Goal: Task Accomplishment & Management: Manage account settings

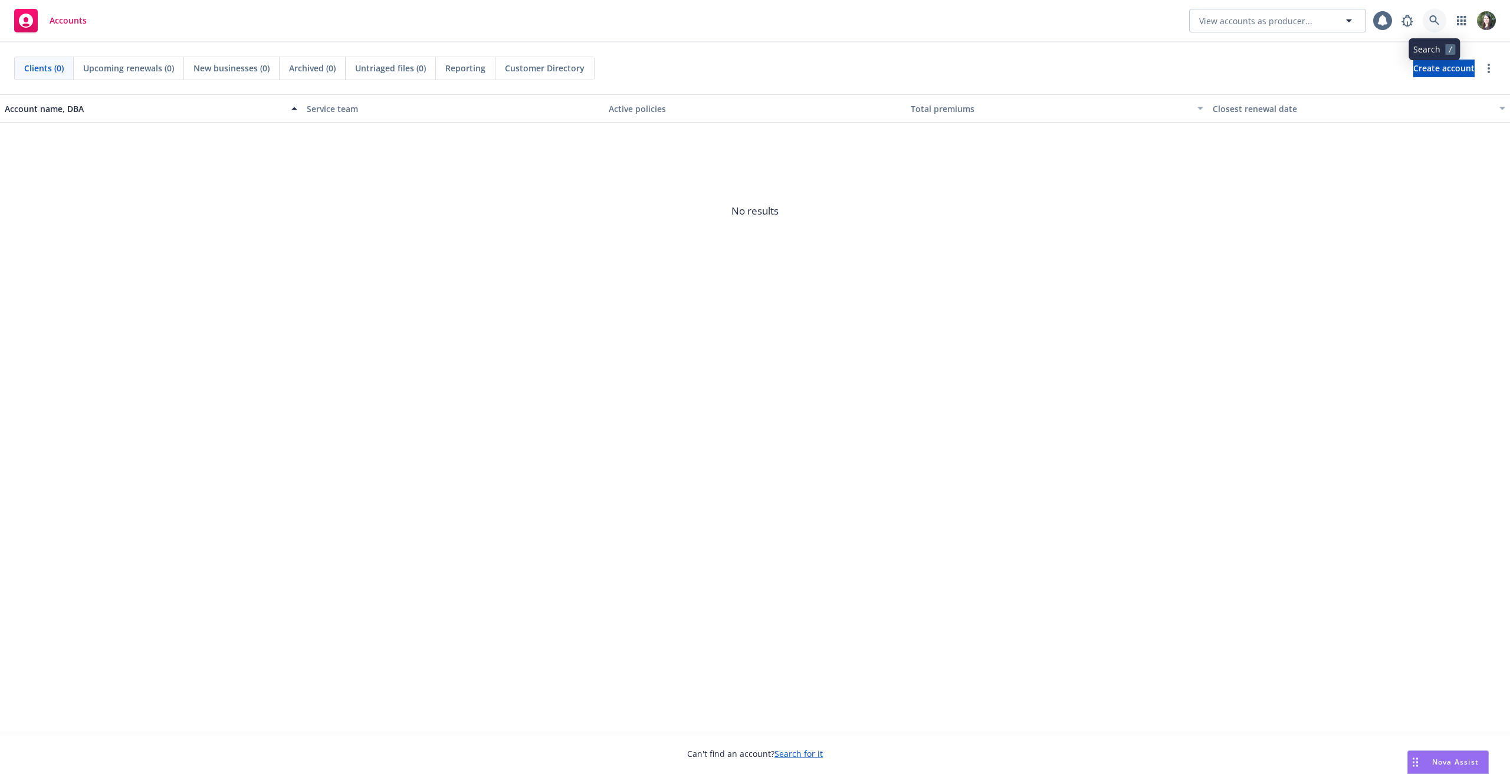
click at [1439, 21] on icon at bounding box center [1434, 20] width 11 height 11
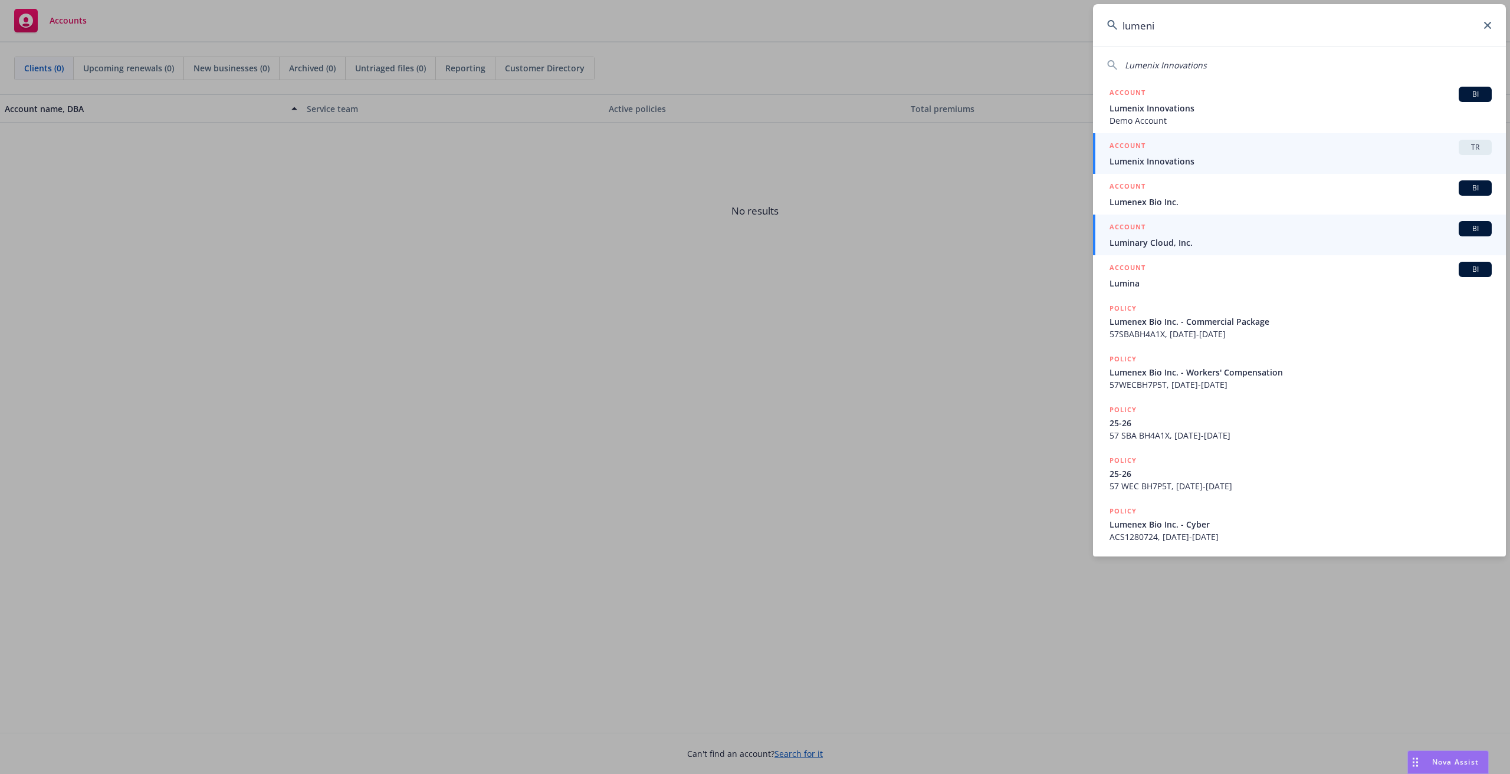
type input "lumeni"
click at [1309, 157] on span "Lumenix Innovations" at bounding box center [1300, 161] width 382 height 12
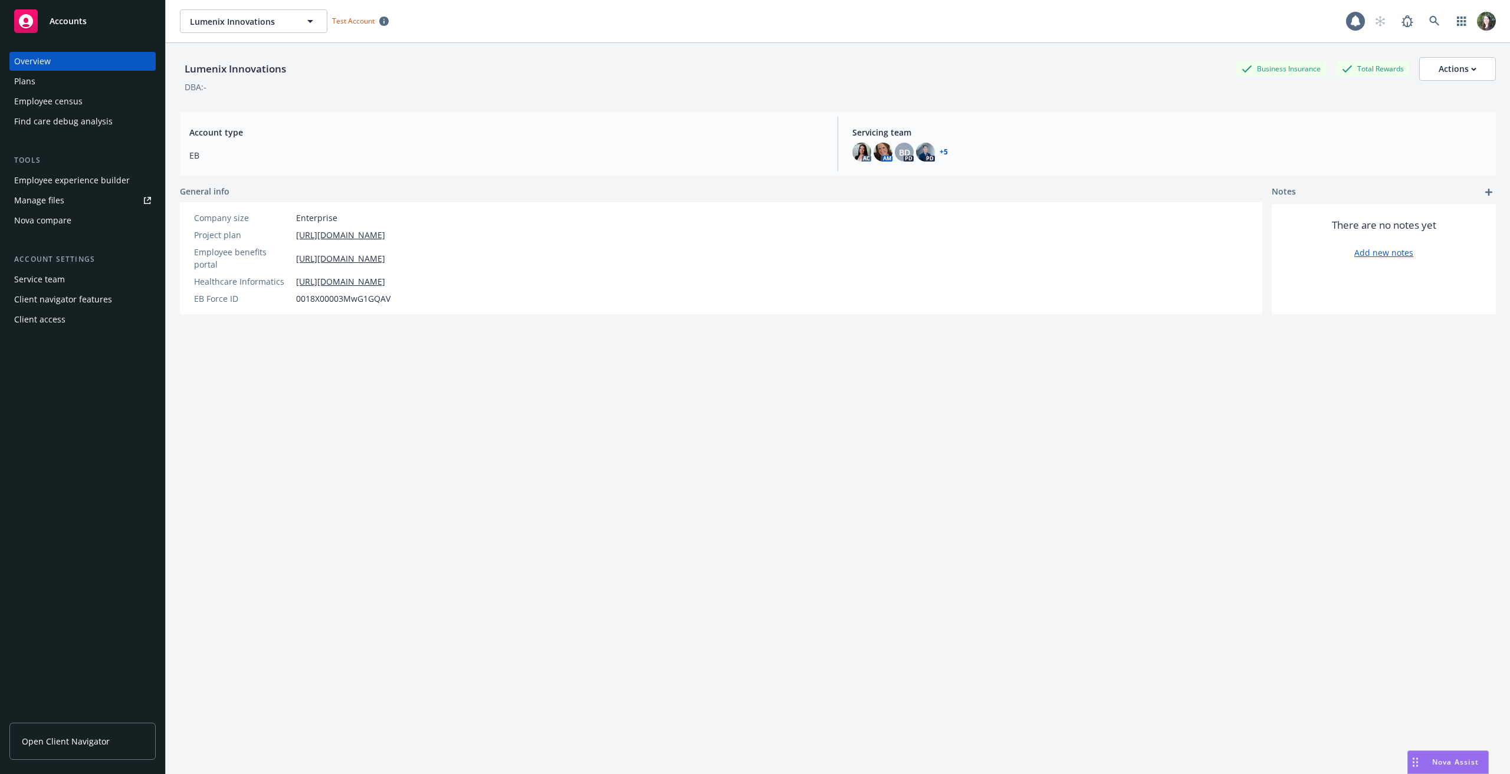
click at [106, 736] on span "Open Client Navigator" at bounding box center [66, 741] width 88 height 12
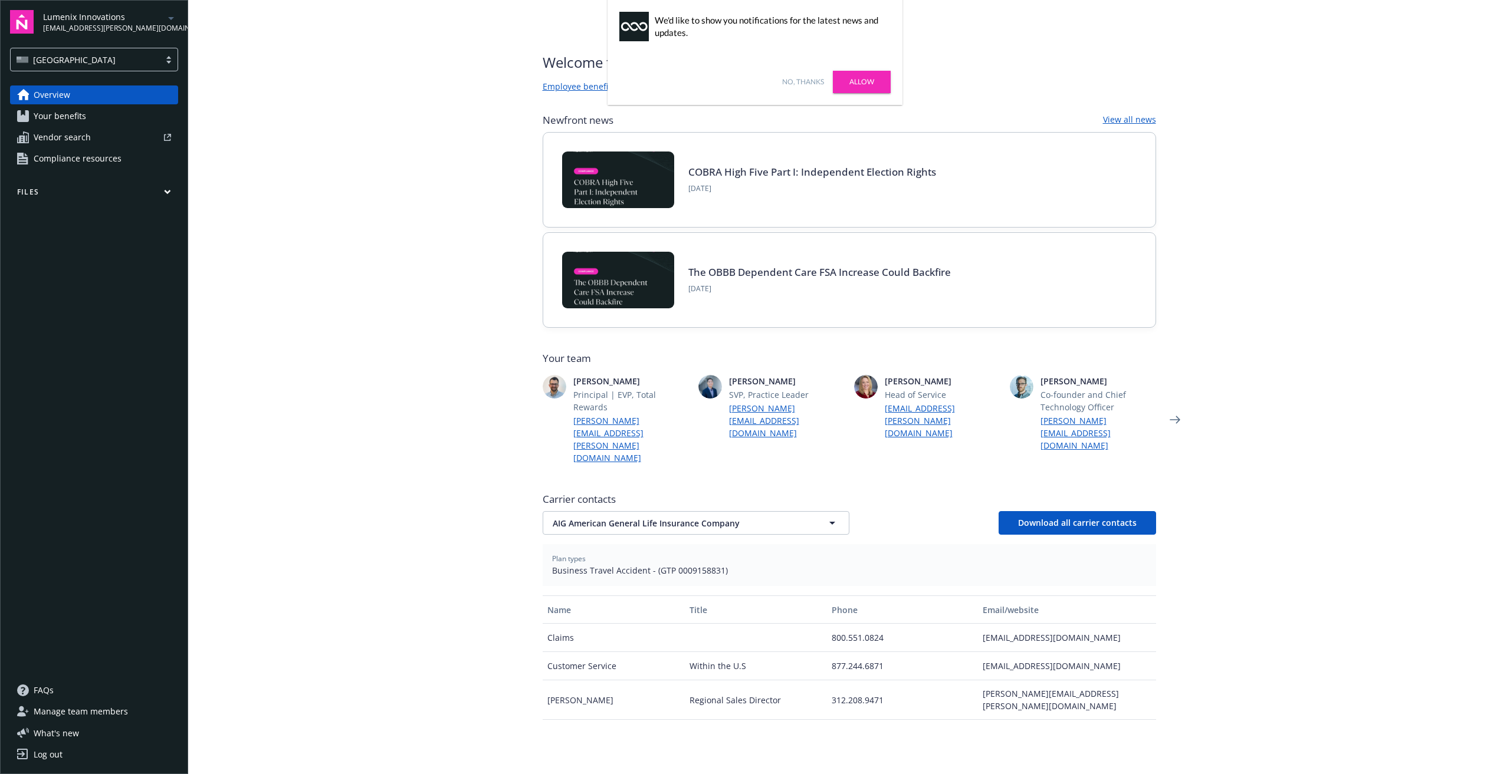
click at [792, 87] on div "No, thanks Allow" at bounding box center [754, 82] width 295 height 46
click at [797, 83] on link "No, thanks" at bounding box center [803, 82] width 42 height 11
click at [110, 111] on link "Your benefits" at bounding box center [94, 116] width 168 height 19
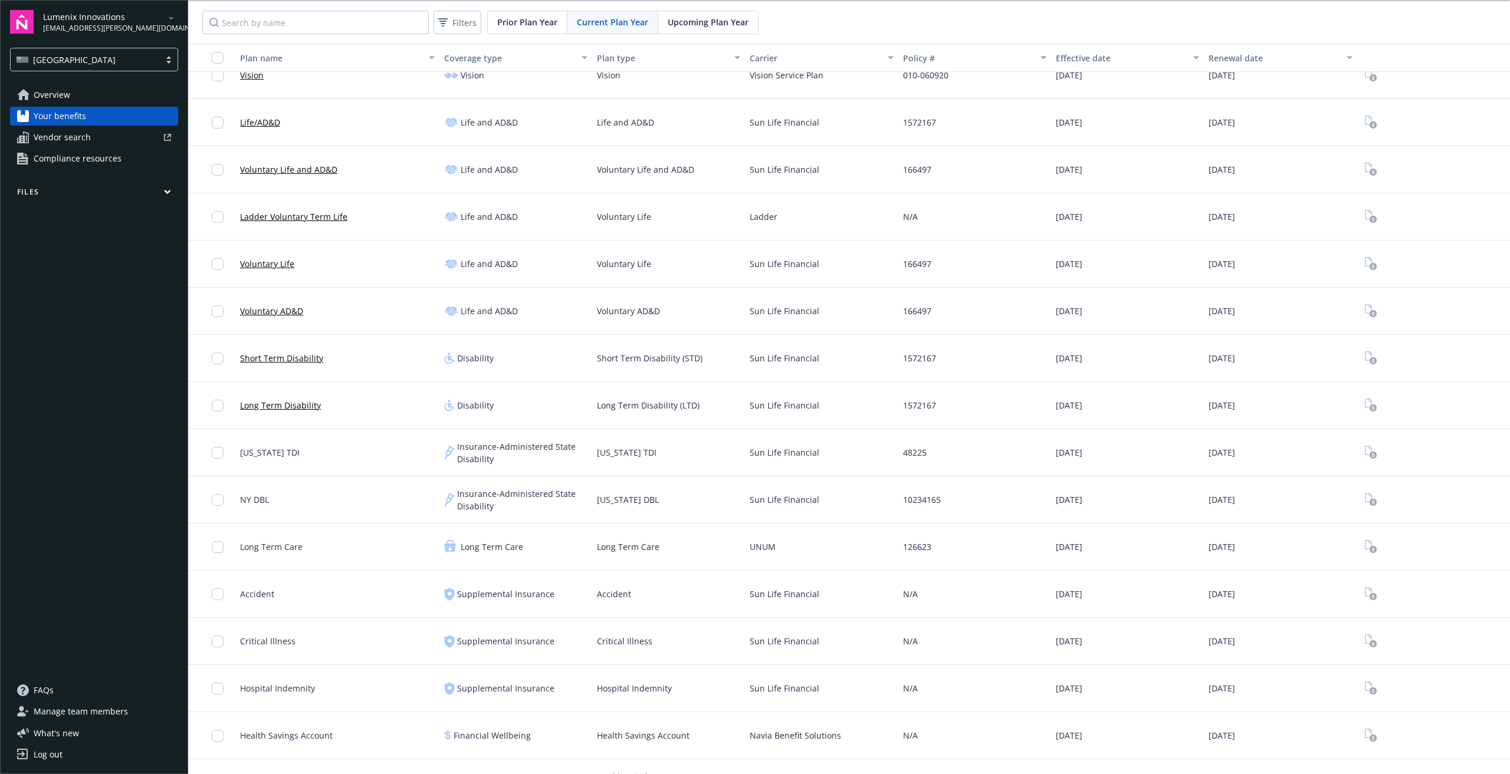
scroll to position [317, 0]
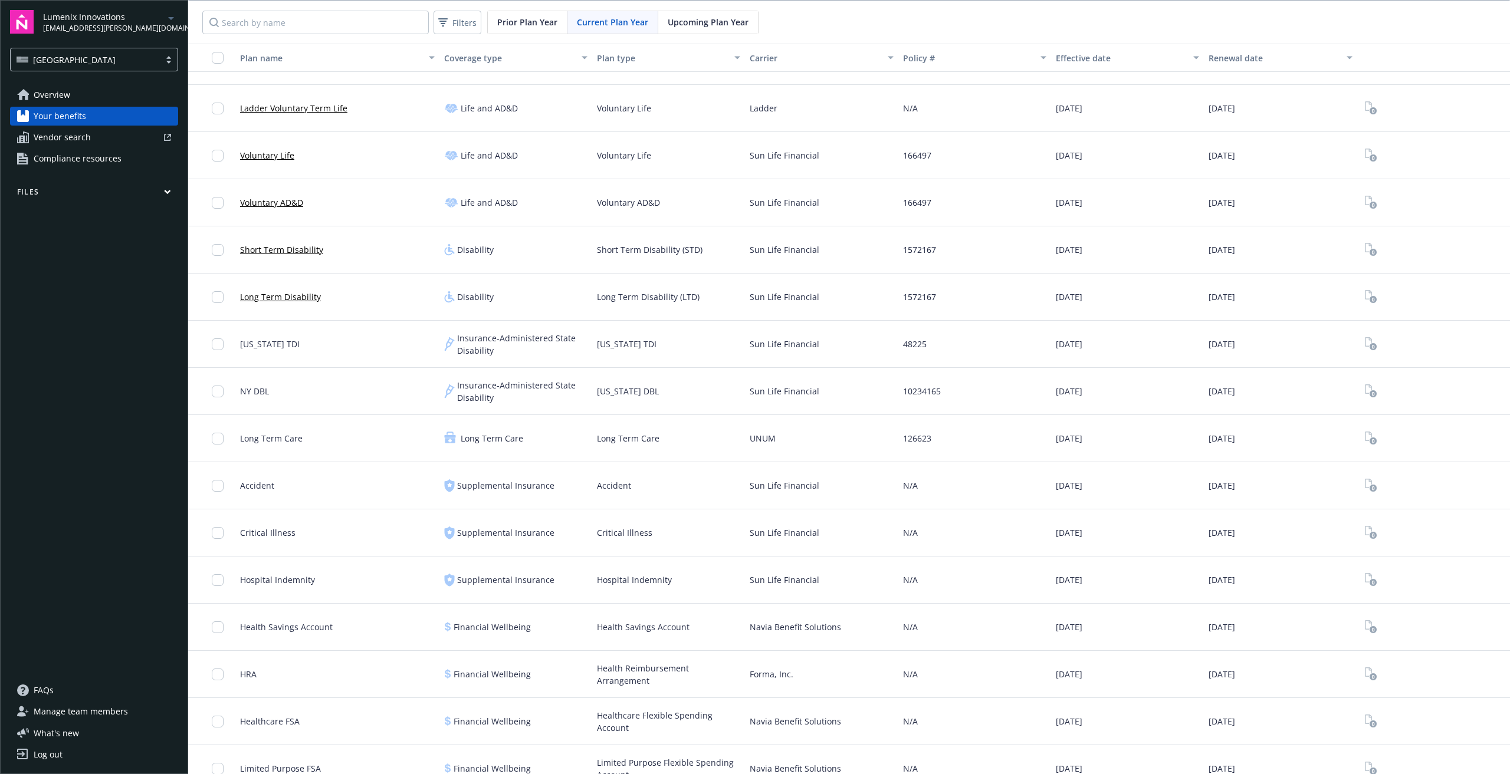
click at [295, 293] on link "Long Term Disability" at bounding box center [280, 297] width 81 height 12
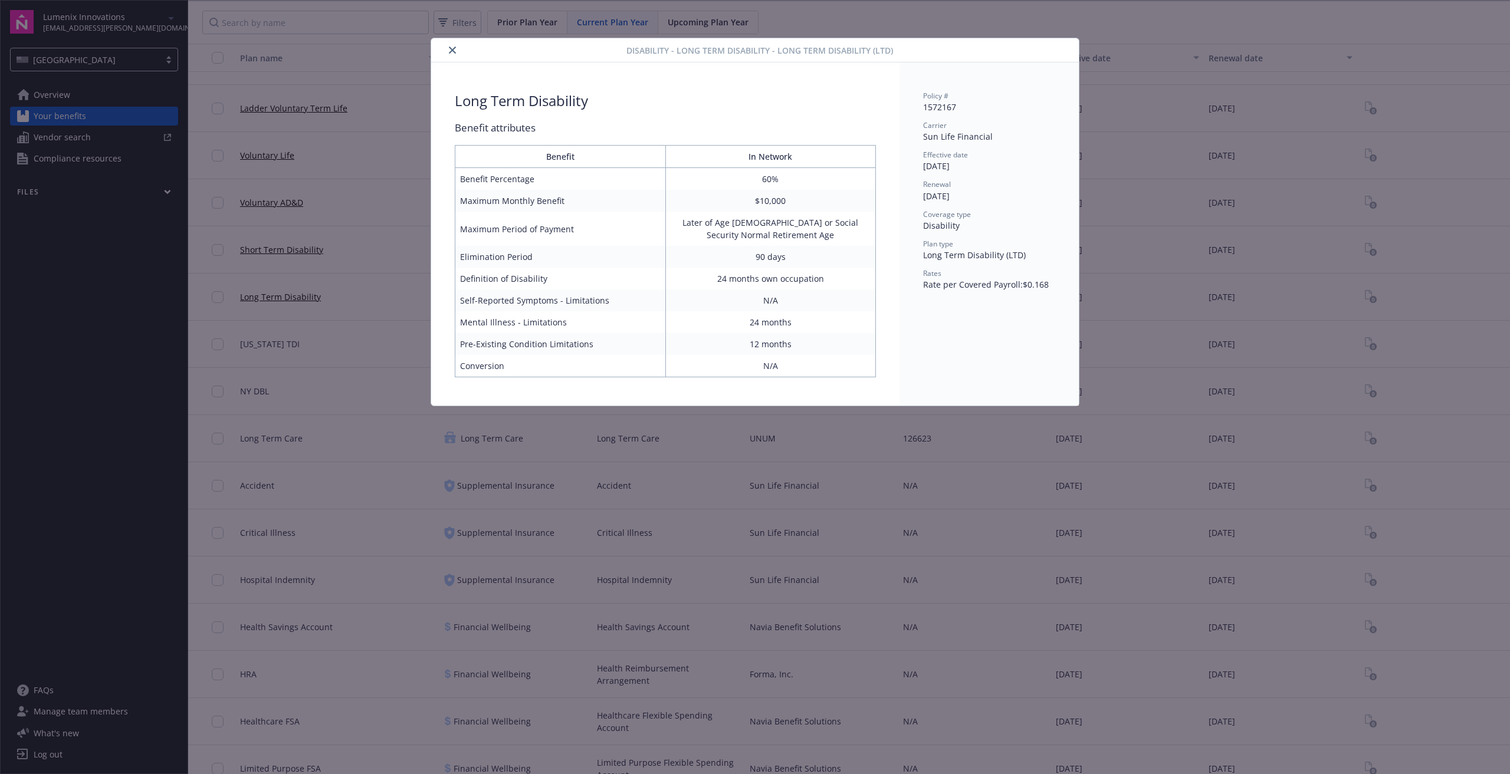
click at [452, 45] on button "close" at bounding box center [452, 50] width 14 height 14
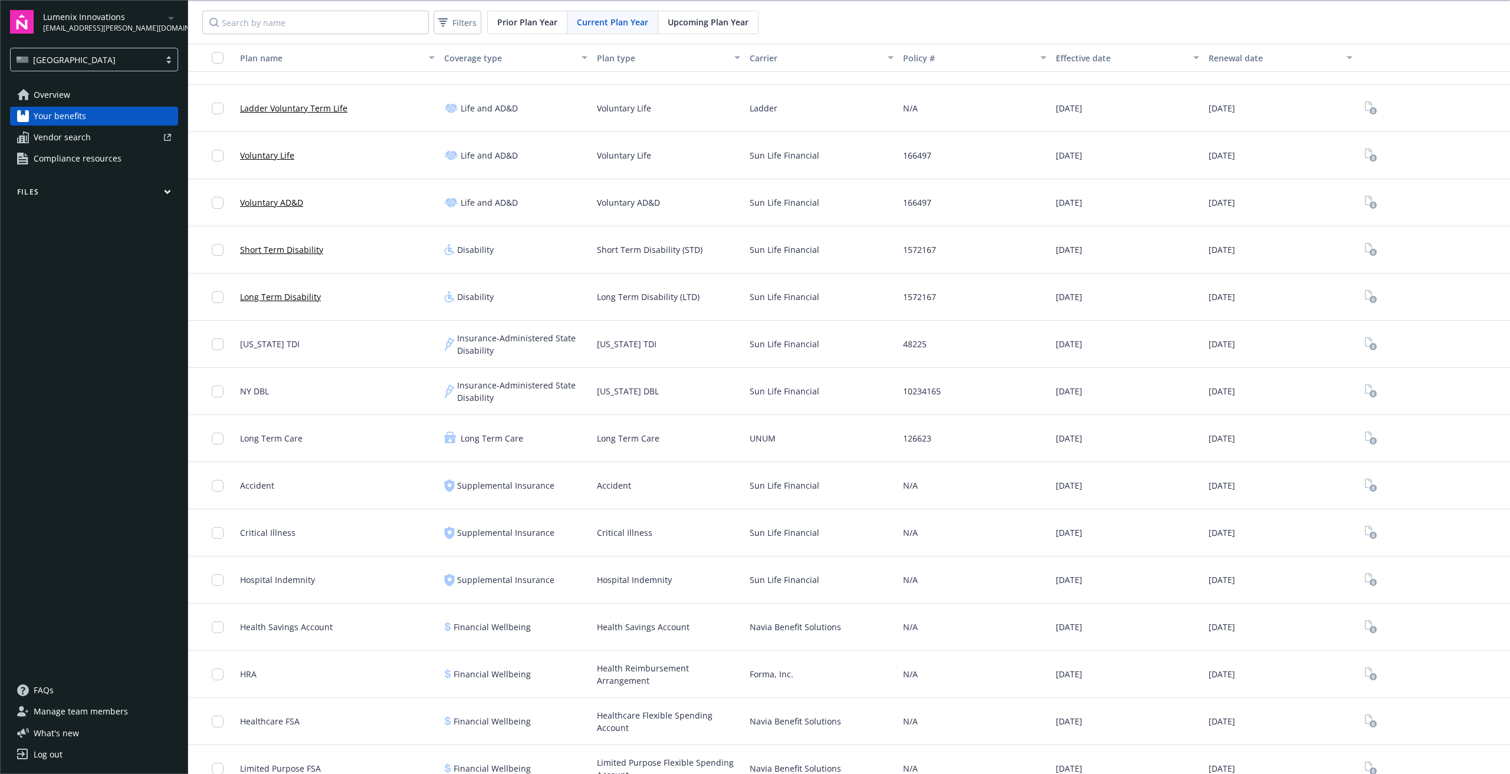
click at [111, 144] on link "Vendor search" at bounding box center [94, 137] width 168 height 19
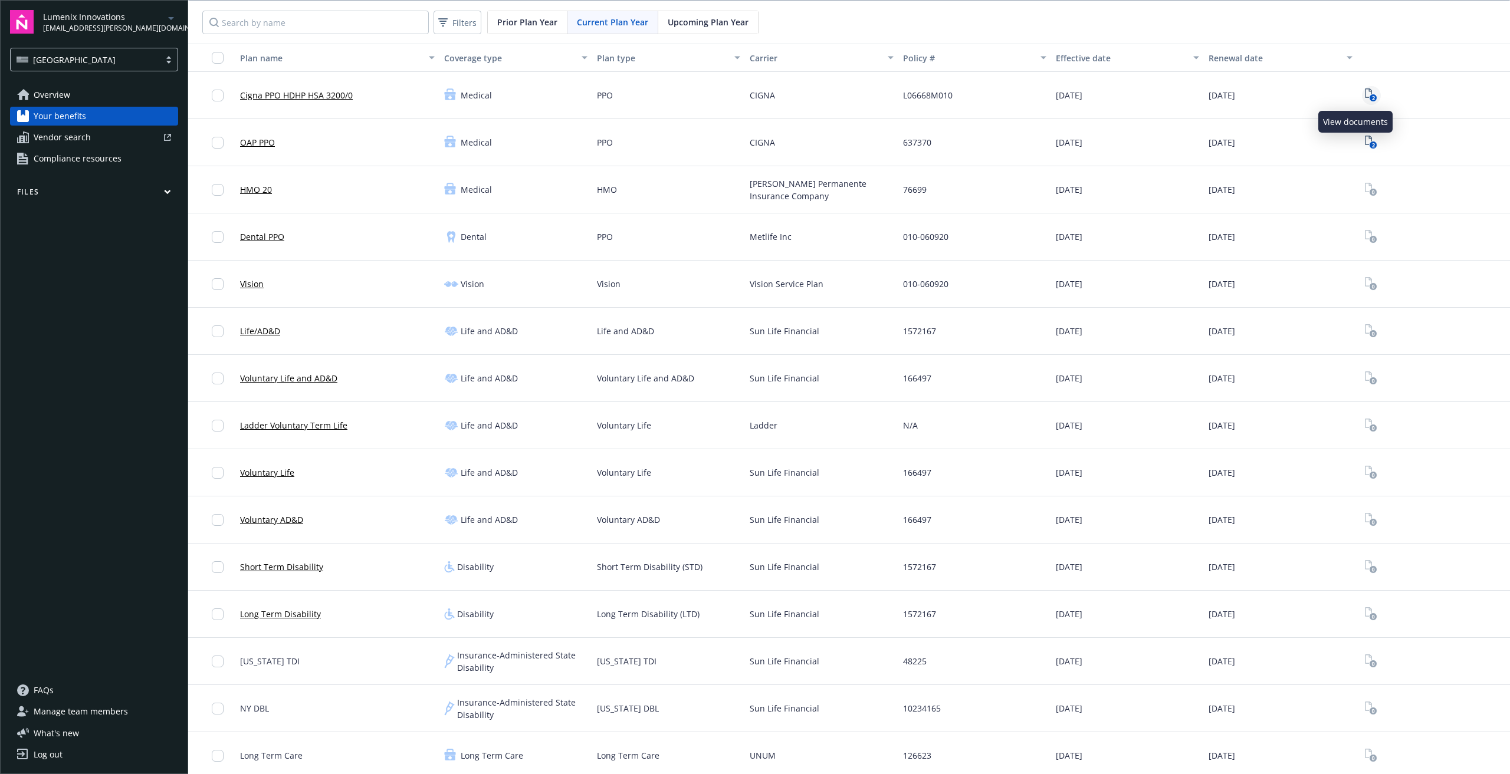
click at [1364, 96] on icon "2" at bounding box center [1370, 95] width 12 height 14
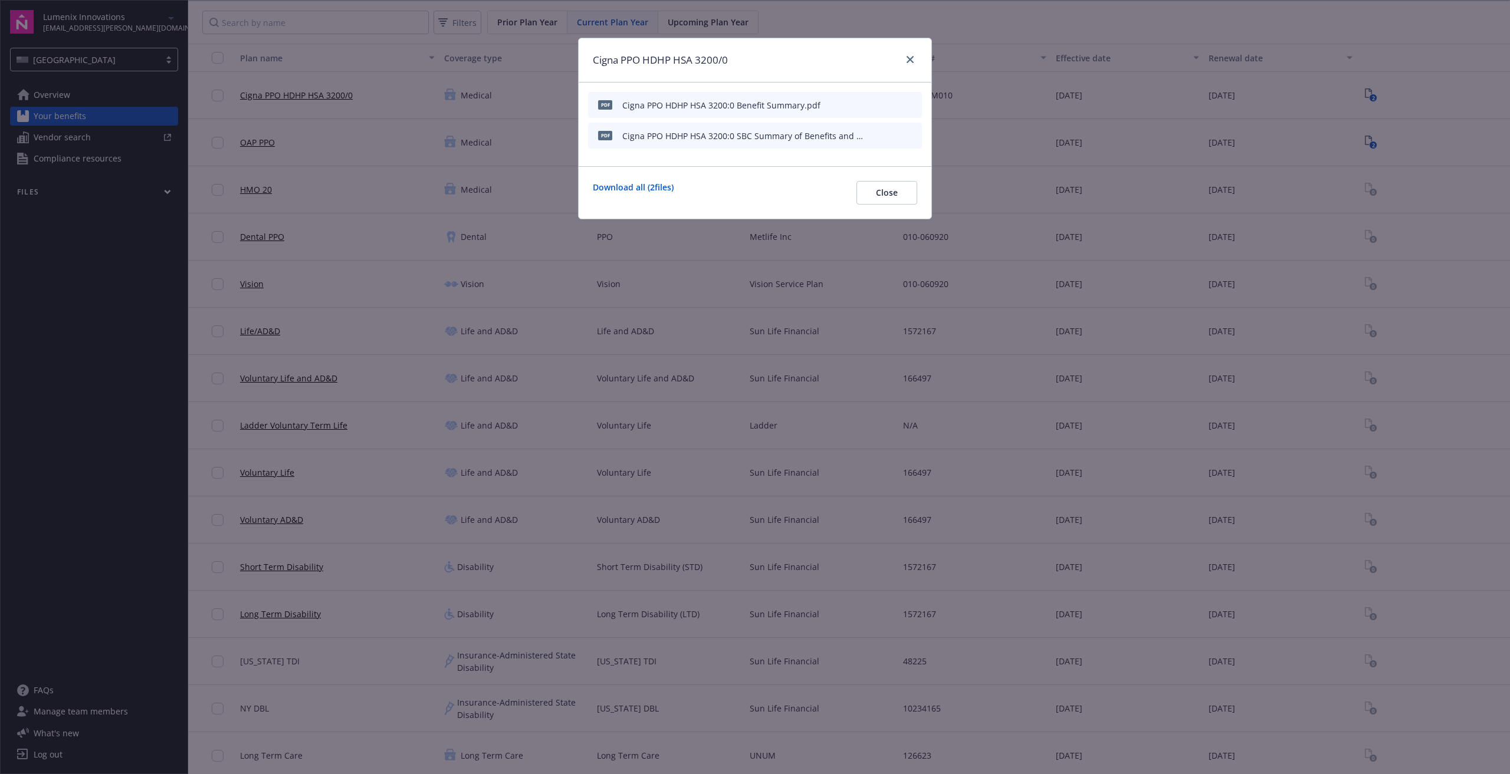
click at [890, 106] on icon "download file" at bounding box center [890, 104] width 9 height 9
click at [911, 55] on link "close" at bounding box center [910, 59] width 14 height 14
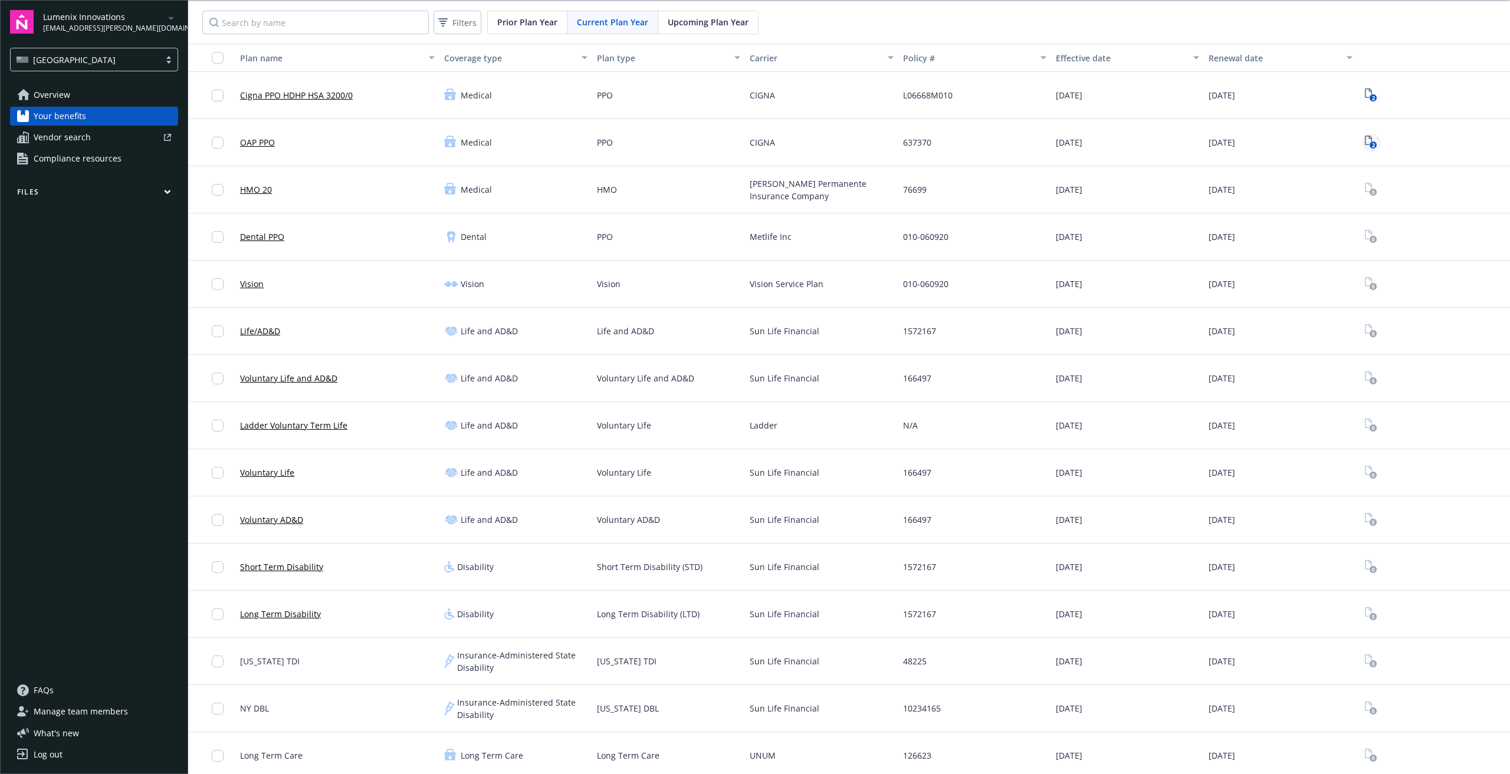
click at [1364, 146] on icon "2" at bounding box center [1370, 143] width 12 height 14
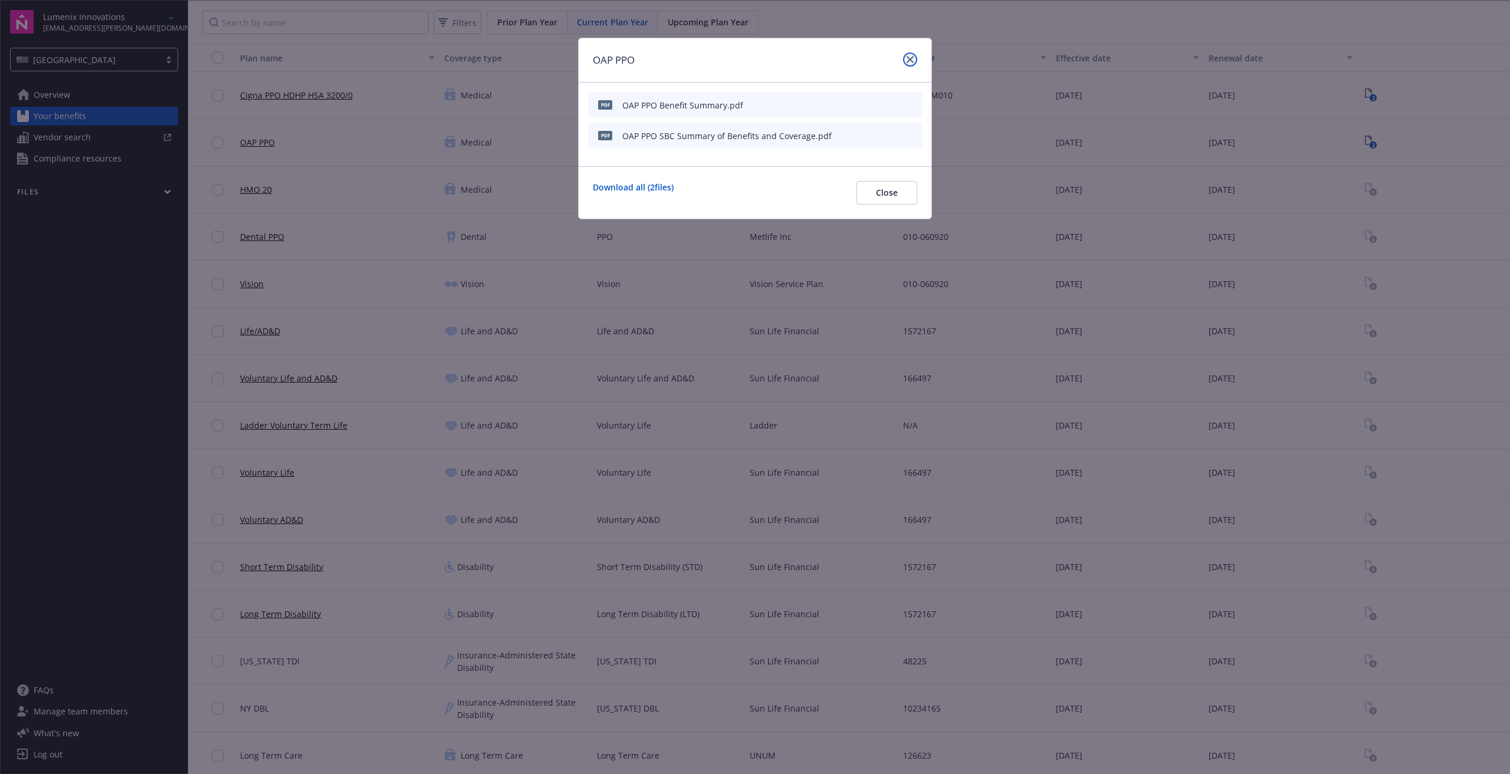
click at [915, 60] on link "close" at bounding box center [910, 59] width 14 height 14
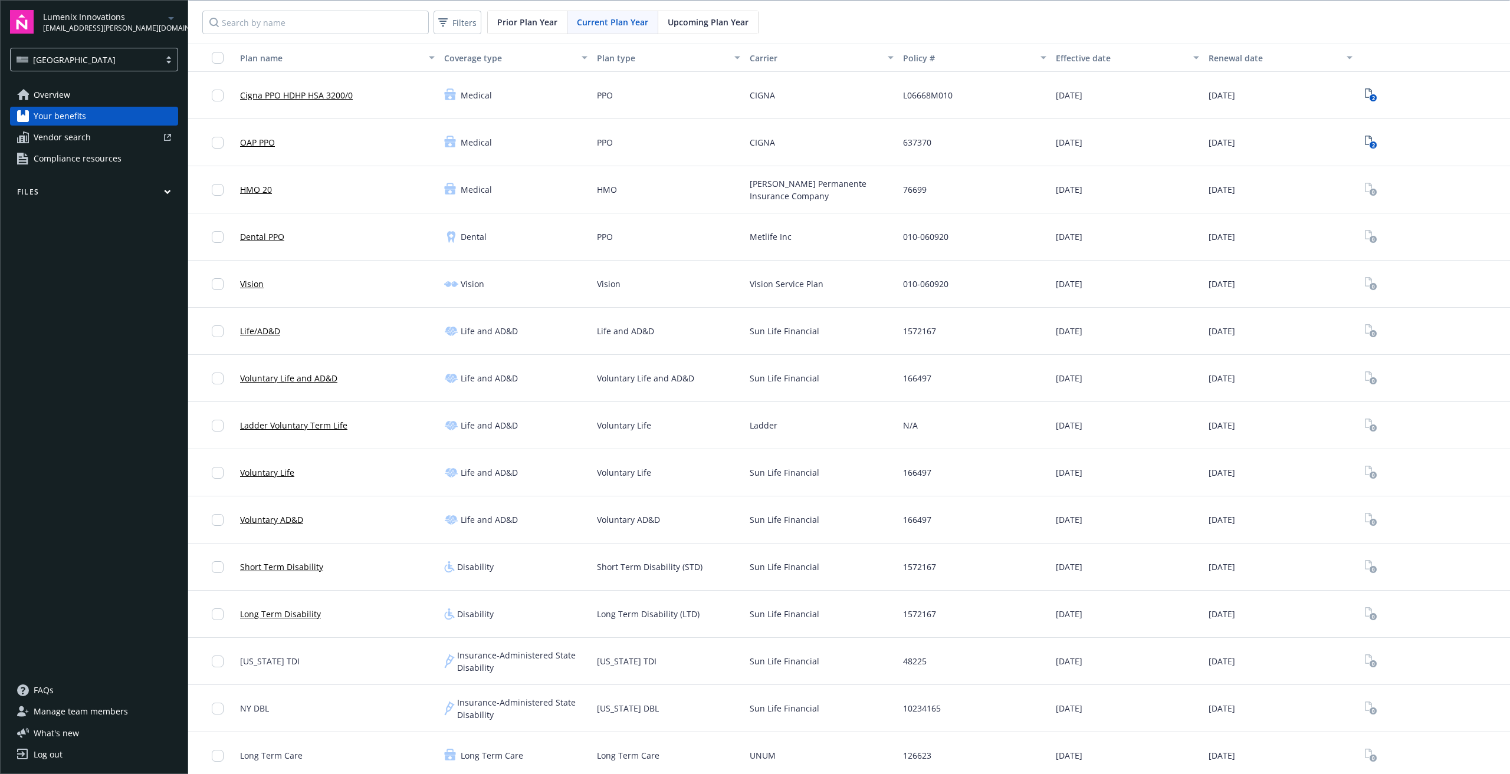
click at [558, 25] on div "Prior Plan Year" at bounding box center [528, 22] width 80 height 22
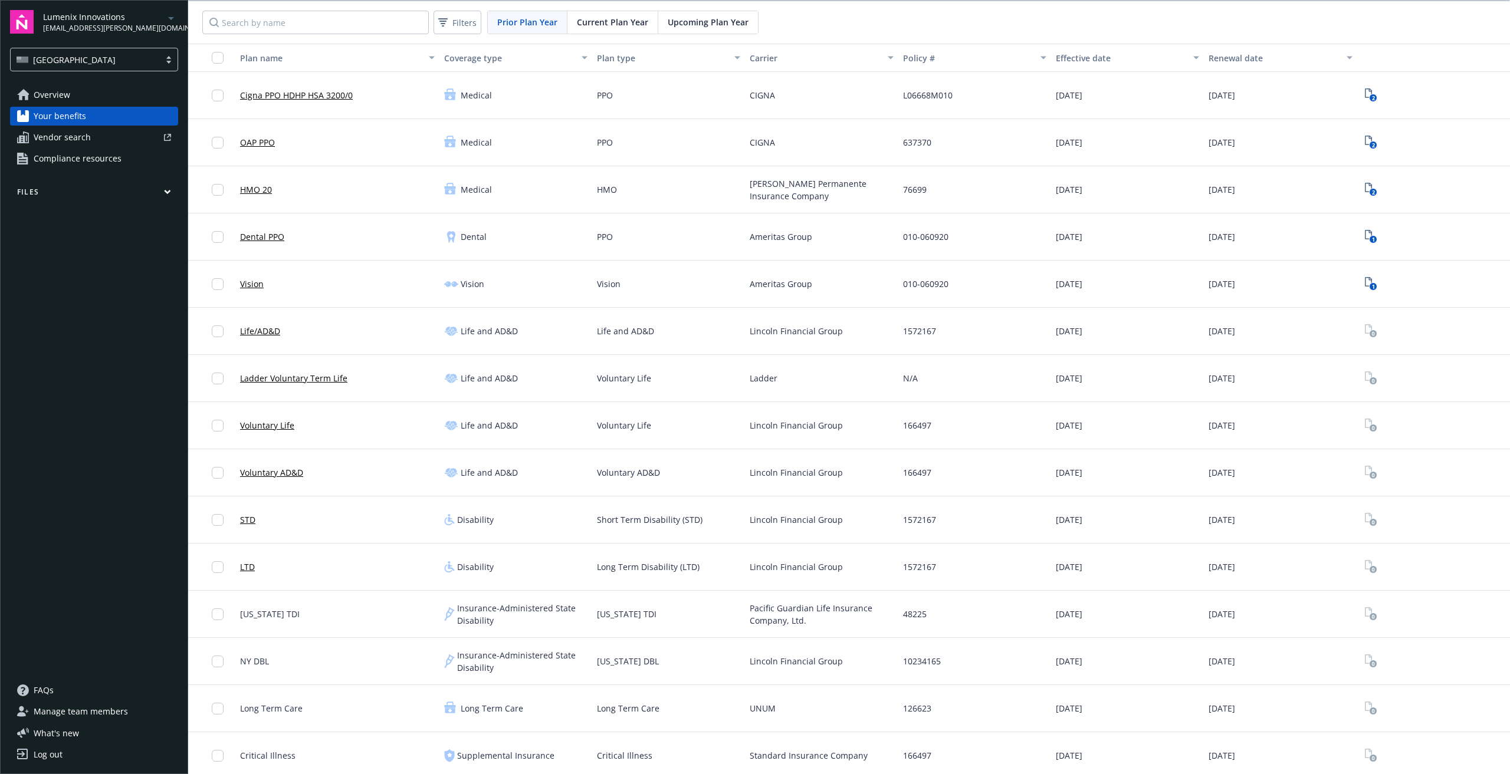
click at [664, 31] on div "Upcoming Plan Year" at bounding box center [708, 22] width 100 height 22
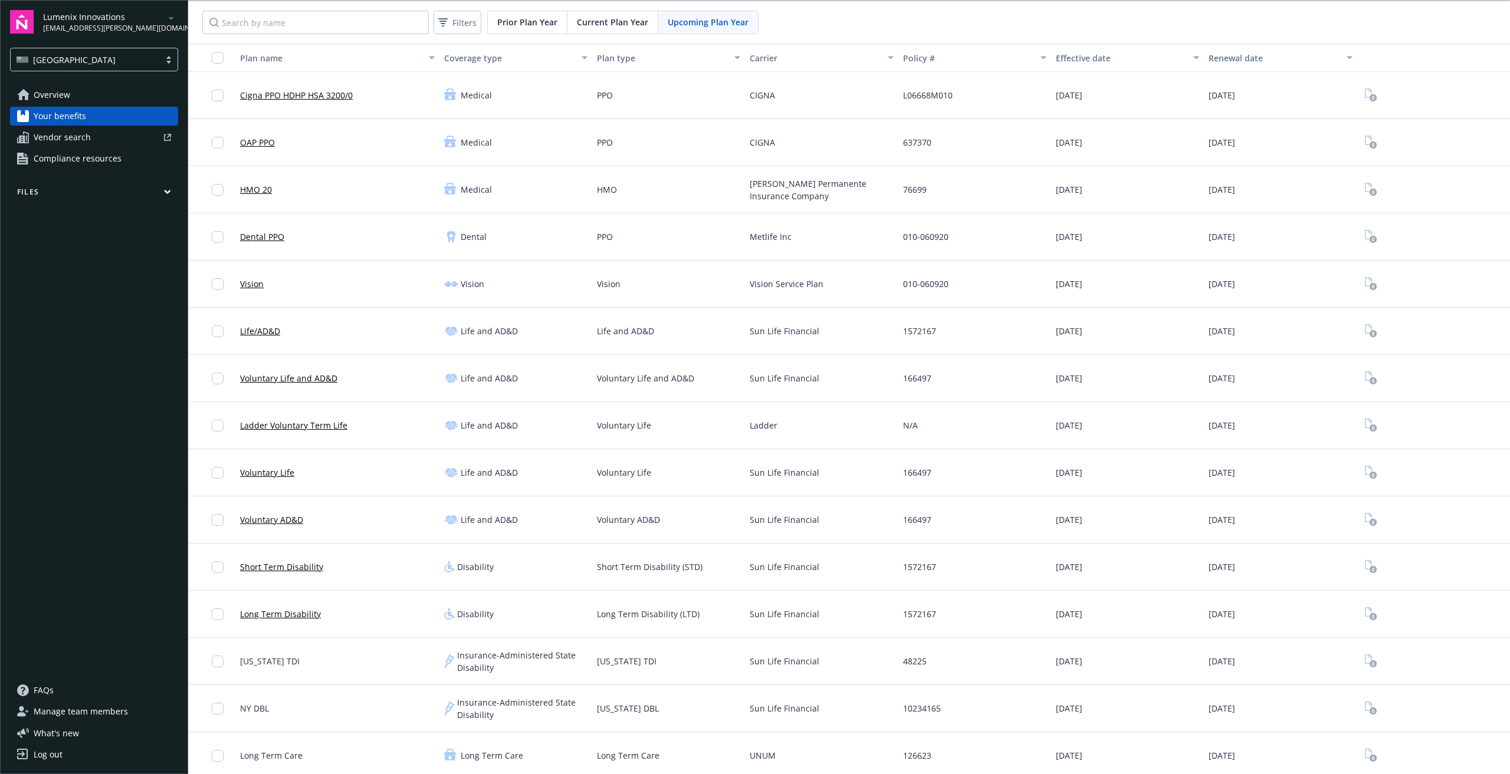
click at [94, 93] on link "Overview" at bounding box center [94, 94] width 168 height 19
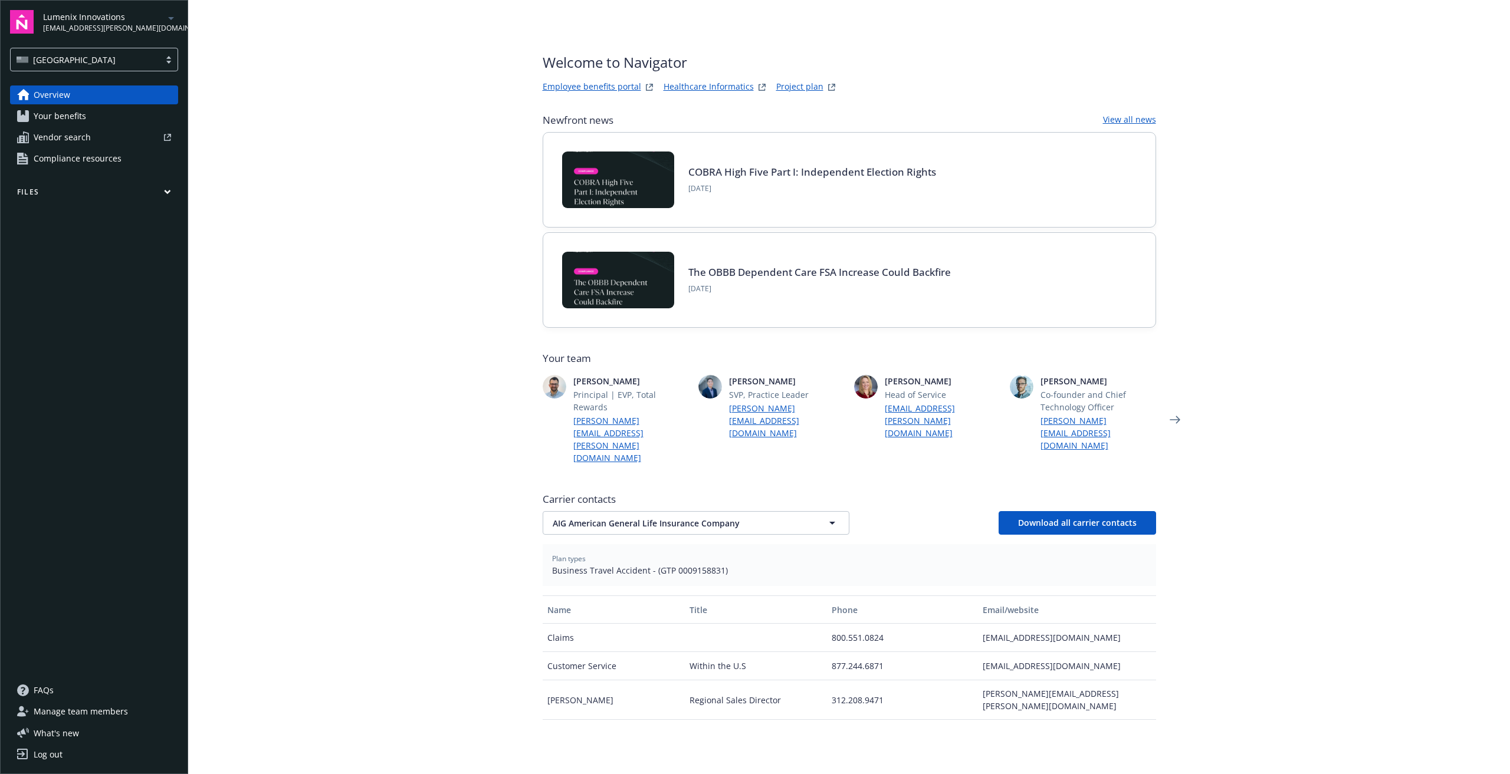
click at [790, 87] on link "Project plan" at bounding box center [799, 87] width 47 height 14
click at [736, 83] on link "Healthcare Informatics" at bounding box center [708, 87] width 90 height 14
click at [110, 134] on div at bounding box center [133, 137] width 75 height 7
click at [160, 195] on button "Files" at bounding box center [94, 194] width 168 height 15
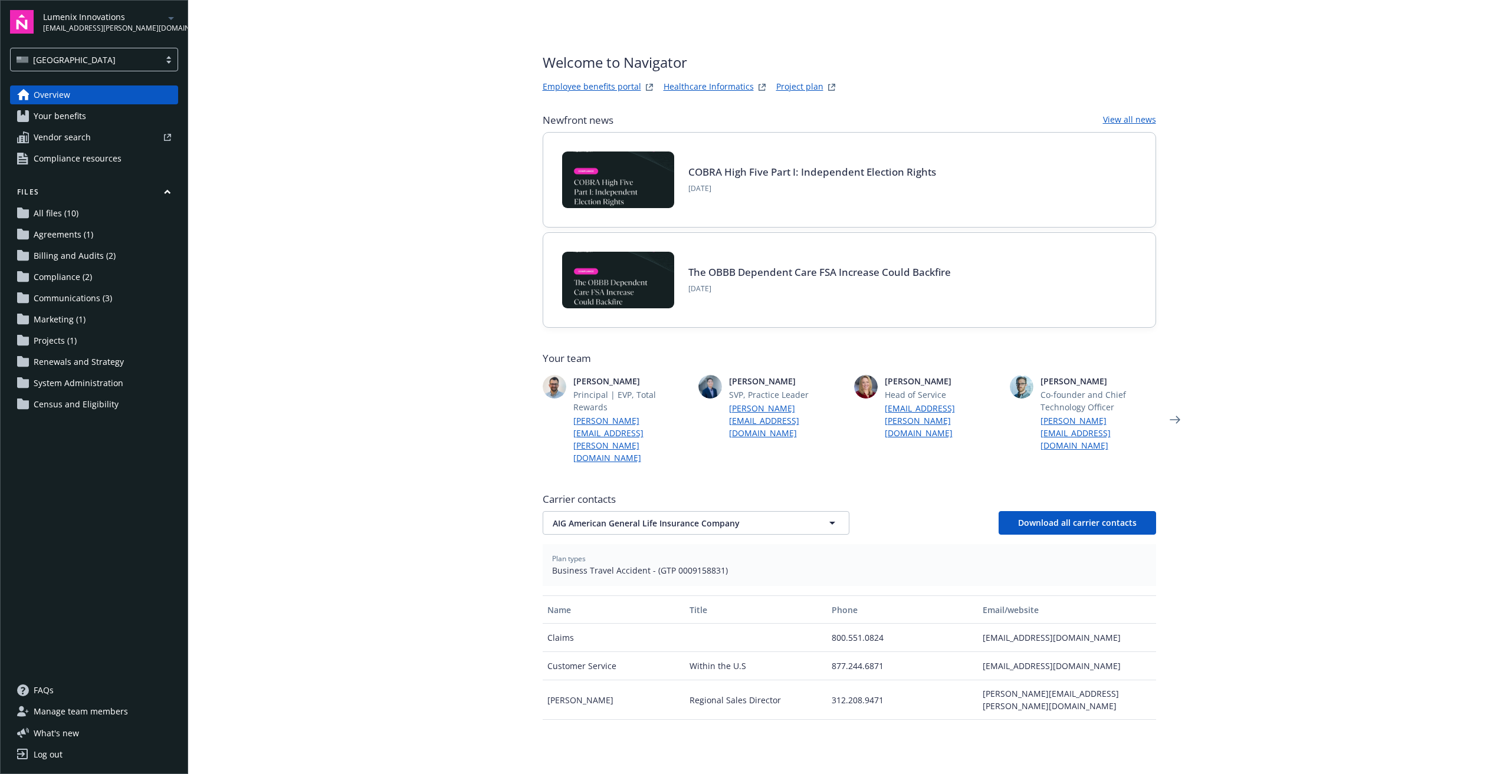
click at [75, 211] on span "All files (10)" at bounding box center [56, 213] width 45 height 19
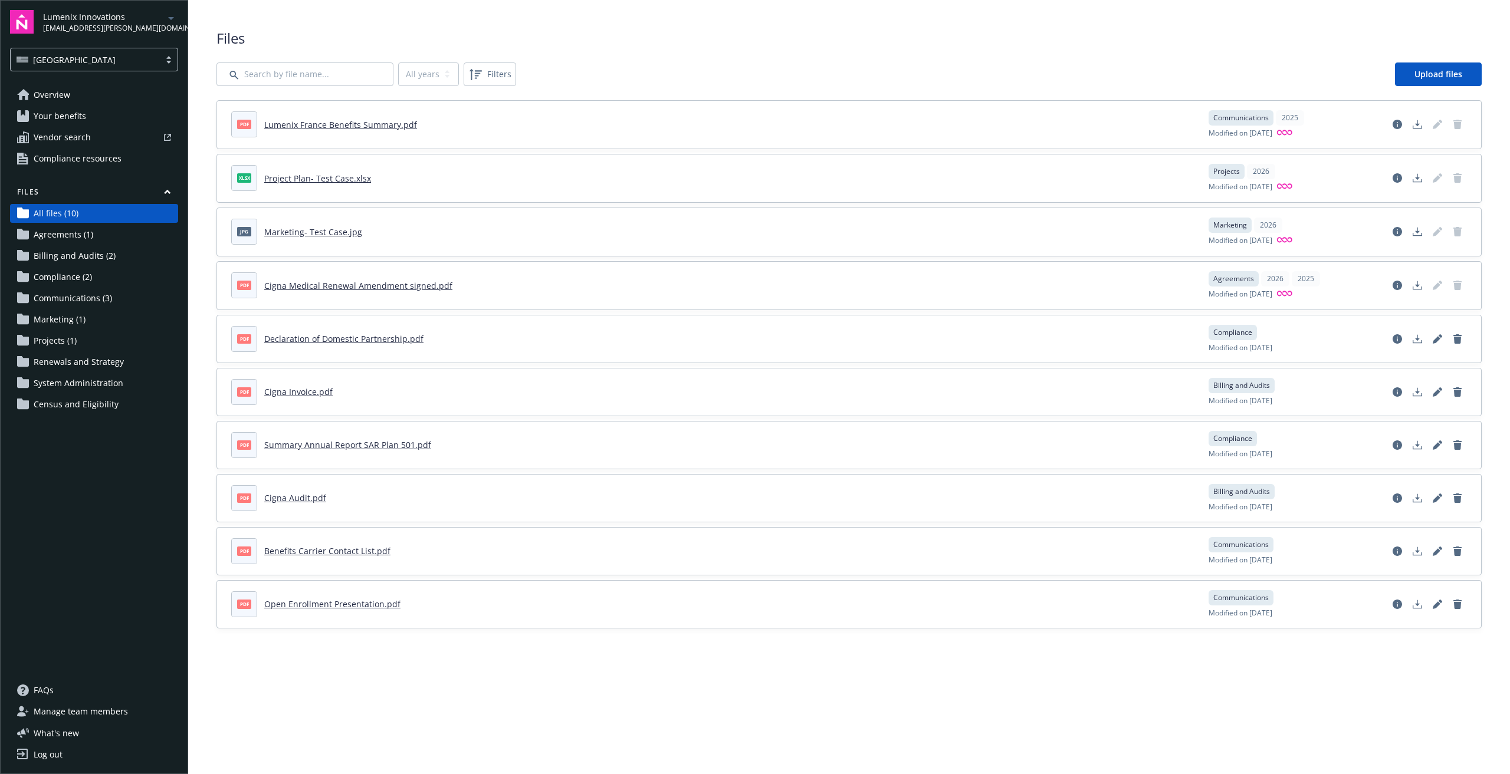
click at [84, 359] on span "Renewals and Strategy" at bounding box center [79, 362] width 90 height 19
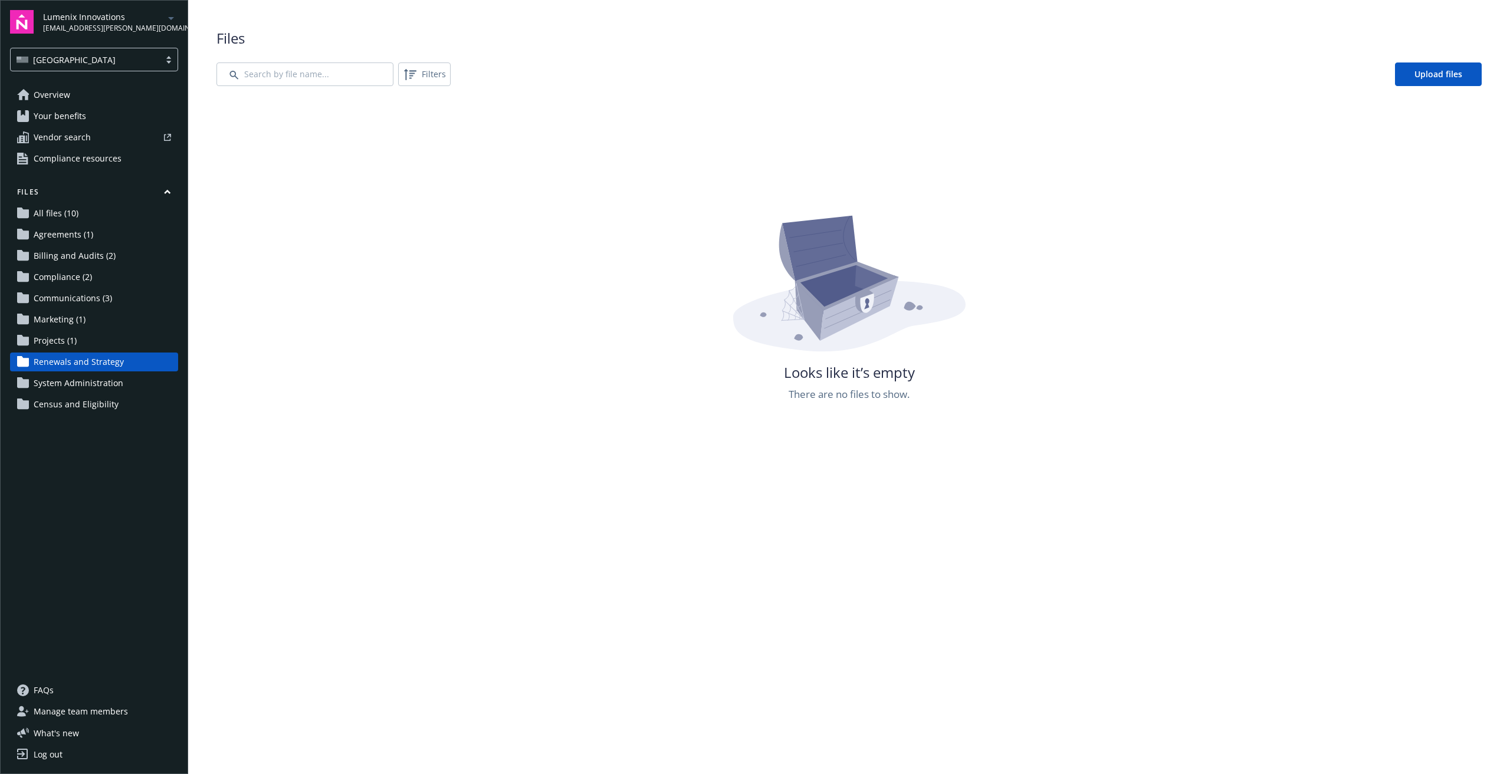
click at [93, 226] on link "Agreements (1)" at bounding box center [94, 234] width 168 height 19
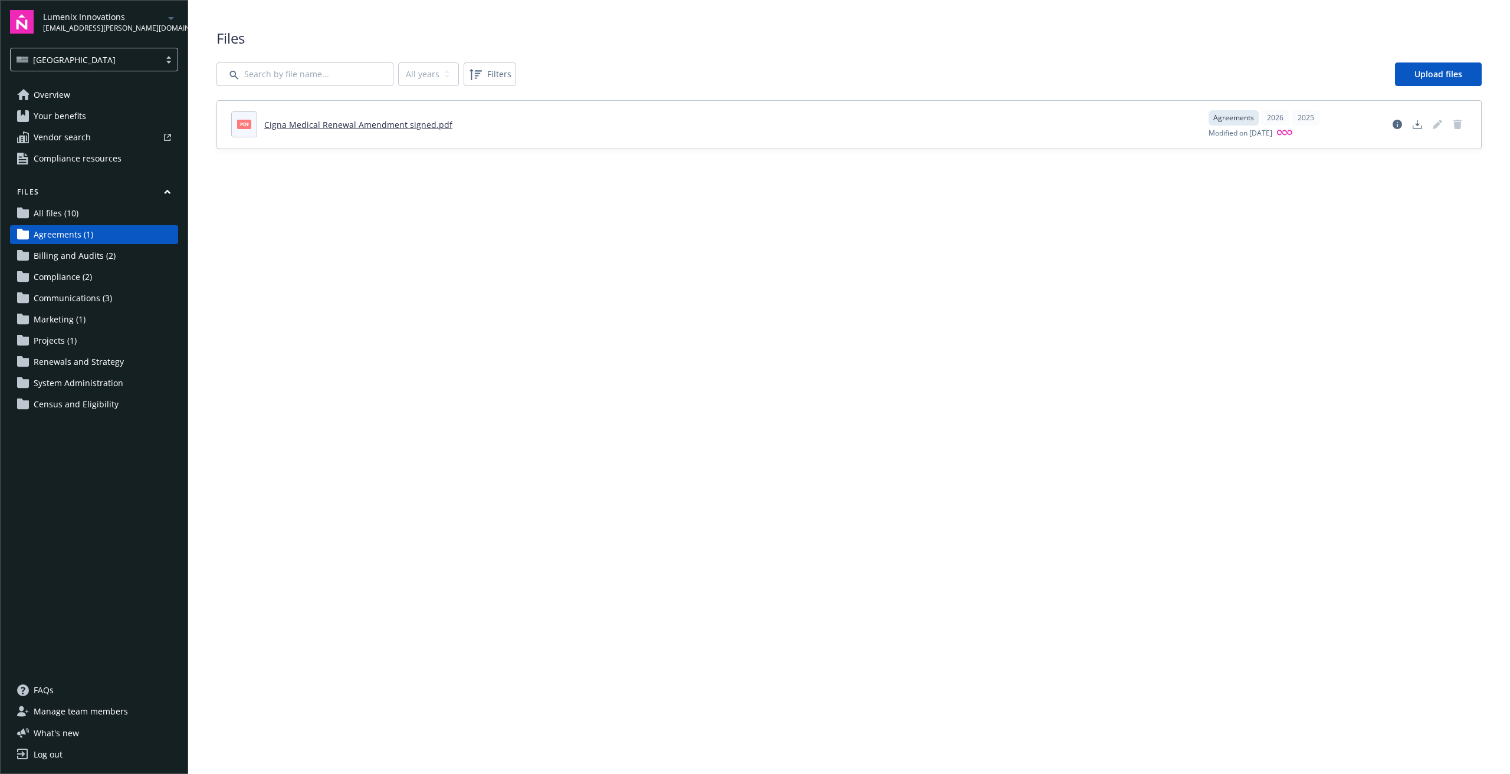
click at [110, 302] on span "Communications (3)" at bounding box center [73, 298] width 78 height 19
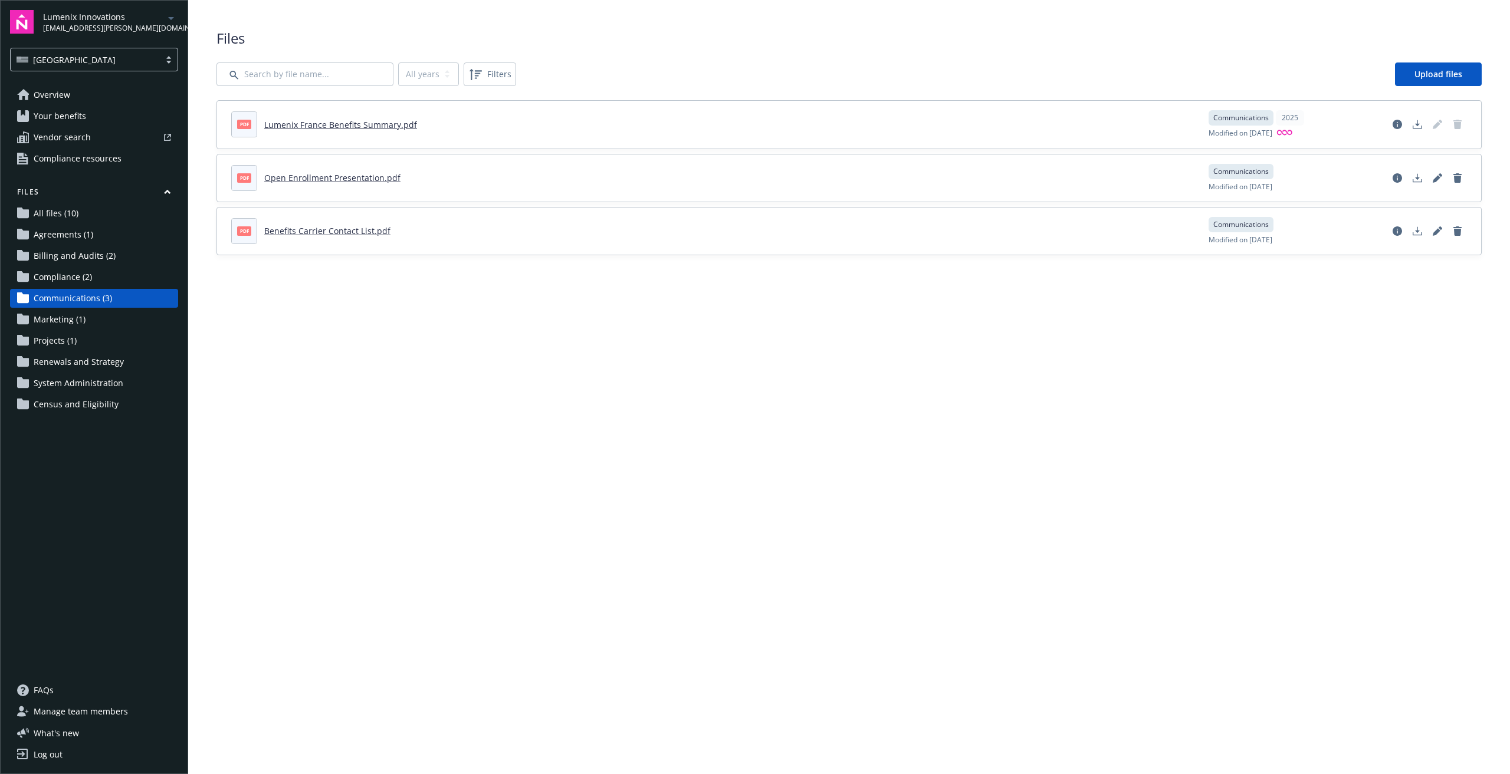
click at [124, 714] on span "Manage team members" at bounding box center [81, 711] width 94 height 19
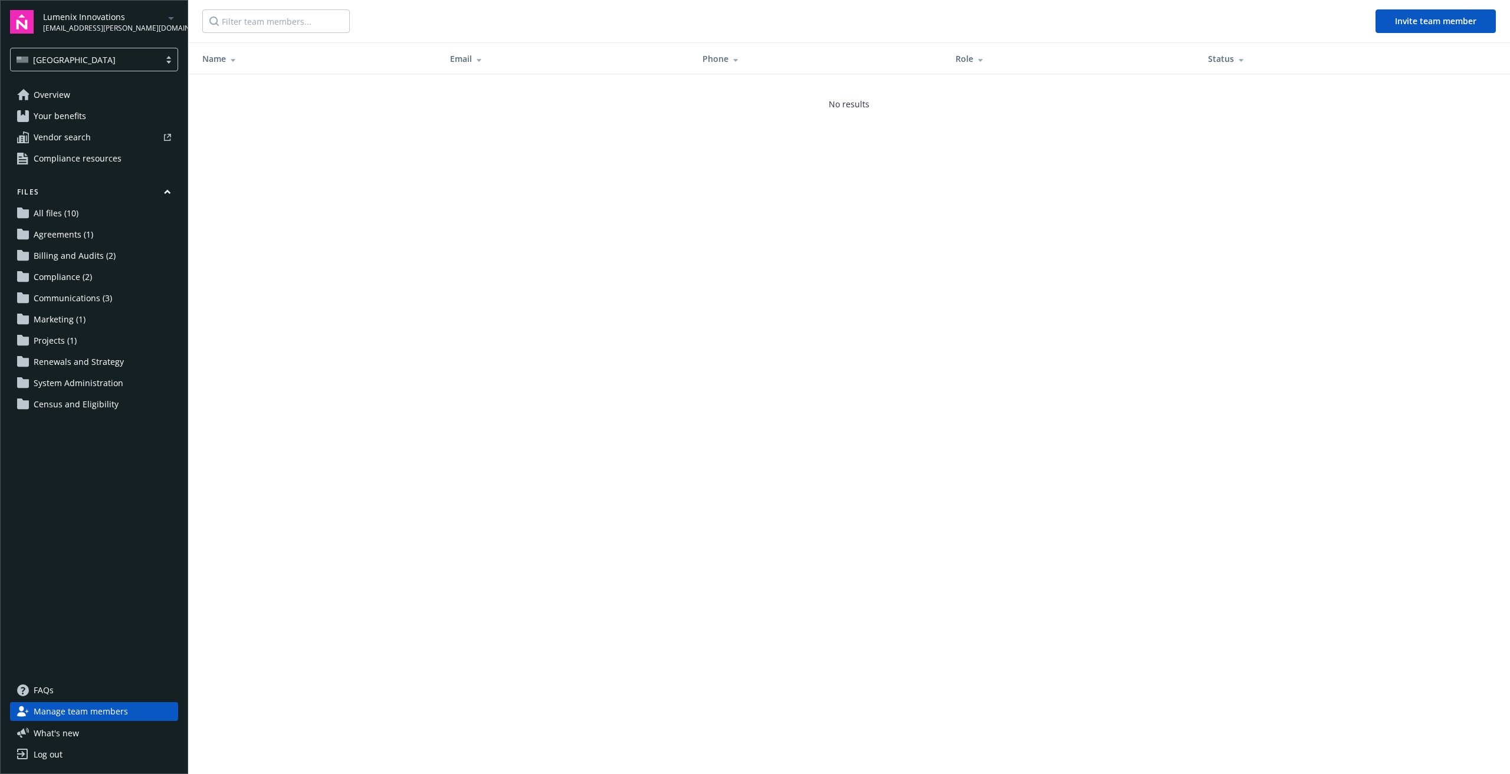
click at [103, 738] on div "What ' s new 1" at bounding box center [94, 733] width 168 height 12
click at [53, 726] on div "FAQs Manage team members What ' s new 1 Log out" at bounding box center [94, 722] width 168 height 83
click at [60, 738] on span "What ' s new" at bounding box center [56, 733] width 45 height 12
click at [1428, 27] on button "Invite team member" at bounding box center [1435, 21] width 120 height 24
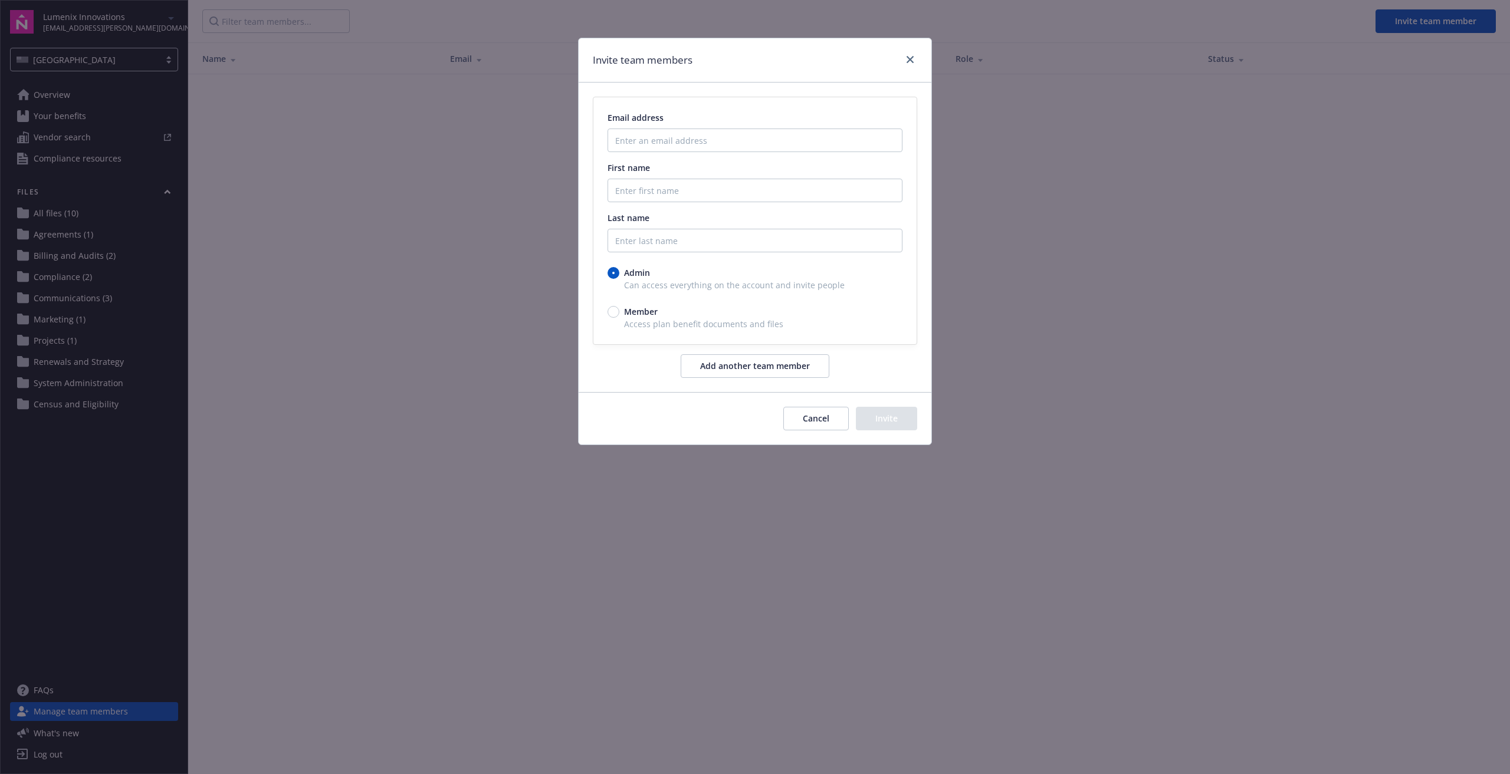
click at [618, 307] on div "Member" at bounding box center [754, 311] width 295 height 12
click at [618, 307] on input "Member" at bounding box center [613, 312] width 12 height 12
radio input "true"
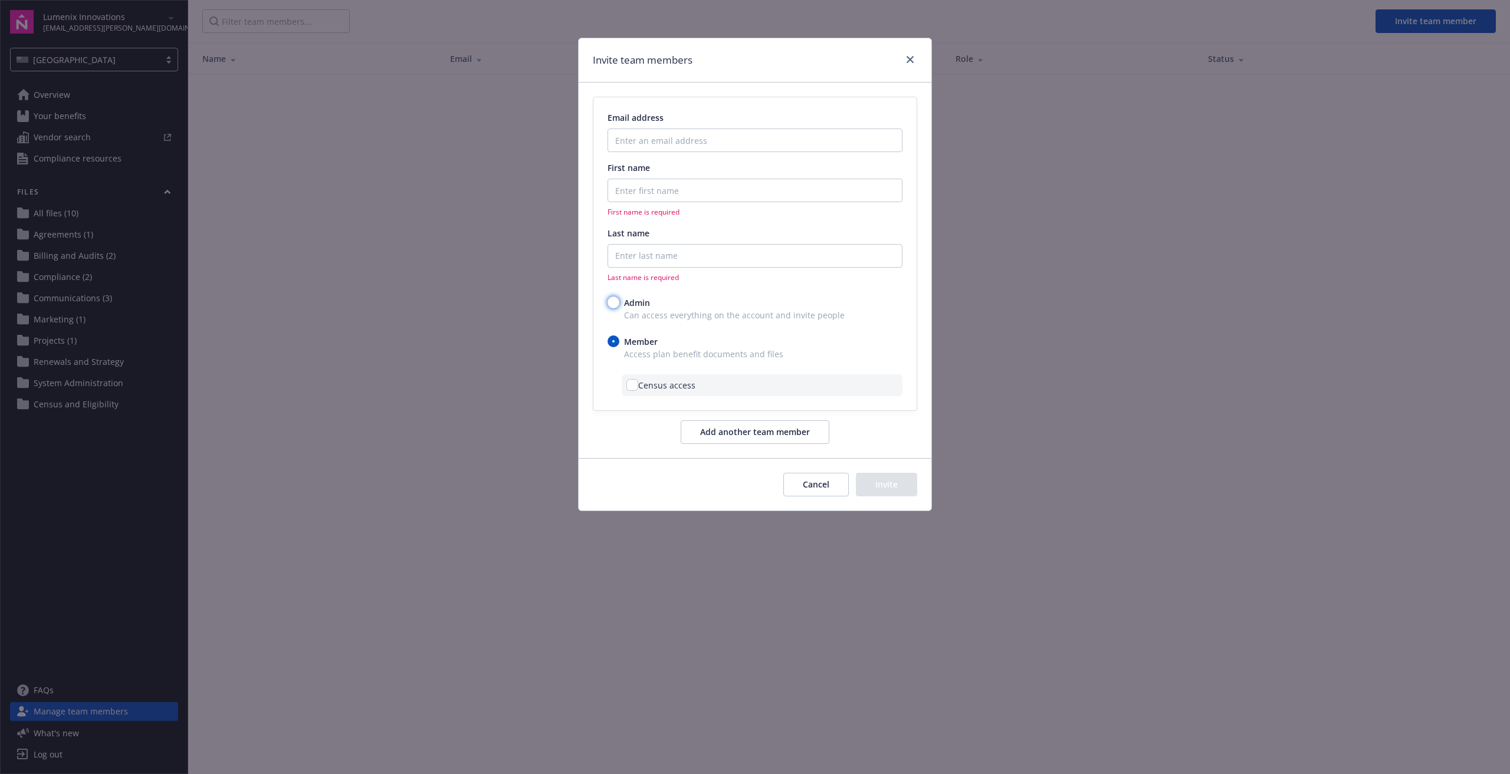
click at [611, 303] on input "Admin" at bounding box center [613, 303] width 12 height 12
radio input "true"
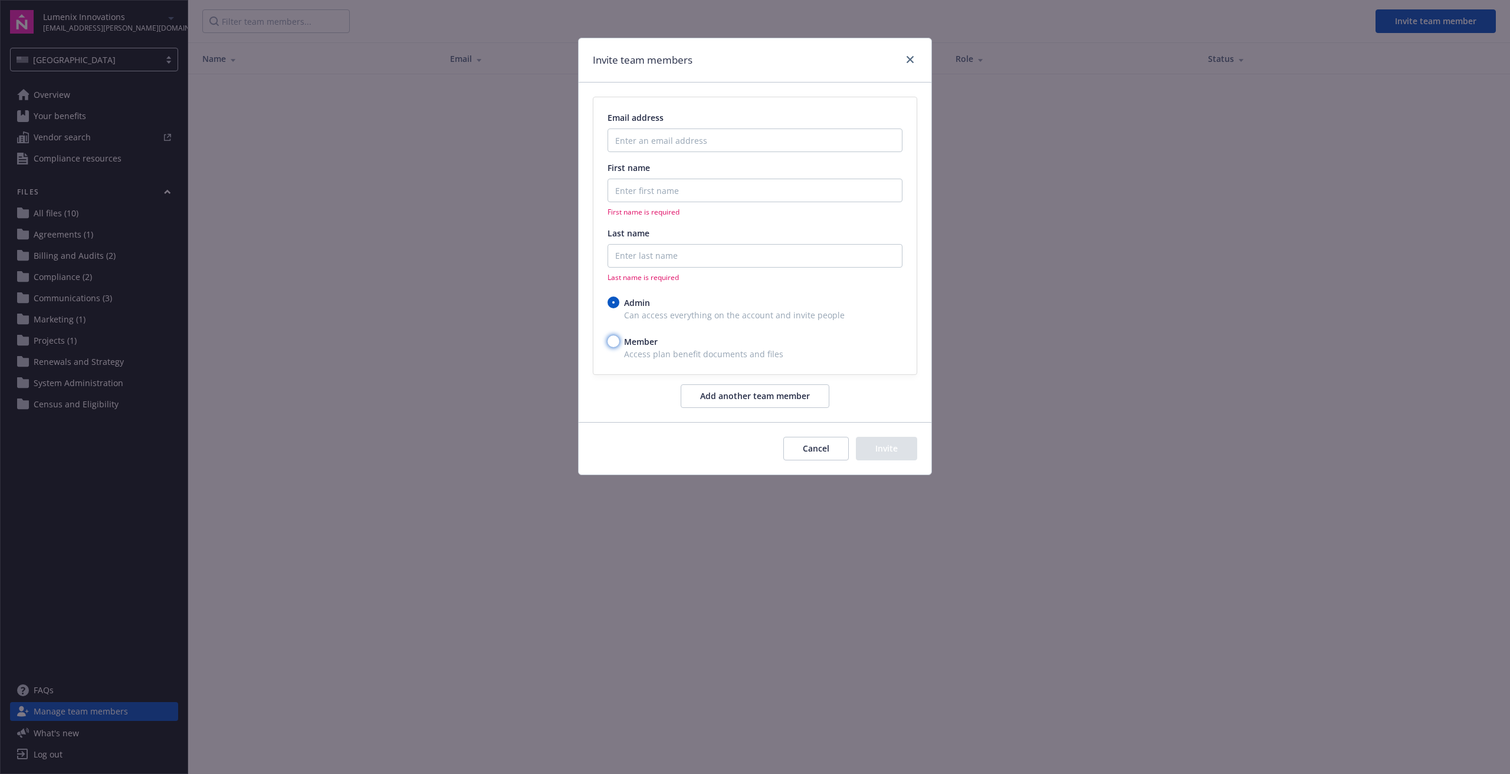
click at [610, 340] on input "Member" at bounding box center [613, 342] width 12 height 12
radio input "true"
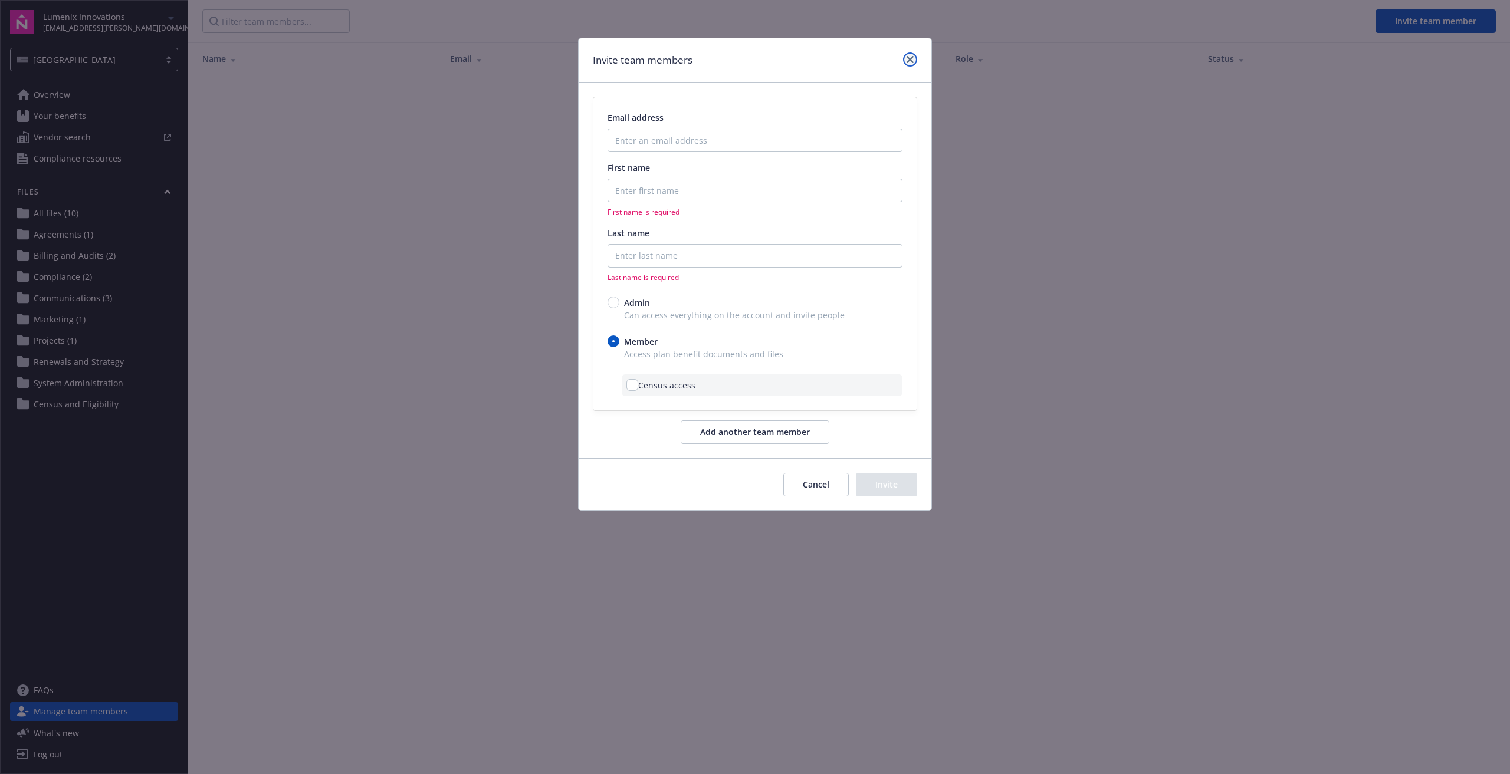
click at [910, 58] on icon "close" at bounding box center [909, 59] width 7 height 7
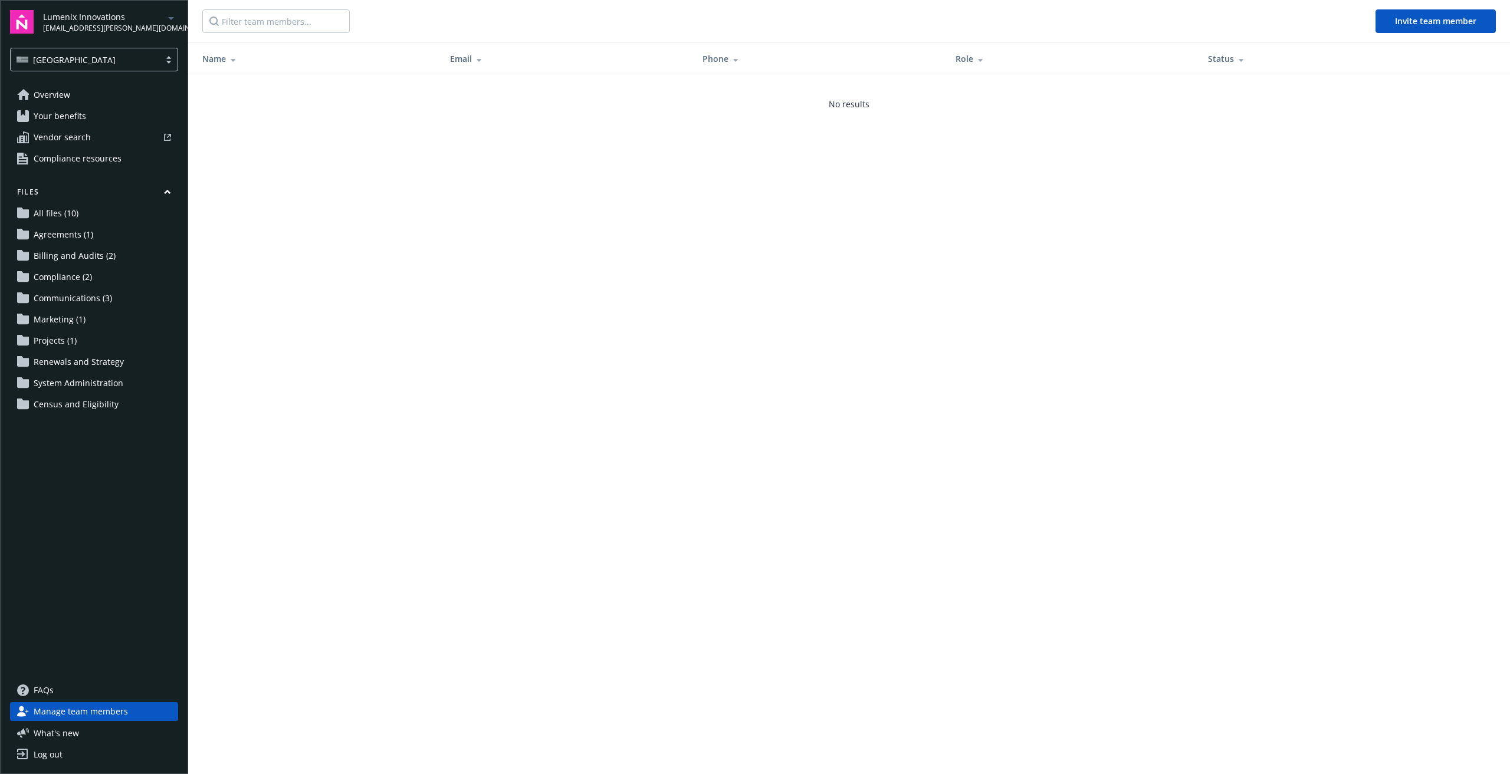
click at [106, 96] on link "Overview" at bounding box center [94, 94] width 168 height 19
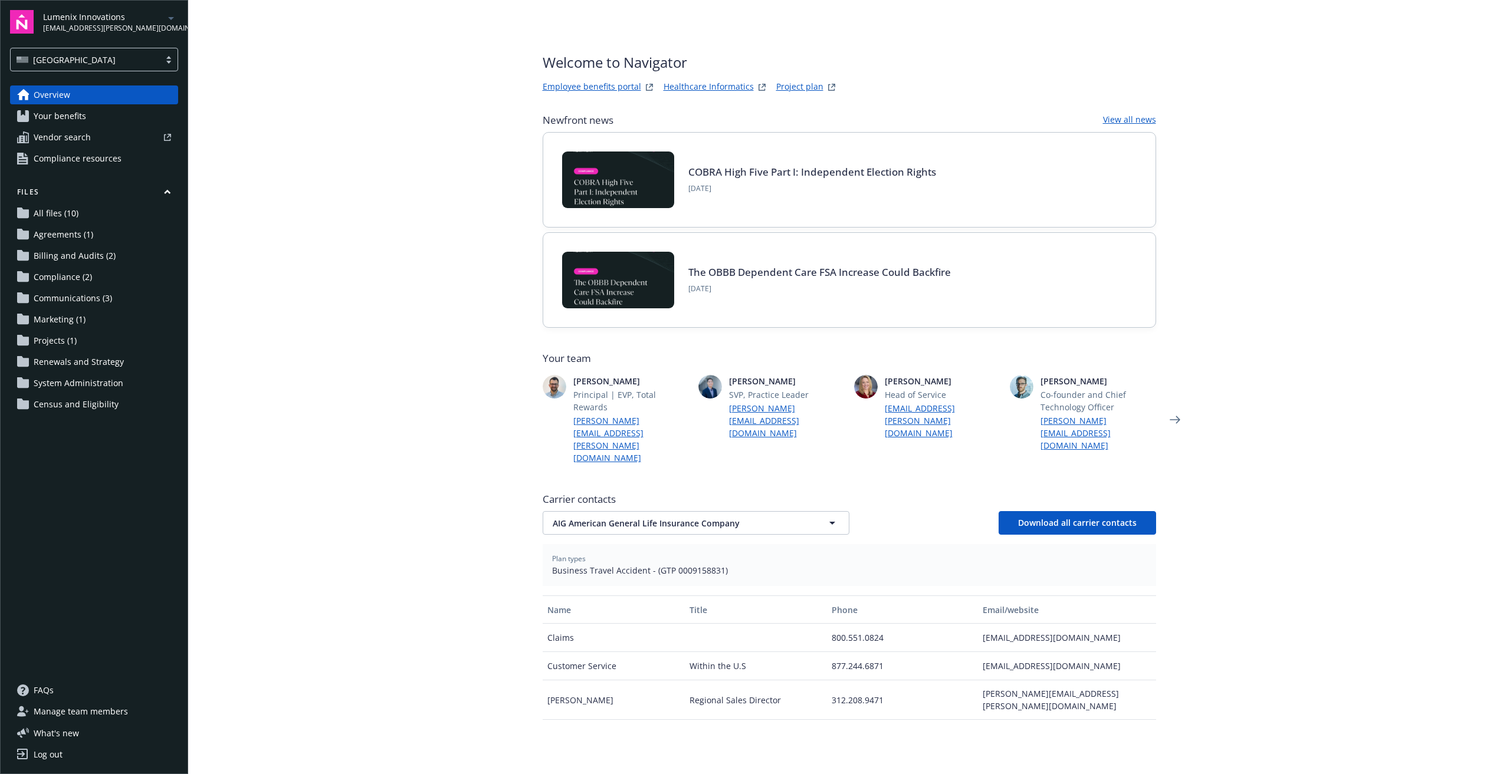
click at [620, 85] on link "Employee benefits portal" at bounding box center [591, 87] width 98 height 14
click at [81, 110] on span "Your benefits" at bounding box center [60, 116] width 52 height 19
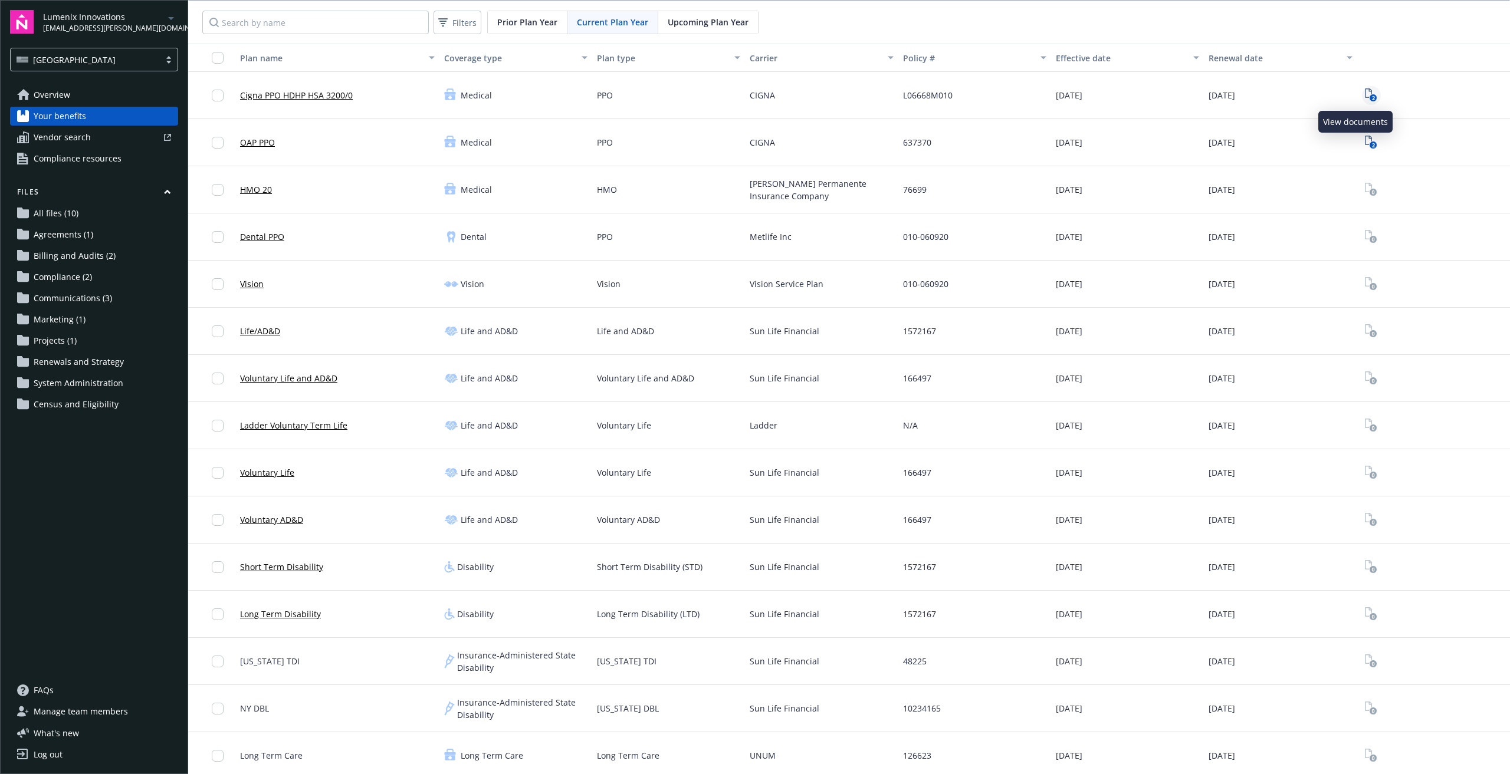
click at [1372, 97] on text "2" at bounding box center [1373, 98] width 3 height 8
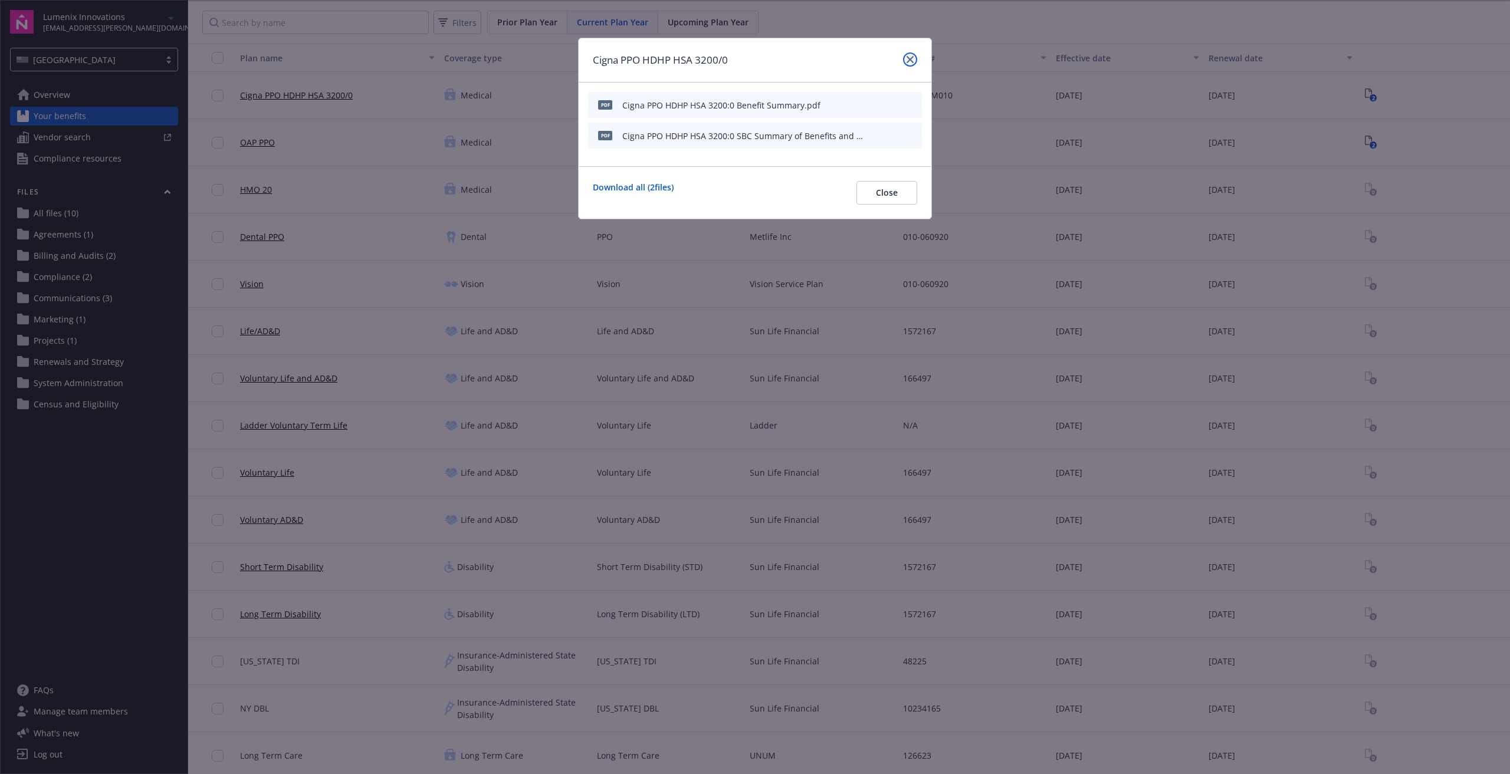
click at [909, 60] on icon "close" at bounding box center [909, 59] width 7 height 7
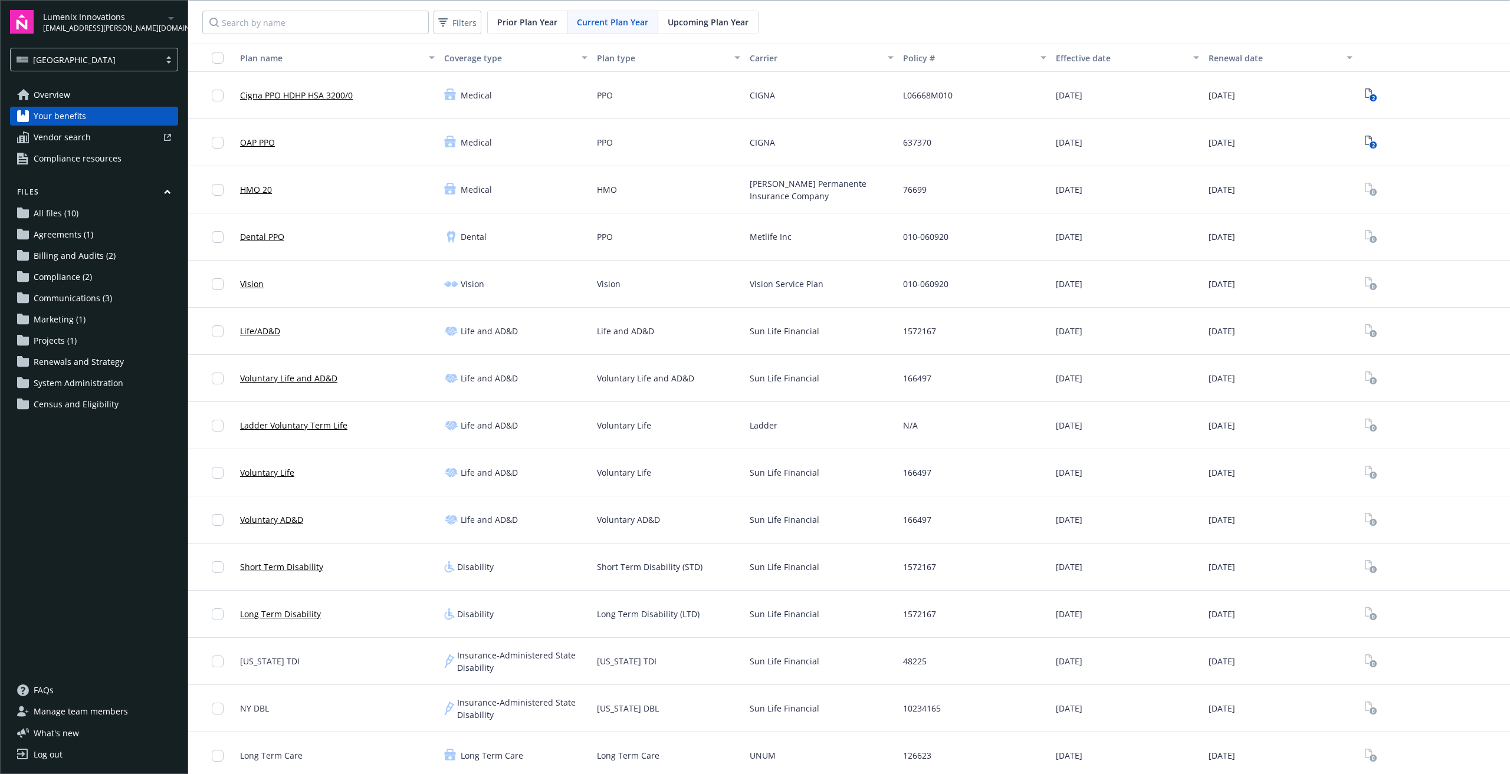
click at [97, 142] on link "Vendor search" at bounding box center [94, 137] width 168 height 19
click at [144, 251] on link "Billing and Audits (2)" at bounding box center [94, 255] width 168 height 19
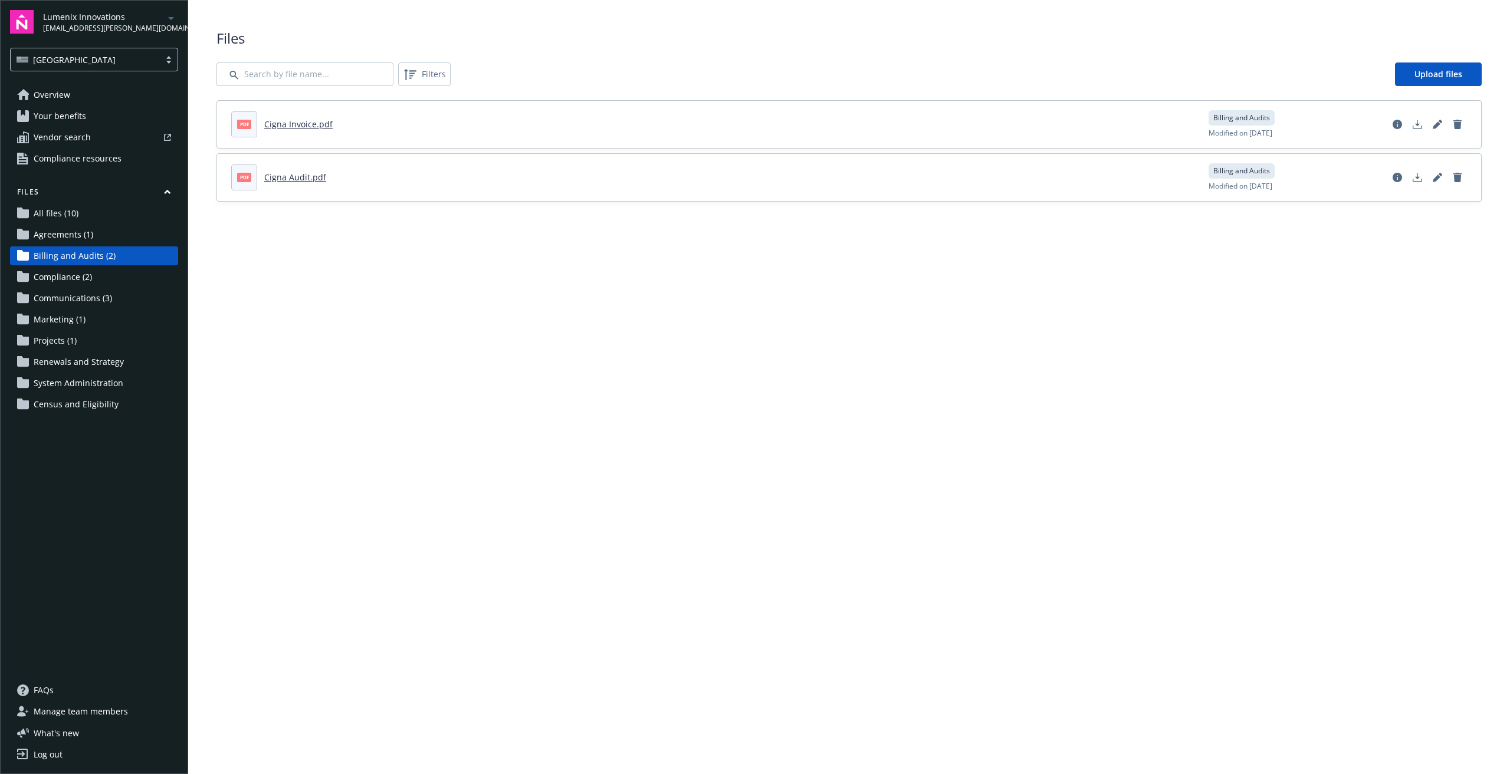
click at [134, 305] on link "Communications (3)" at bounding box center [94, 298] width 168 height 19
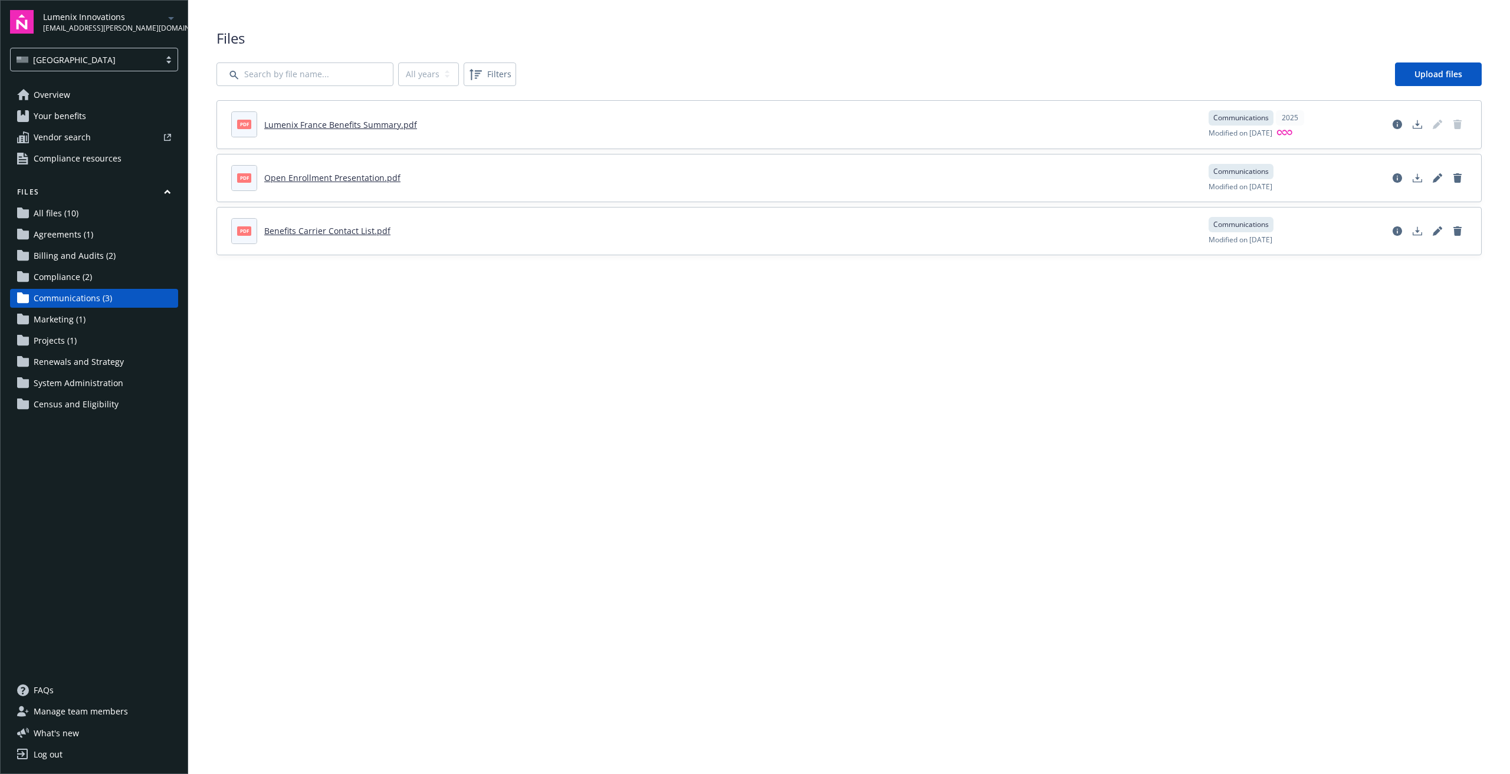
click at [87, 83] on div "Lumenix Innovations megan.graphenteen@newfront.com USA Overview Your benefits V…" at bounding box center [94, 387] width 188 height 774
click at [91, 98] on link "Overview" at bounding box center [94, 94] width 168 height 19
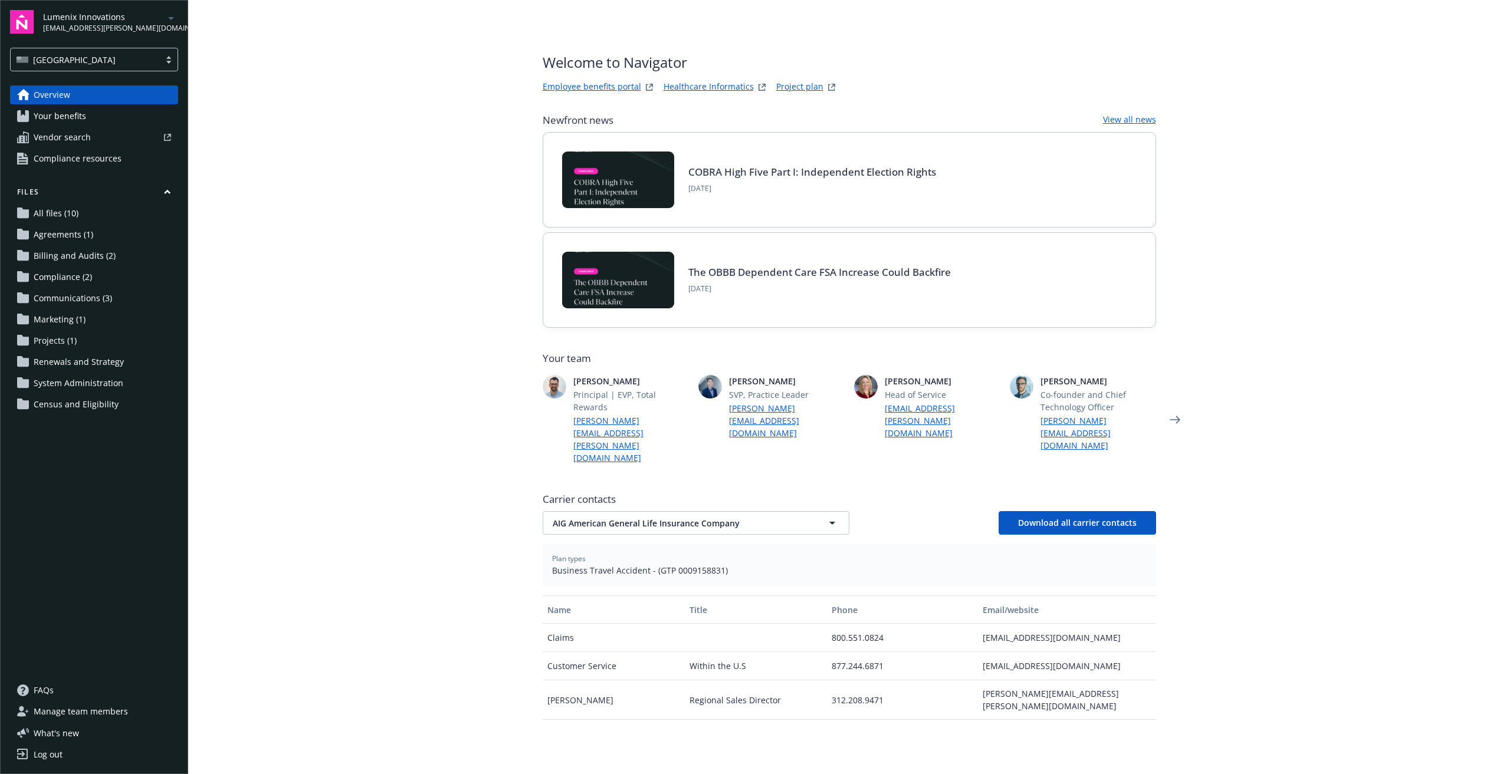
click at [616, 89] on link "Employee benefits portal" at bounding box center [591, 87] width 98 height 14
click at [175, 770] on div "Lumenix Innovations megan.graphenteen@newfront.com USA Overview Your benefits V…" at bounding box center [94, 387] width 188 height 774
click at [82, 136] on span "Vendor search" at bounding box center [62, 137] width 57 height 19
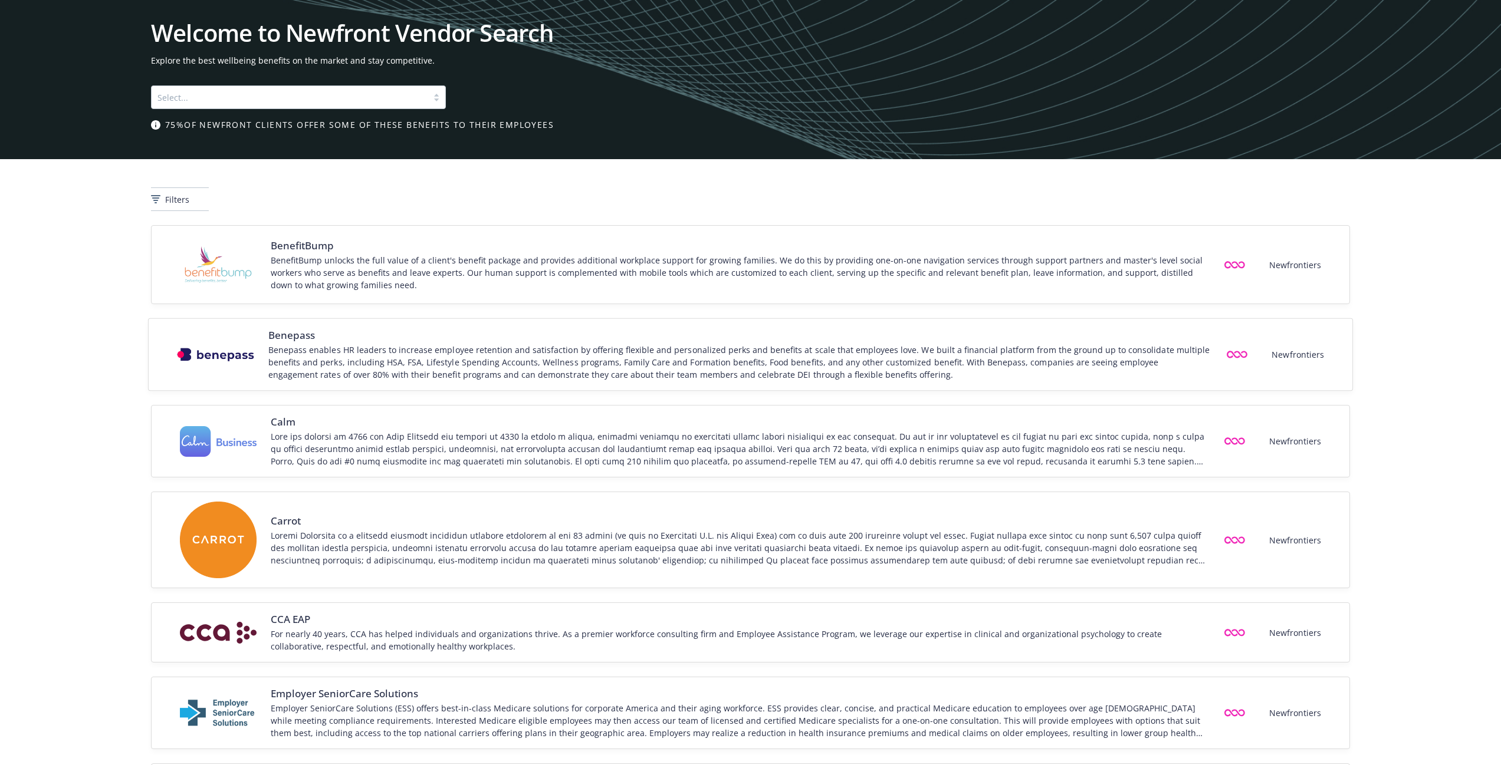
scroll to position [6, 0]
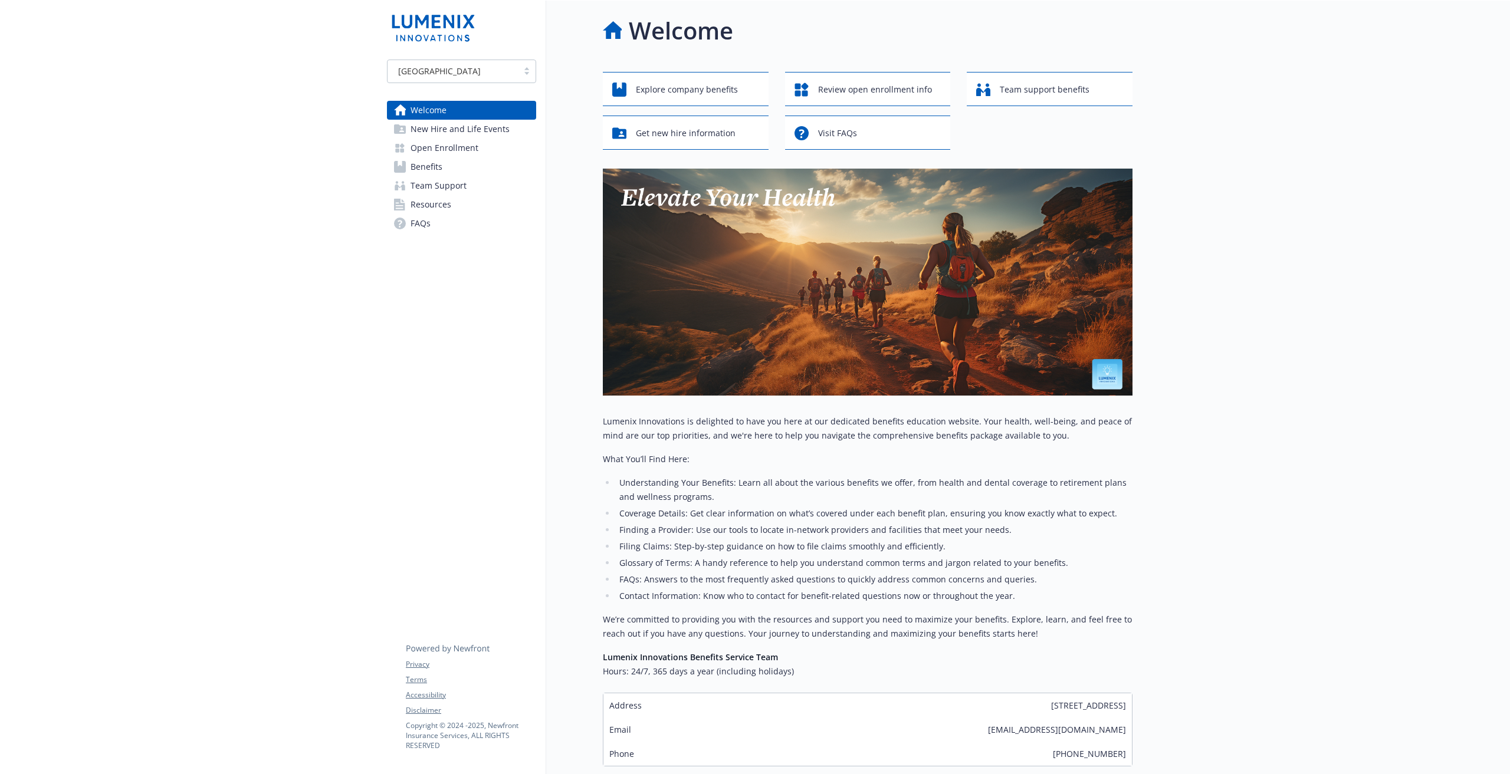
scroll to position [1, 0]
click at [494, 130] on span "New Hire and Life Events" at bounding box center [459, 129] width 99 height 19
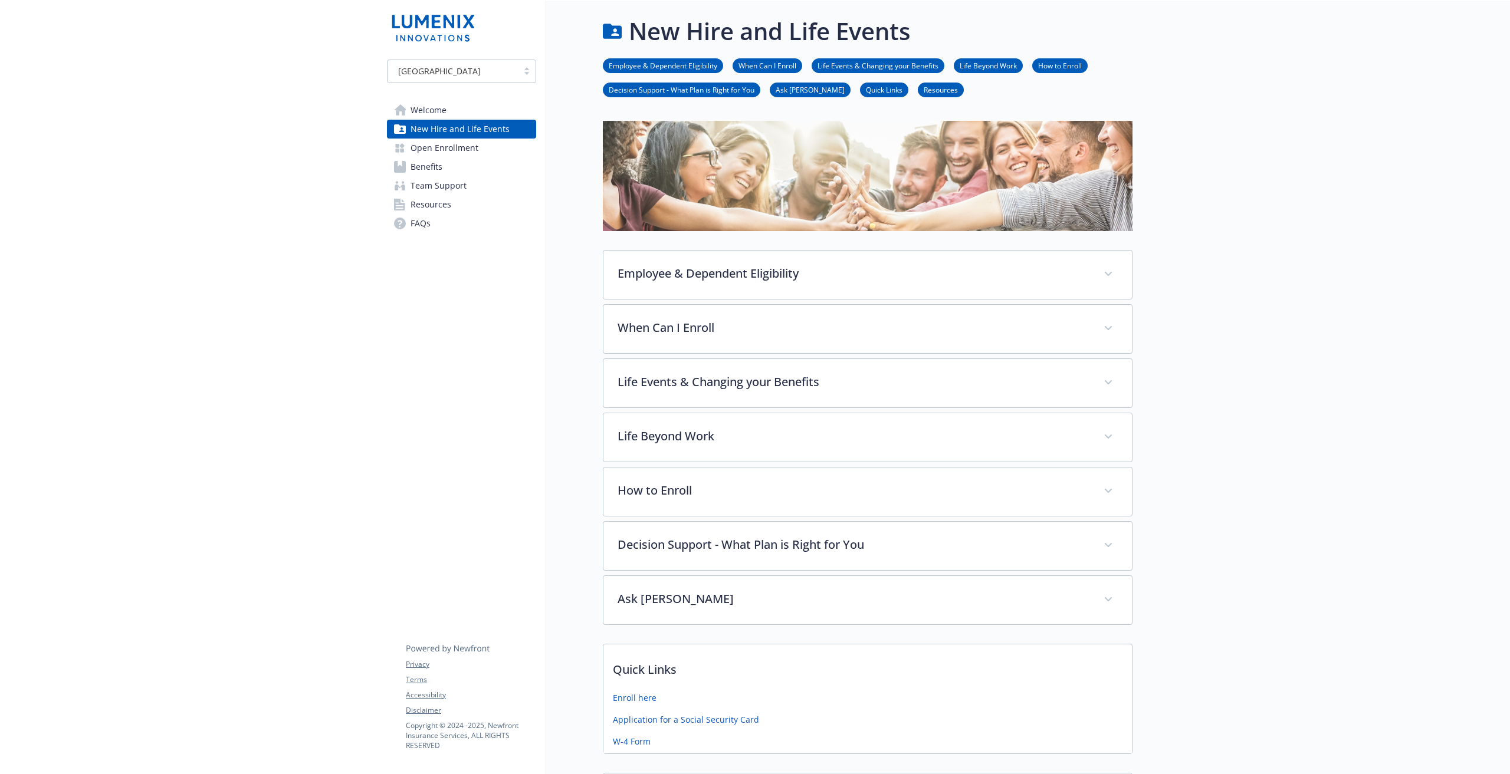
click at [499, 156] on link "Open Enrollment" at bounding box center [461, 148] width 149 height 19
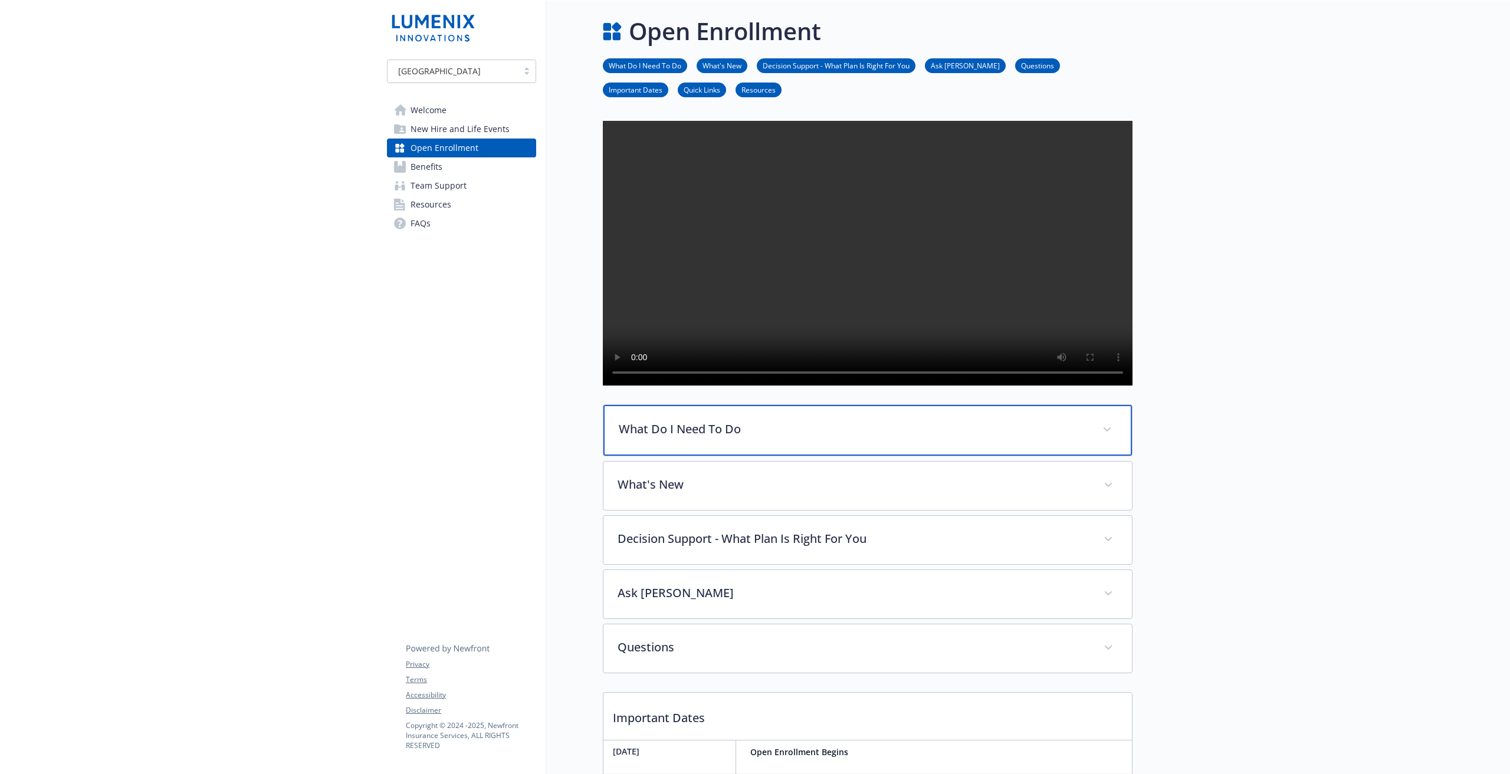
click at [866, 438] on p "What Do I Need To Do" at bounding box center [853, 429] width 469 height 18
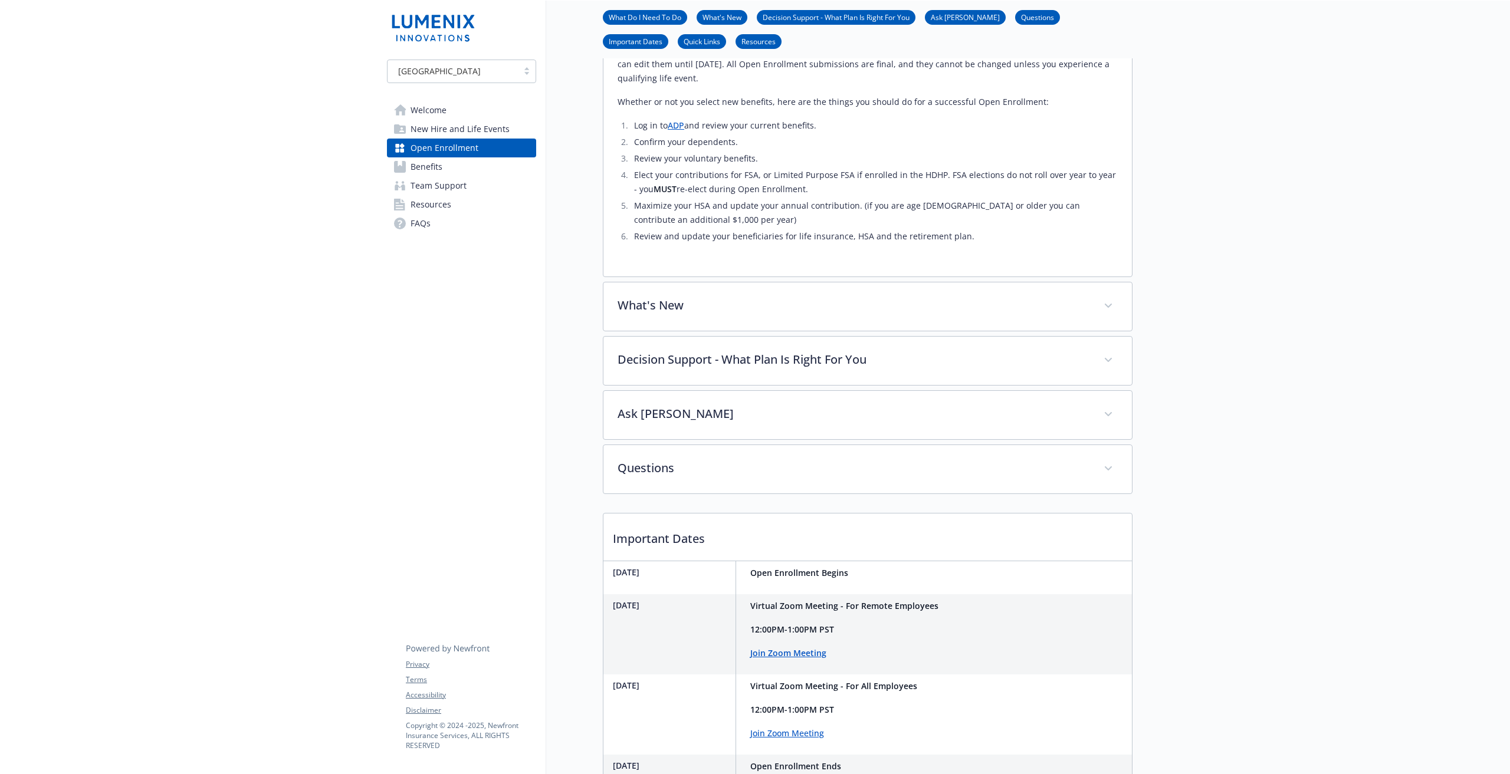
scroll to position [603, 0]
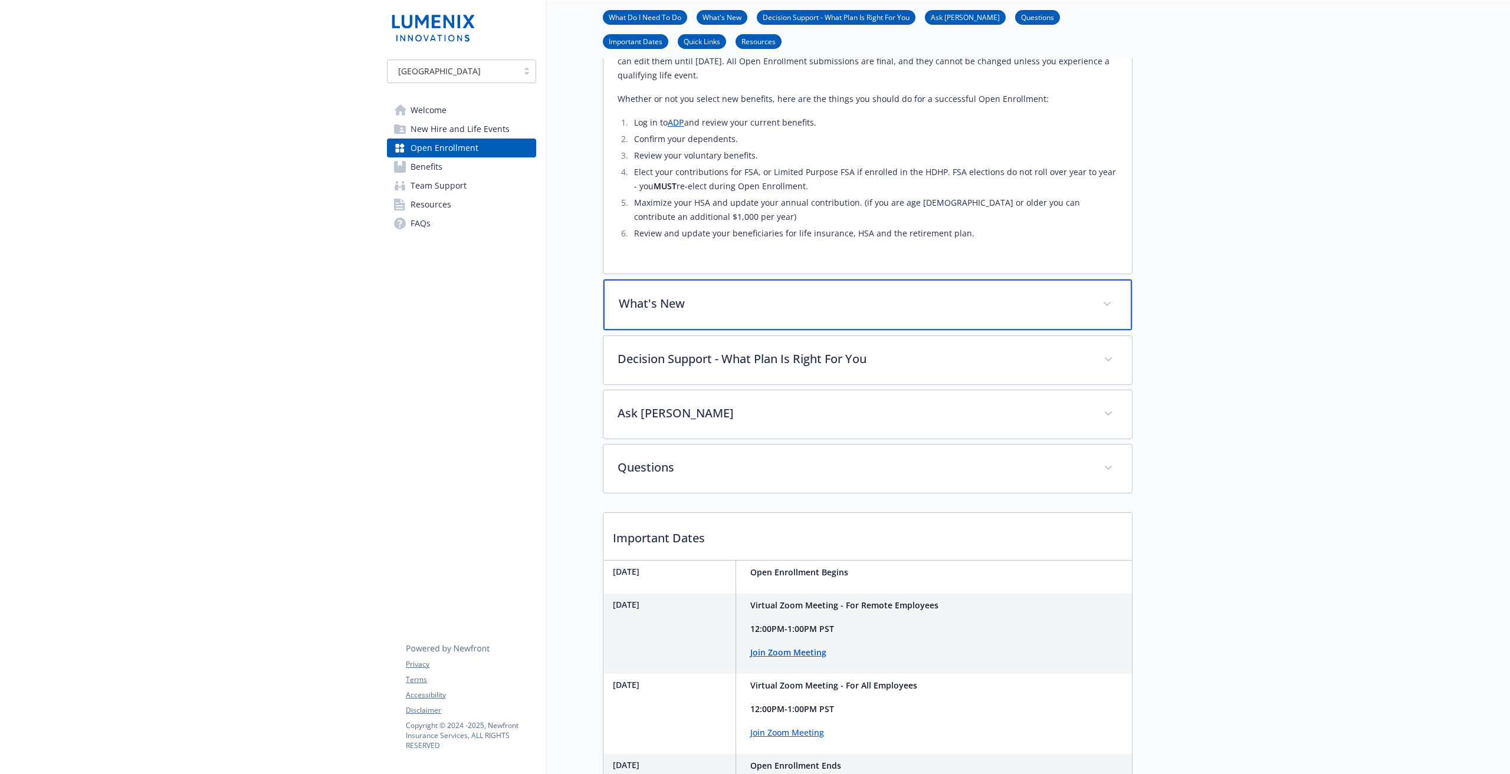
click at [887, 330] on div "What's New" at bounding box center [867, 304] width 528 height 51
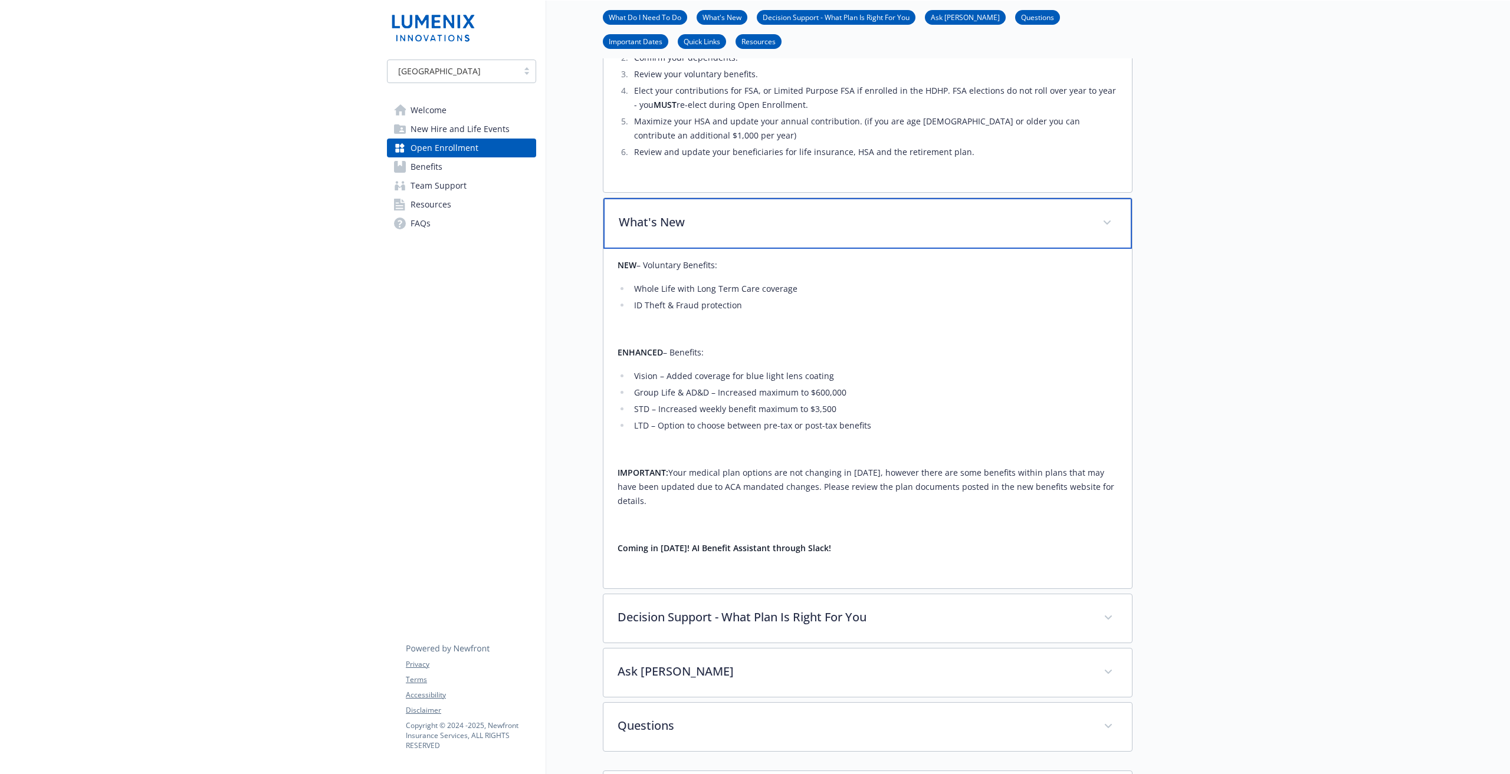
scroll to position [914, 0]
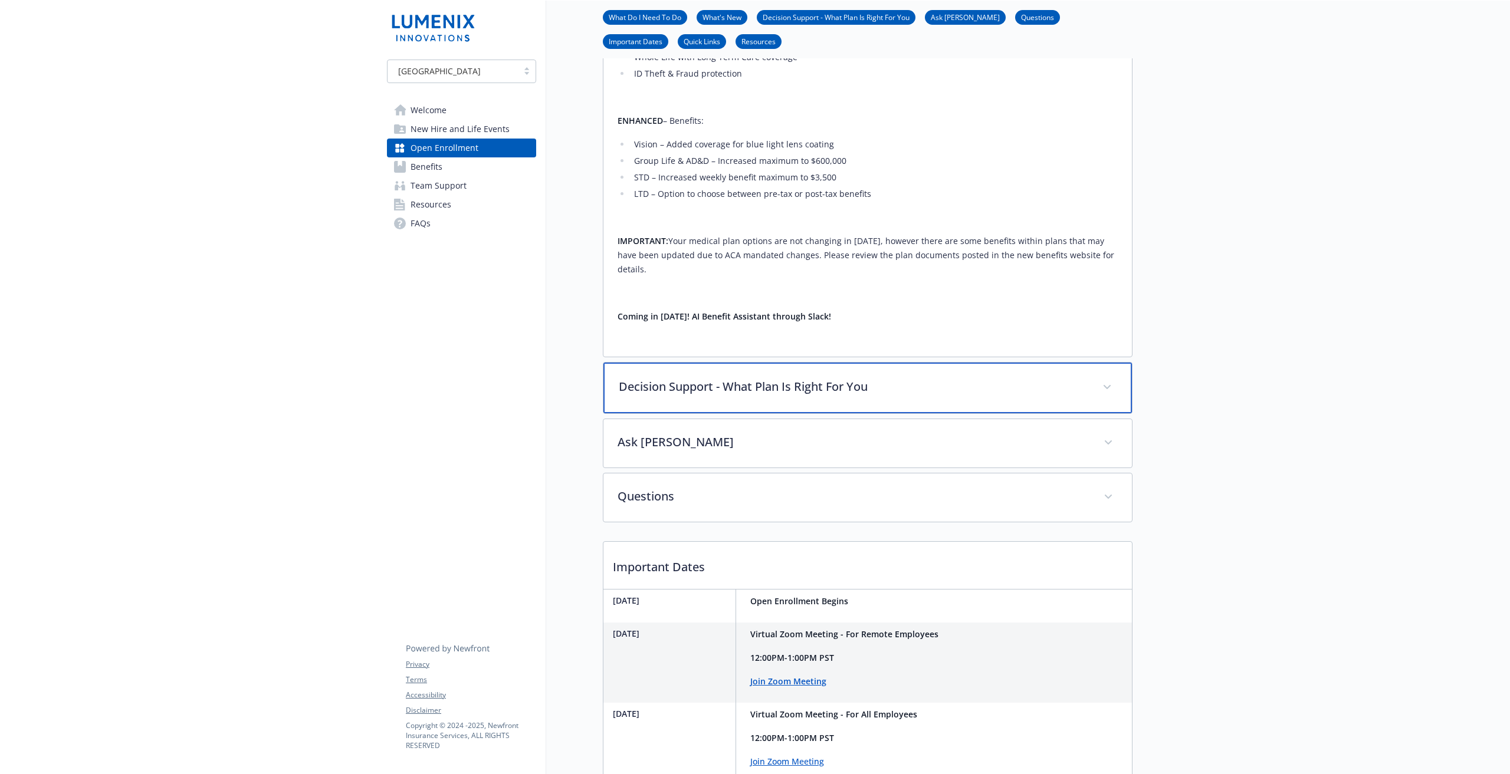
click at [924, 396] on p "Decision Support - What Plan Is Right For You" at bounding box center [853, 387] width 469 height 18
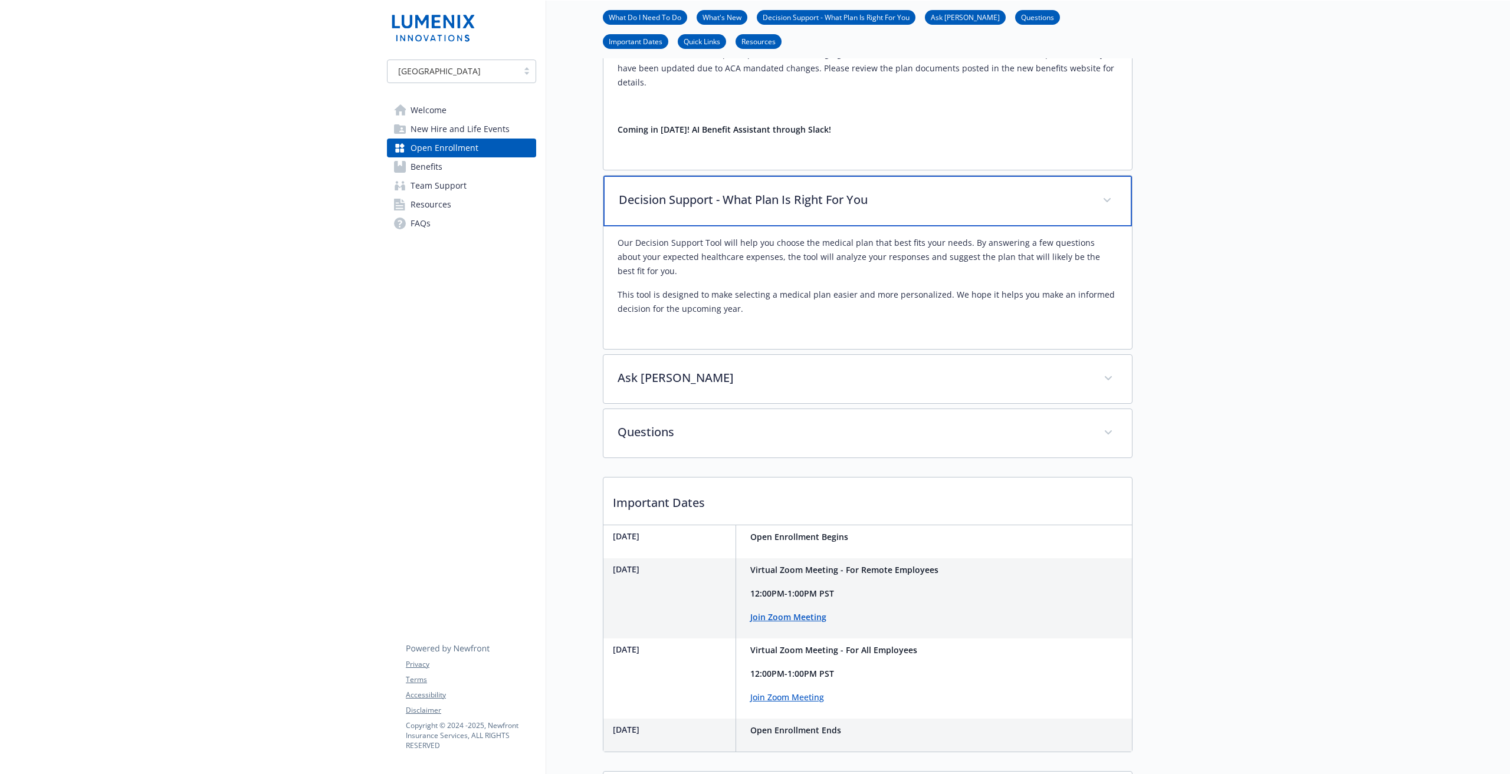
scroll to position [1103, 1]
click at [910, 207] on p "Decision Support - What Plan Is Right For You" at bounding box center [853, 198] width 469 height 18
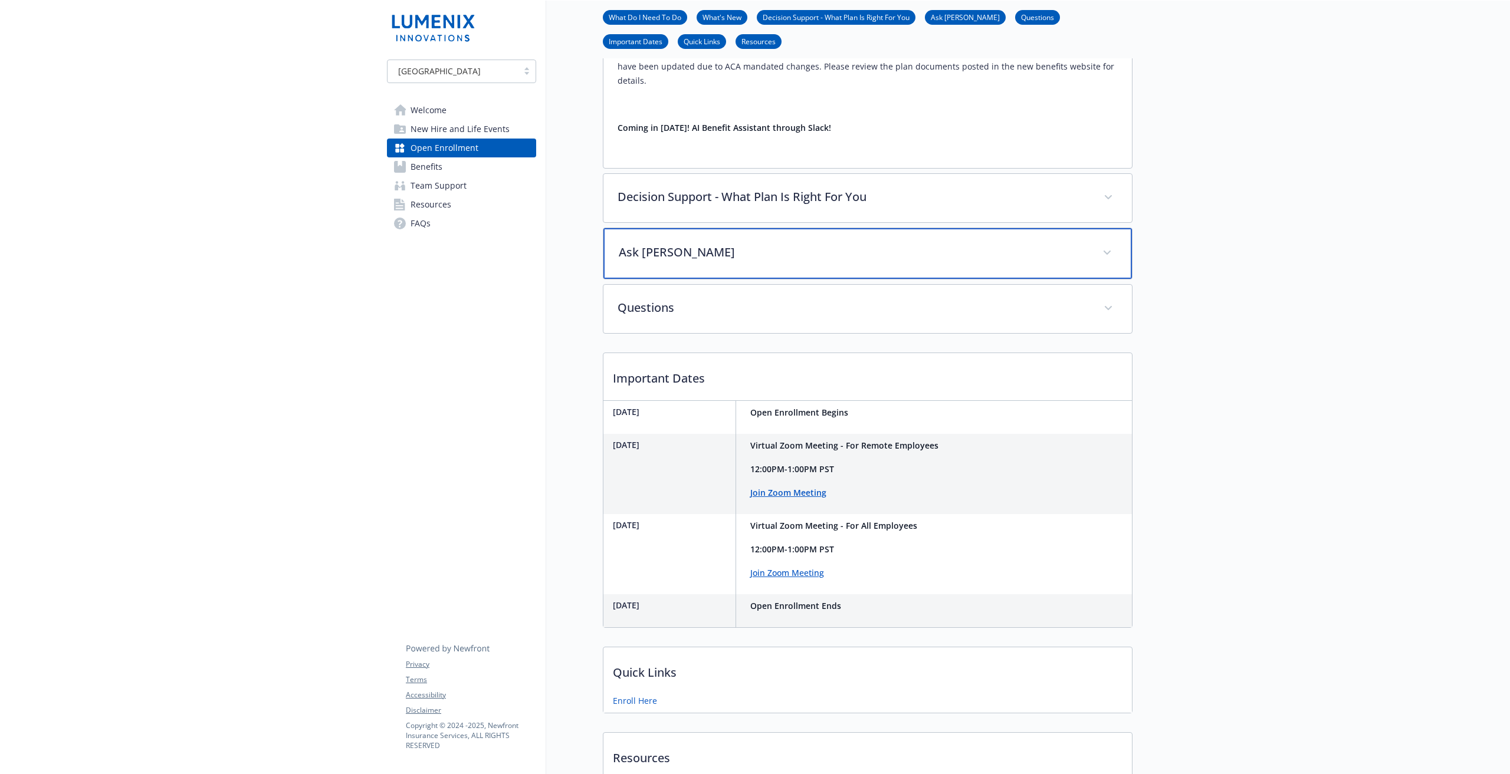
click at [926, 261] on p "Ask Benji" at bounding box center [853, 253] width 469 height 18
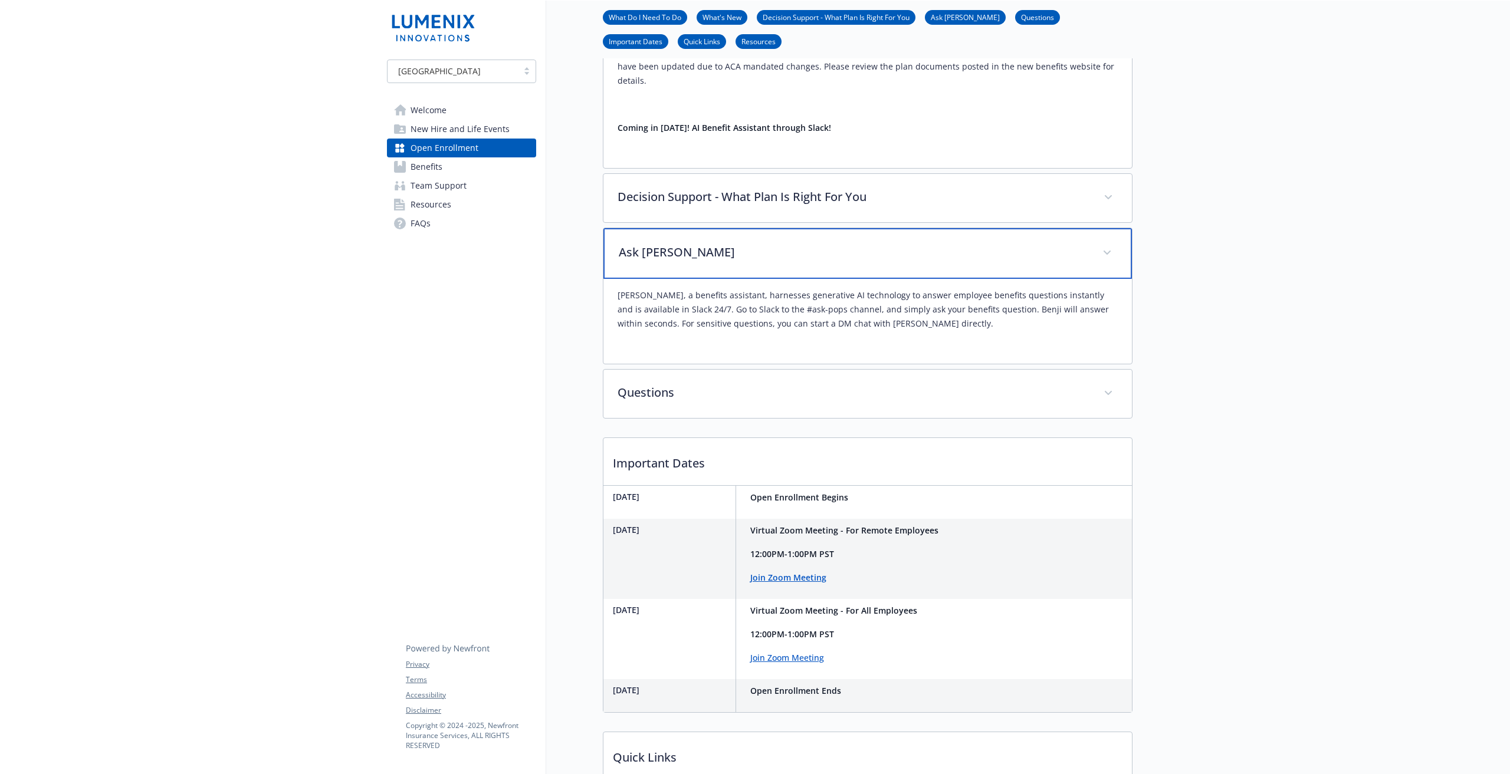
click at [926, 261] on p "Ask Benji" at bounding box center [853, 253] width 469 height 18
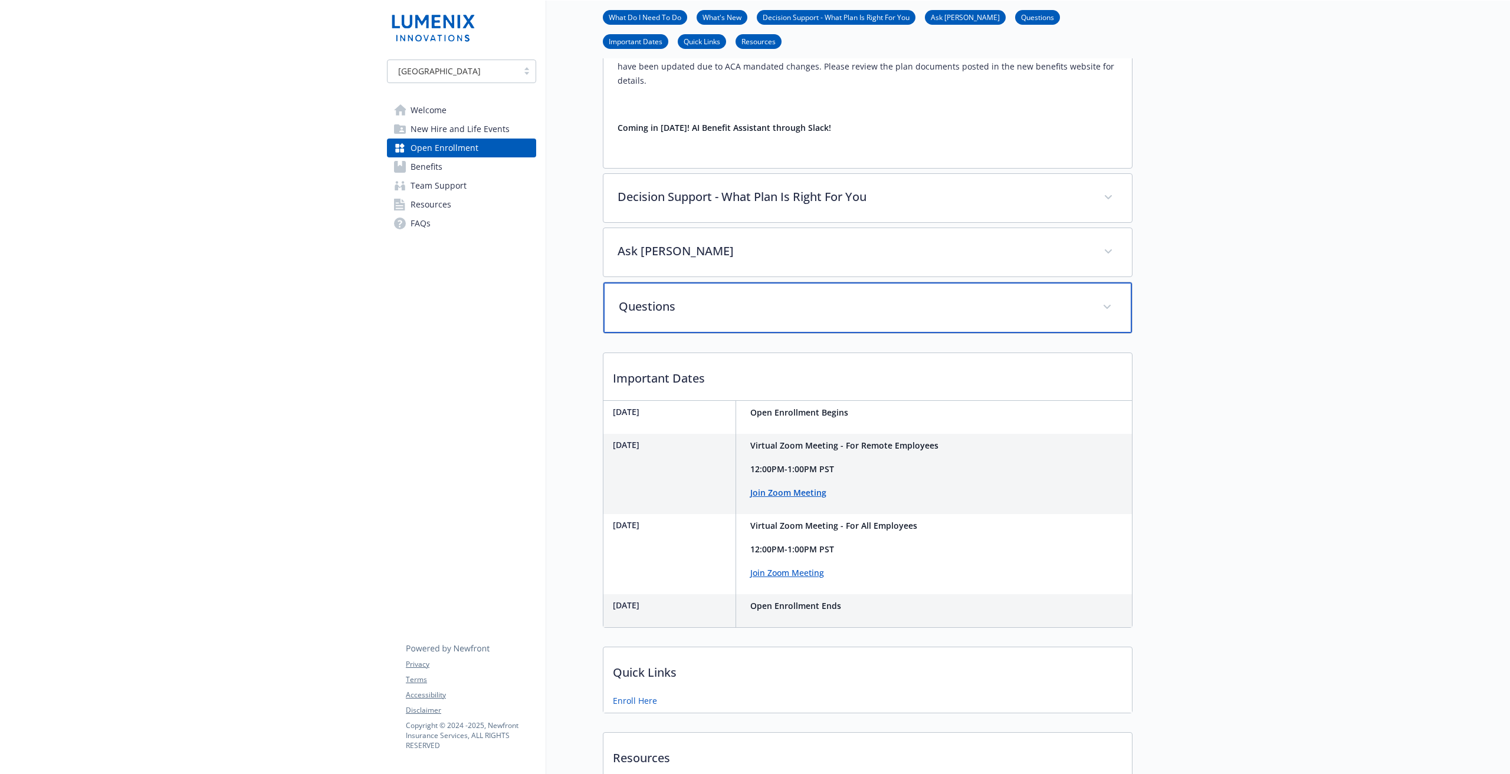
click at [922, 333] on div "Questions" at bounding box center [867, 307] width 528 height 51
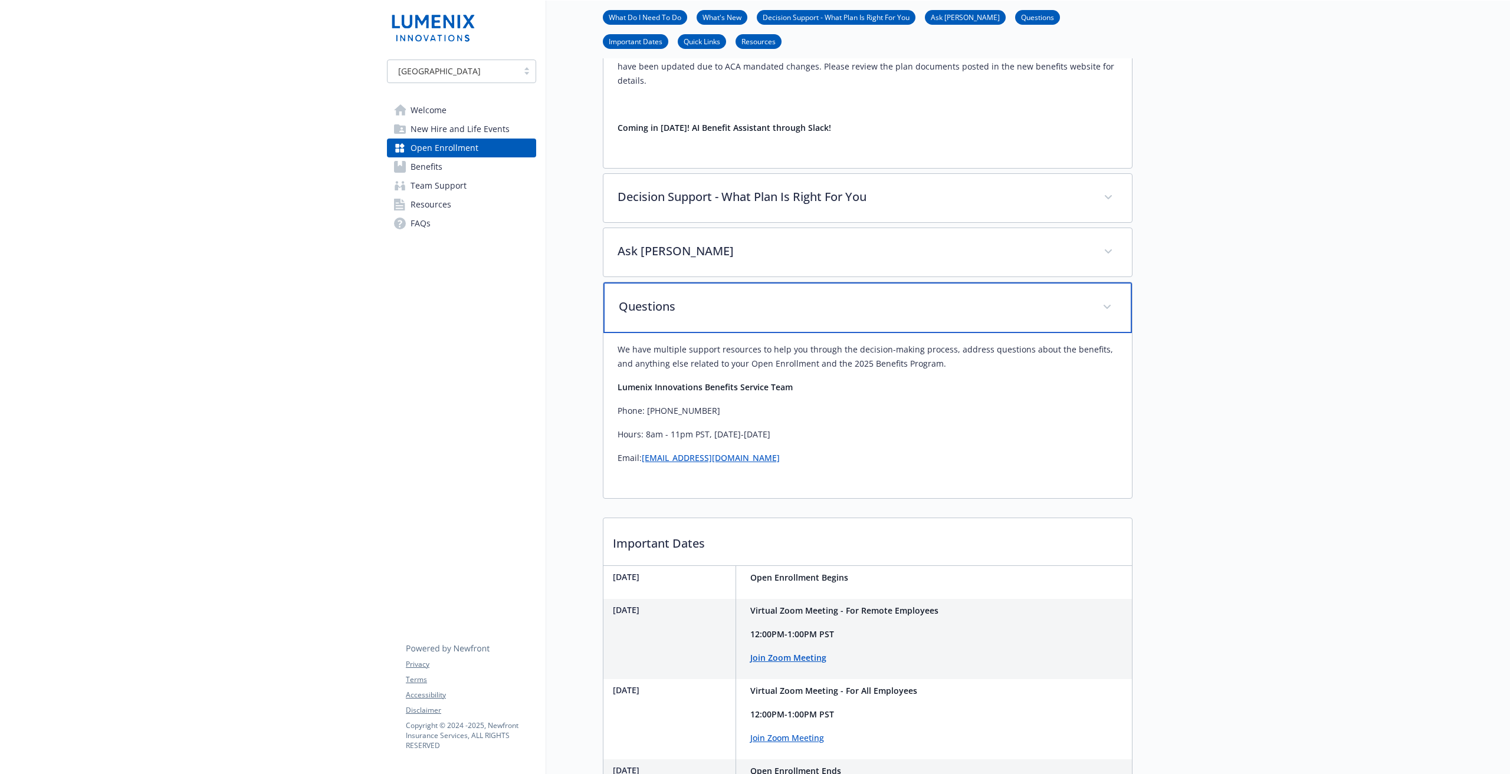
click at [822, 315] on p "Questions" at bounding box center [853, 307] width 469 height 18
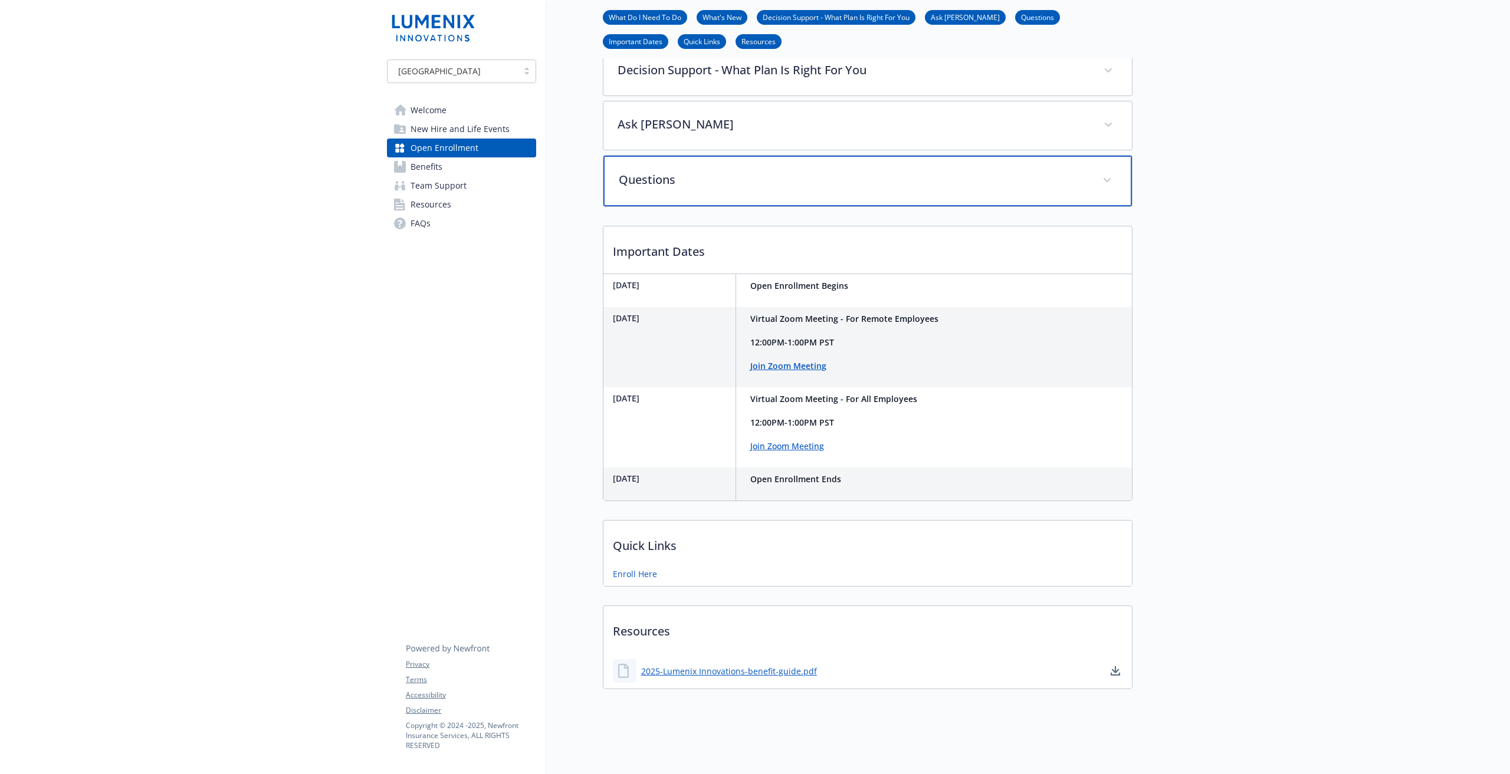
scroll to position [1257, 0]
click at [438, 176] on span "Team Support" at bounding box center [438, 185] width 56 height 19
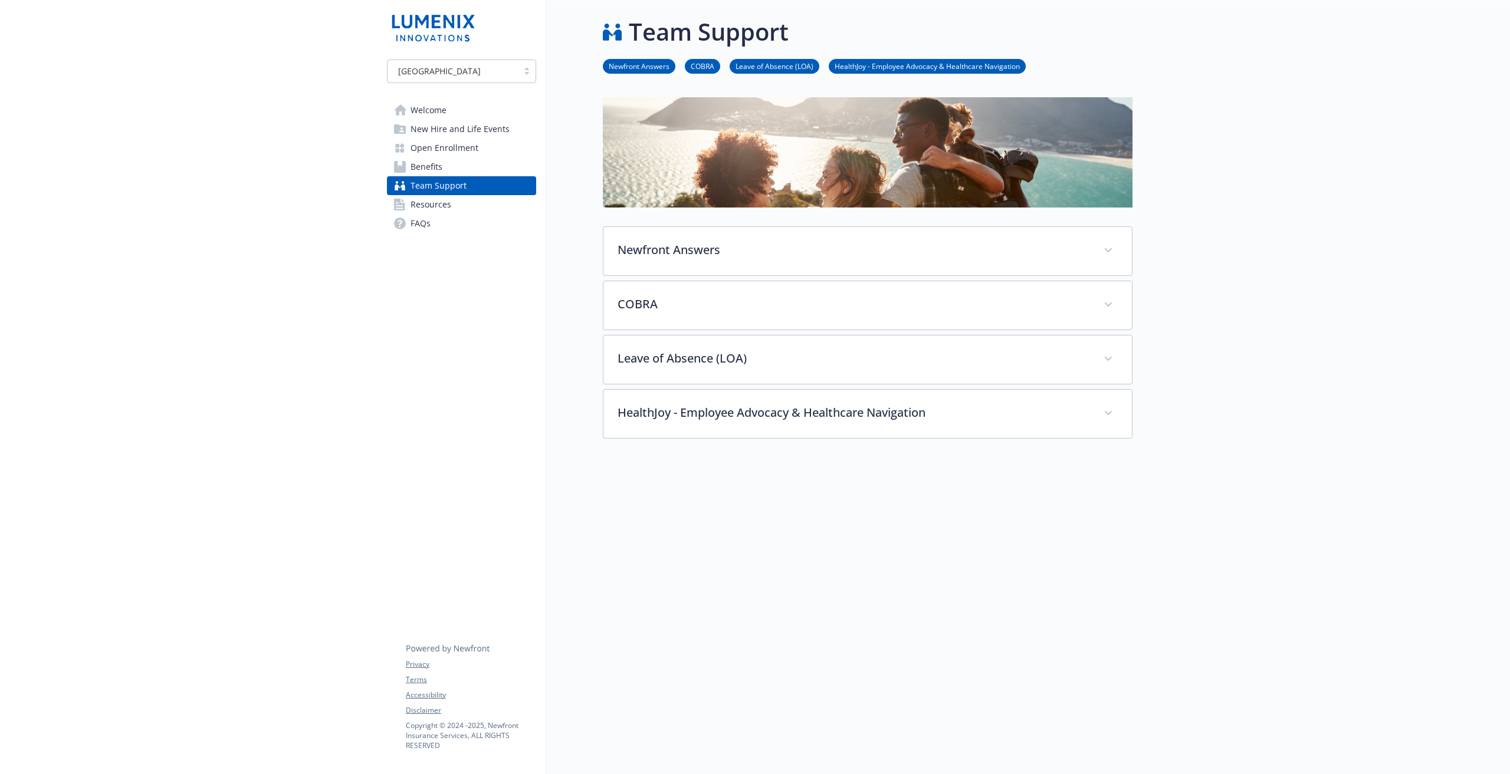
click at [435, 163] on span "Benefits" at bounding box center [426, 166] width 32 height 19
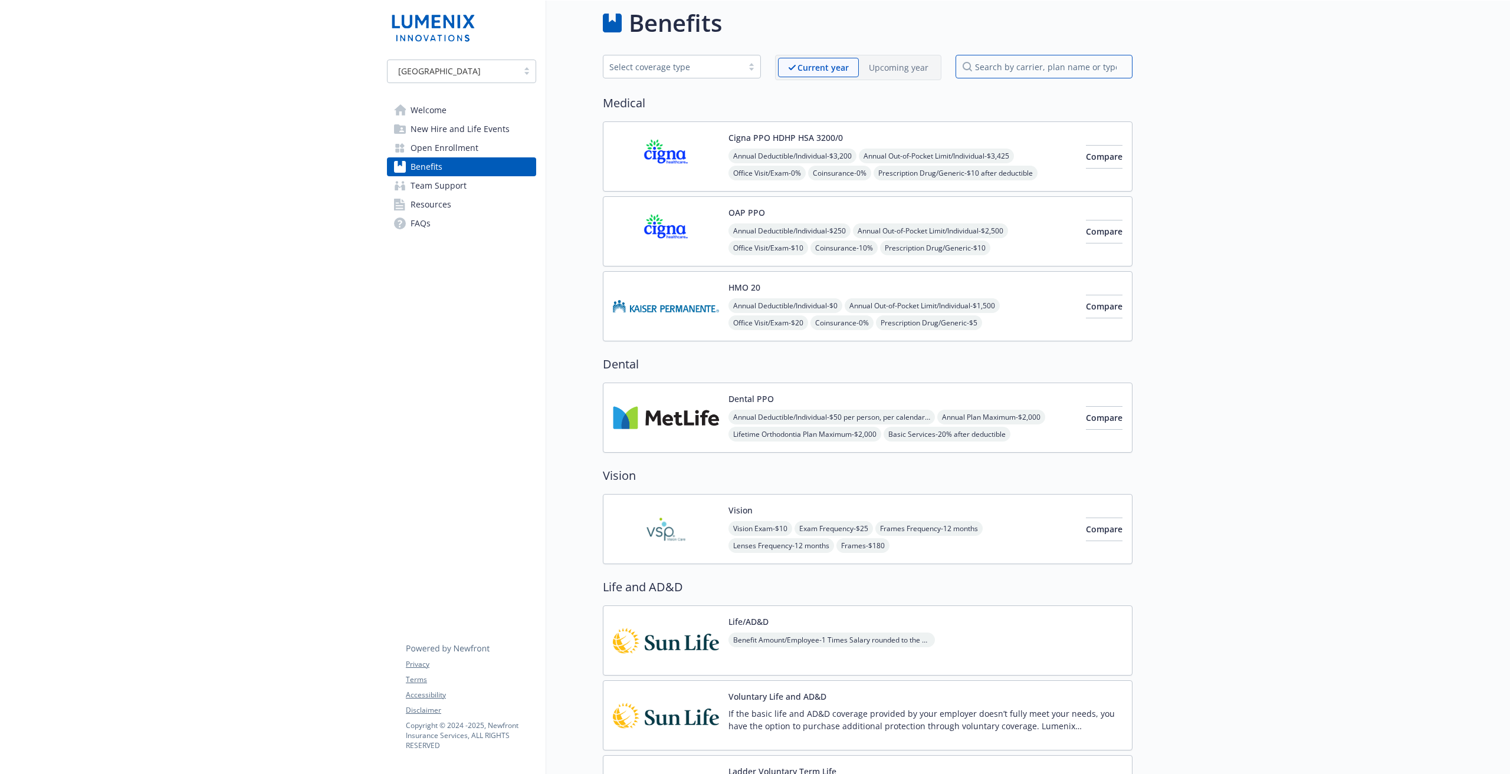
click at [1046, 58] on input "search by carrier, plan name or type" at bounding box center [1043, 67] width 177 height 24
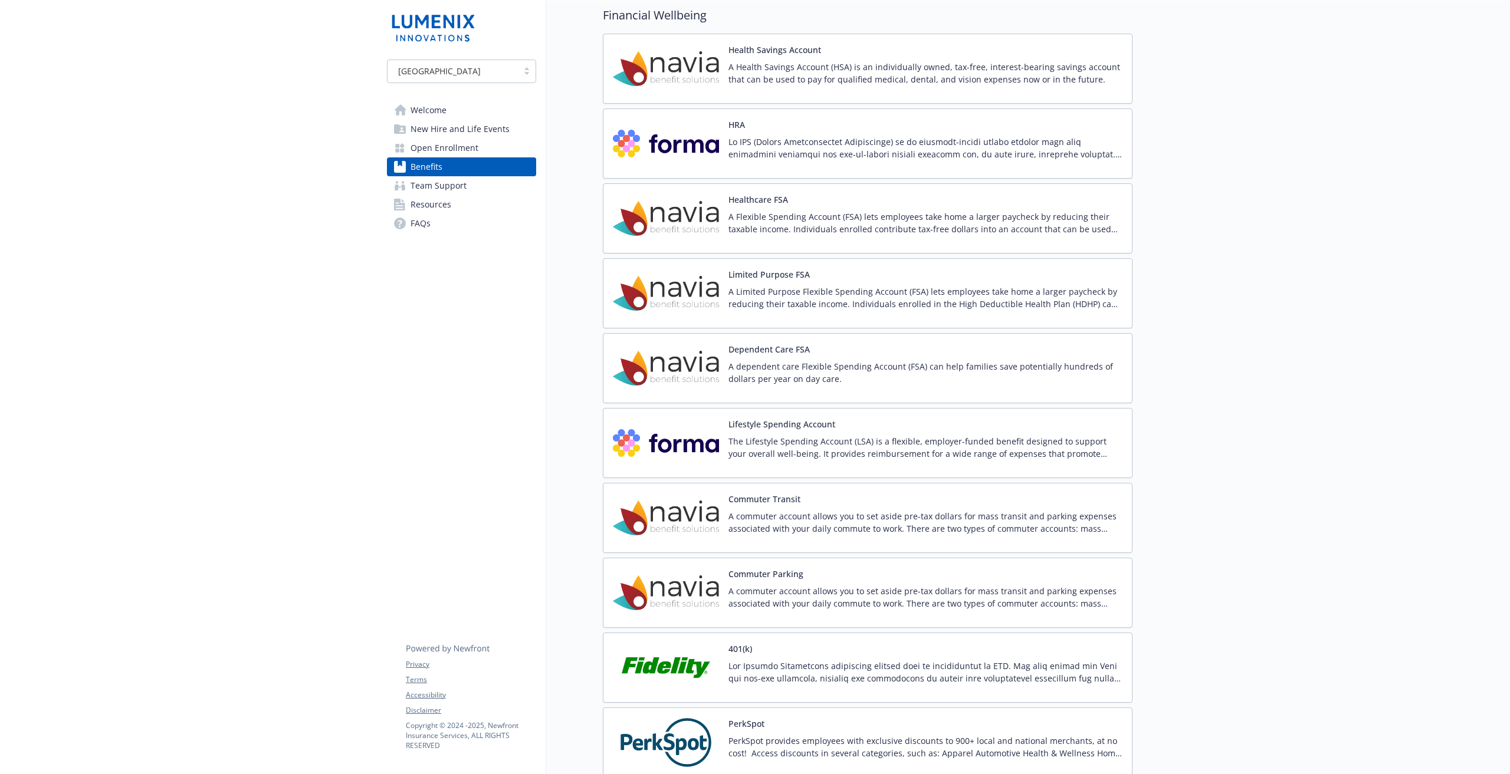
click at [741, 190] on div "Healthcare FSA A Flexible Spending Account (FSA) lets employees take home a lar…" at bounding box center [868, 218] width 530 height 70
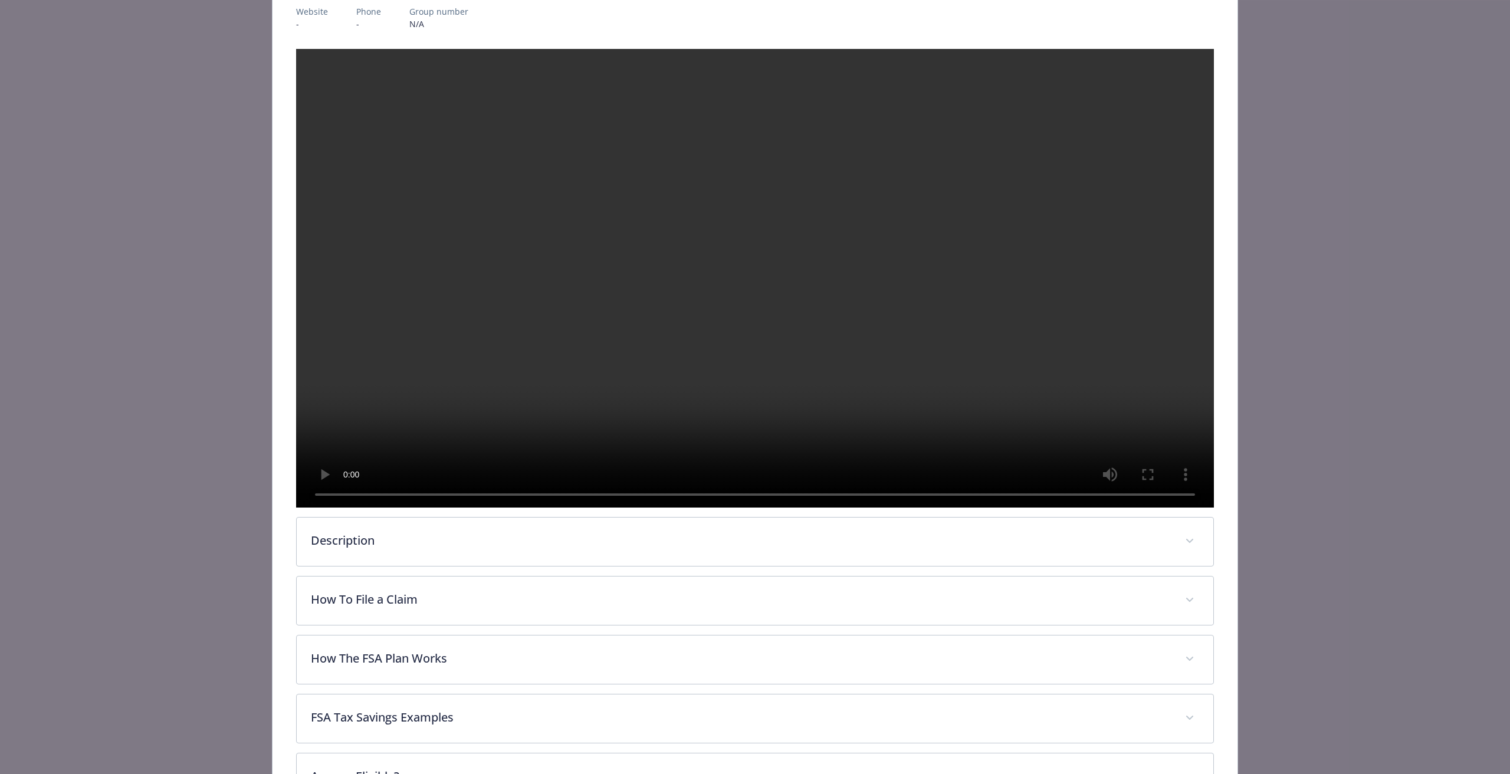
scroll to position [277, 0]
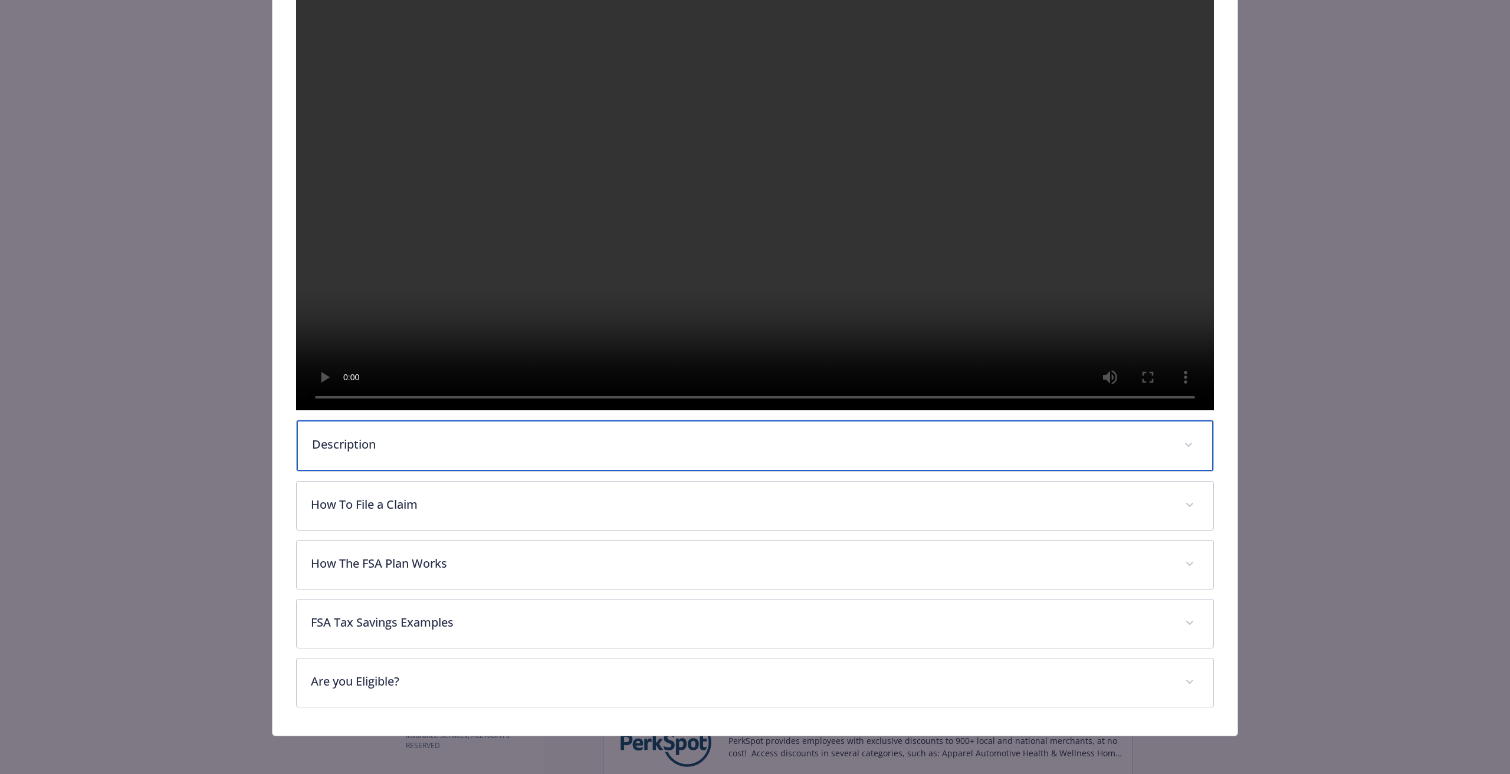
click at [673, 453] on p "Description" at bounding box center [740, 445] width 857 height 18
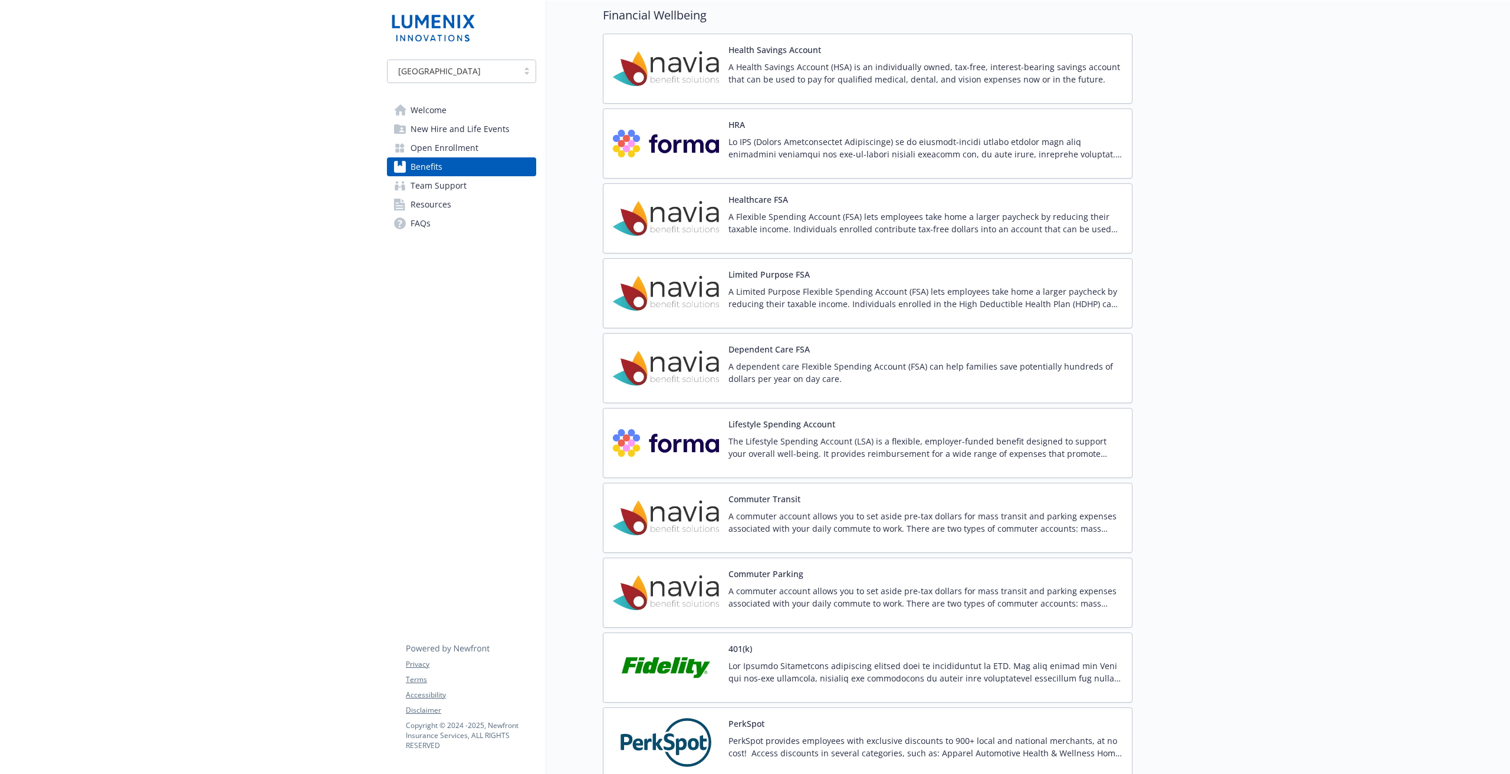
click at [791, 551] on div "Commuter Transit A commuter account allows you to set aside pre-tax dollars for…" at bounding box center [868, 518] width 530 height 70
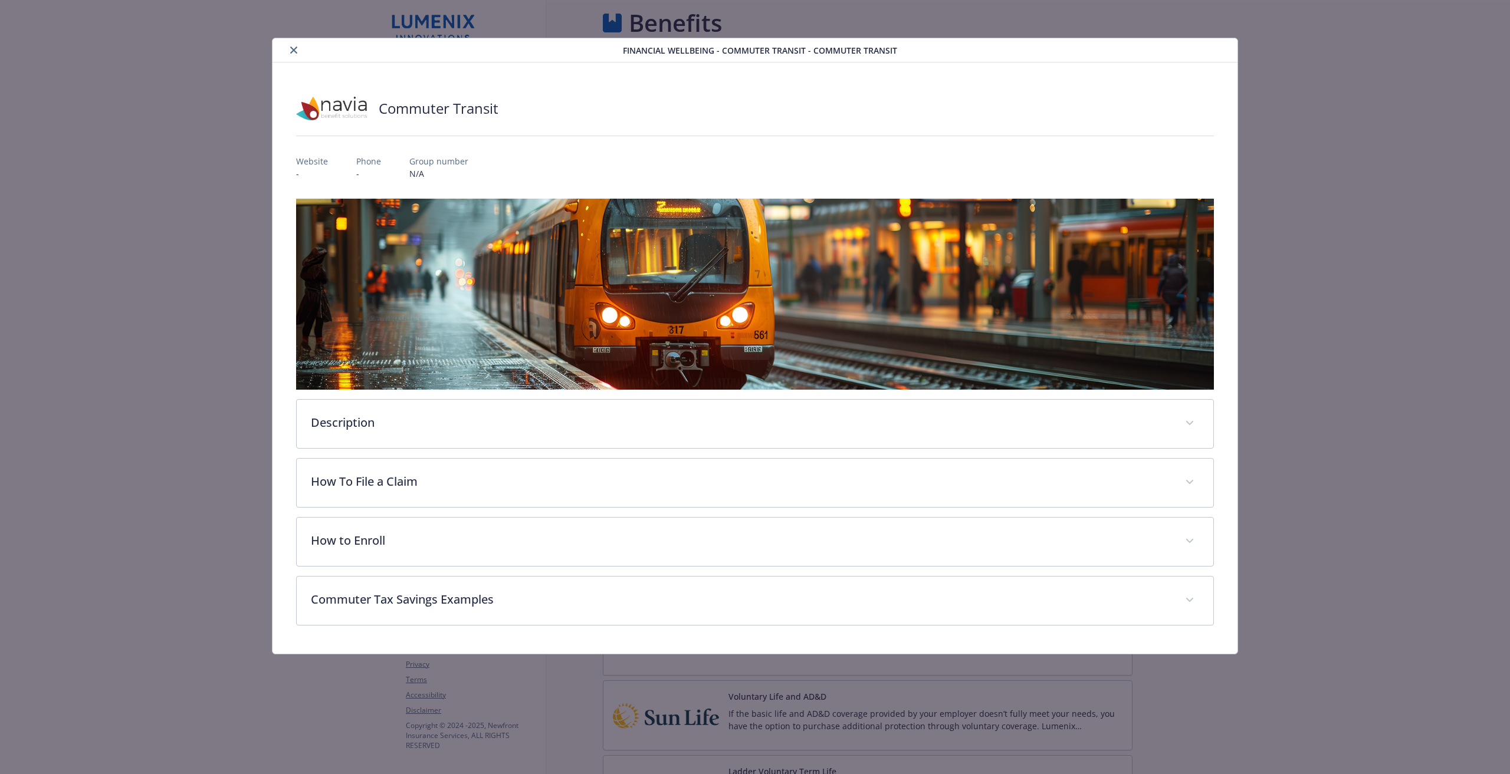
scroll to position [1738, 0]
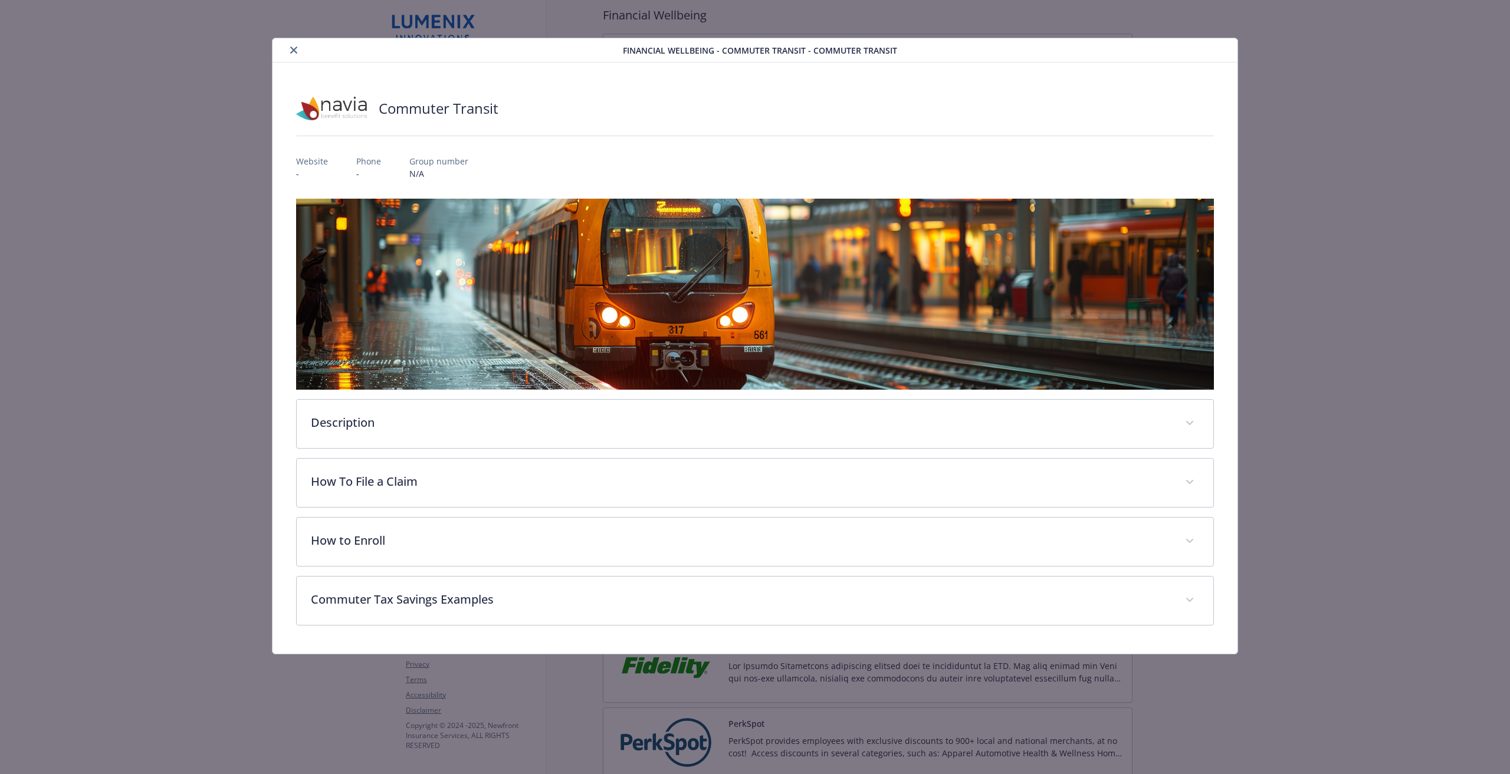
click at [283, 48] on div "details for plan Financial Wellbeing - Commuter Transit - Commuter Transit" at bounding box center [450, 50] width 346 height 14
click at [291, 51] on icon "close" at bounding box center [293, 50] width 7 height 7
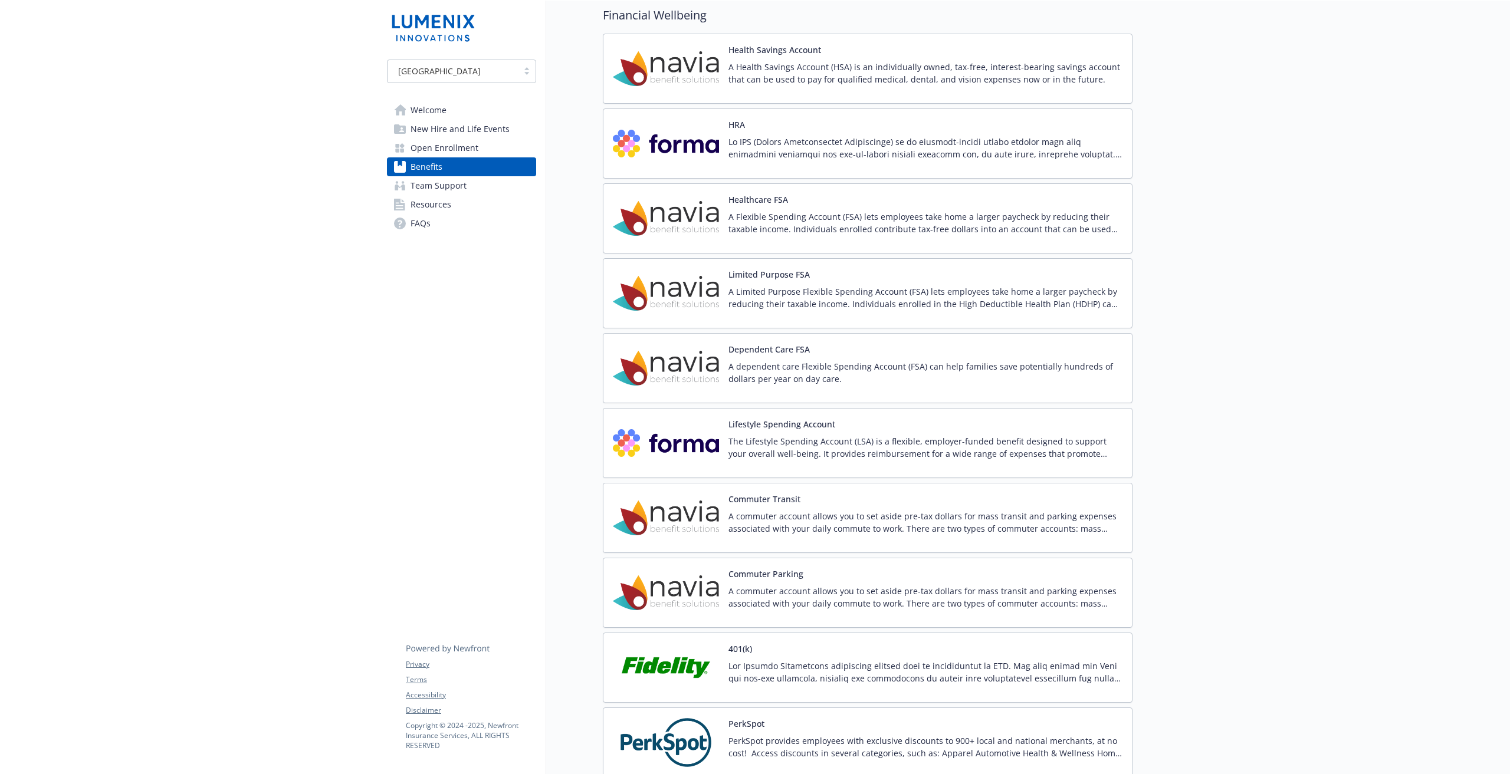
click at [471, 178] on link "Team Support" at bounding box center [461, 185] width 149 height 19
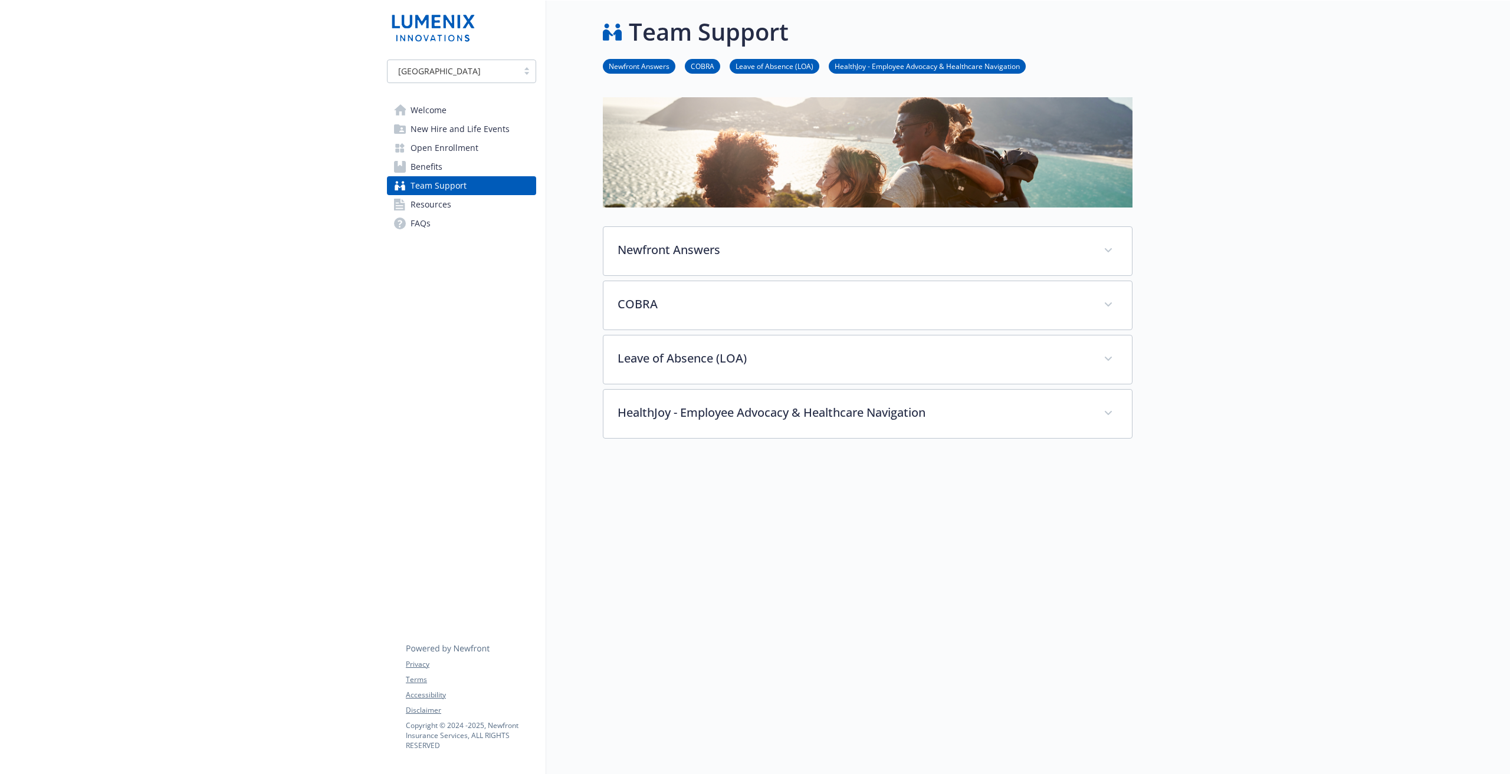
click at [468, 159] on link "Benefits" at bounding box center [461, 166] width 149 height 19
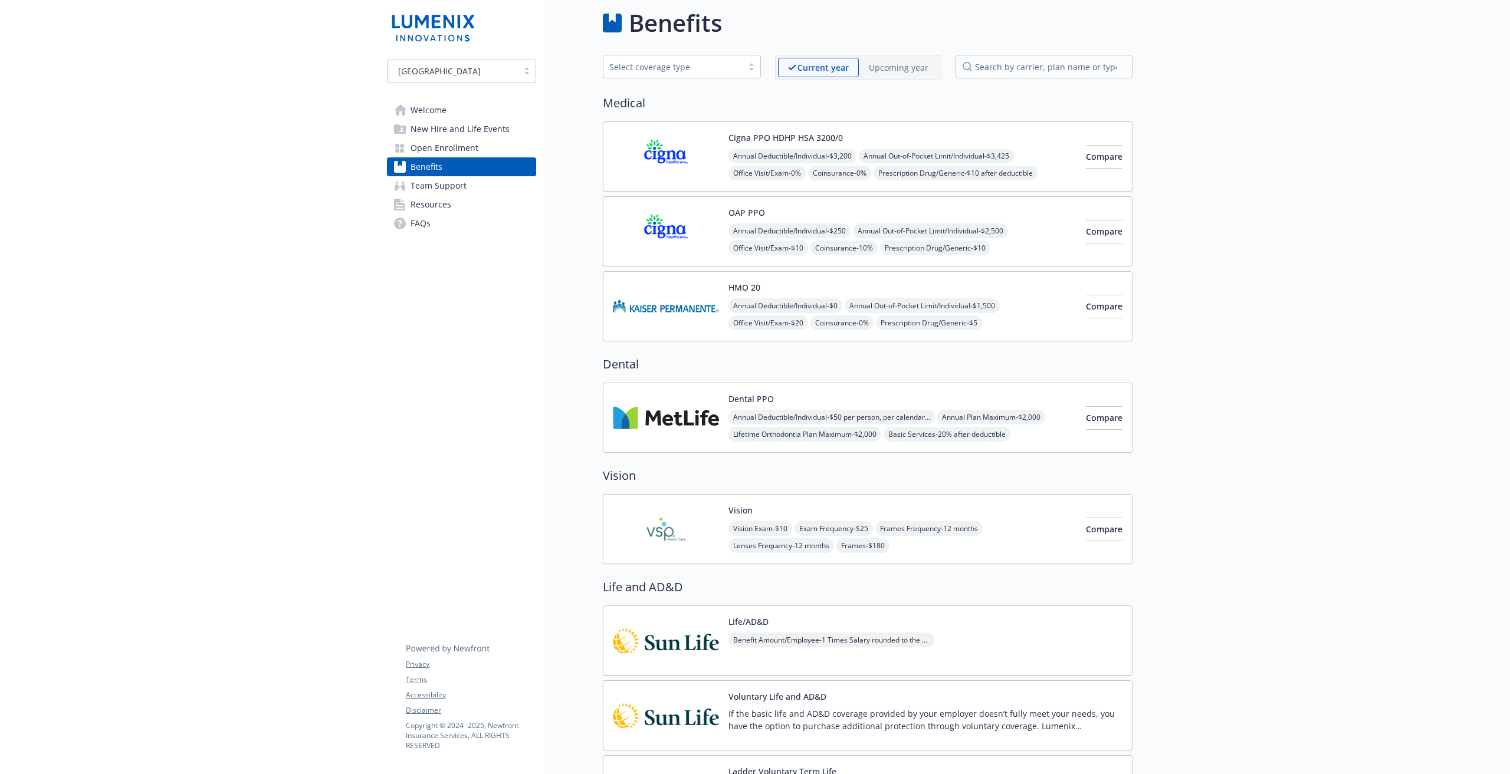
scroll to position [0, 9]
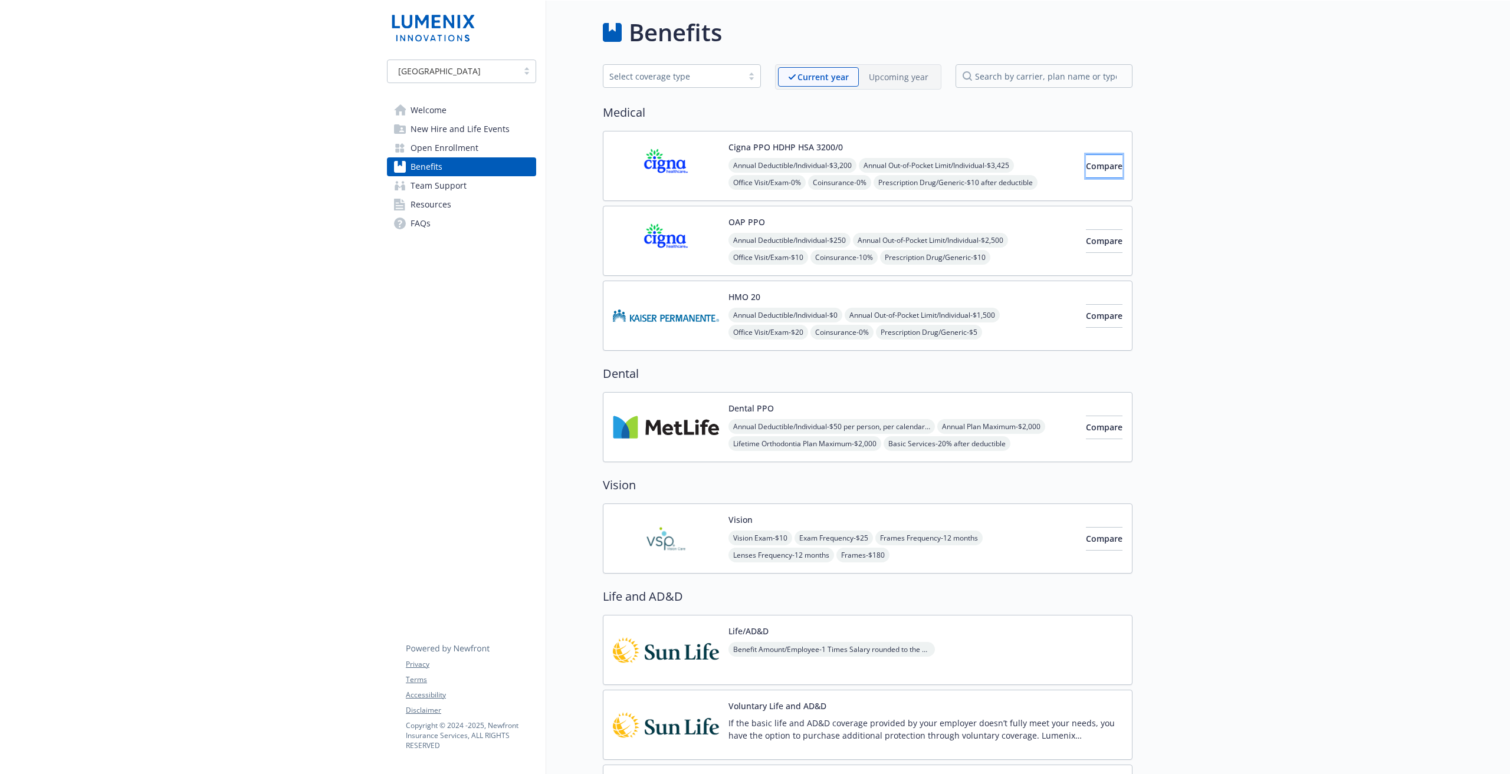
click at [1086, 174] on button "Compare" at bounding box center [1104, 166] width 37 height 24
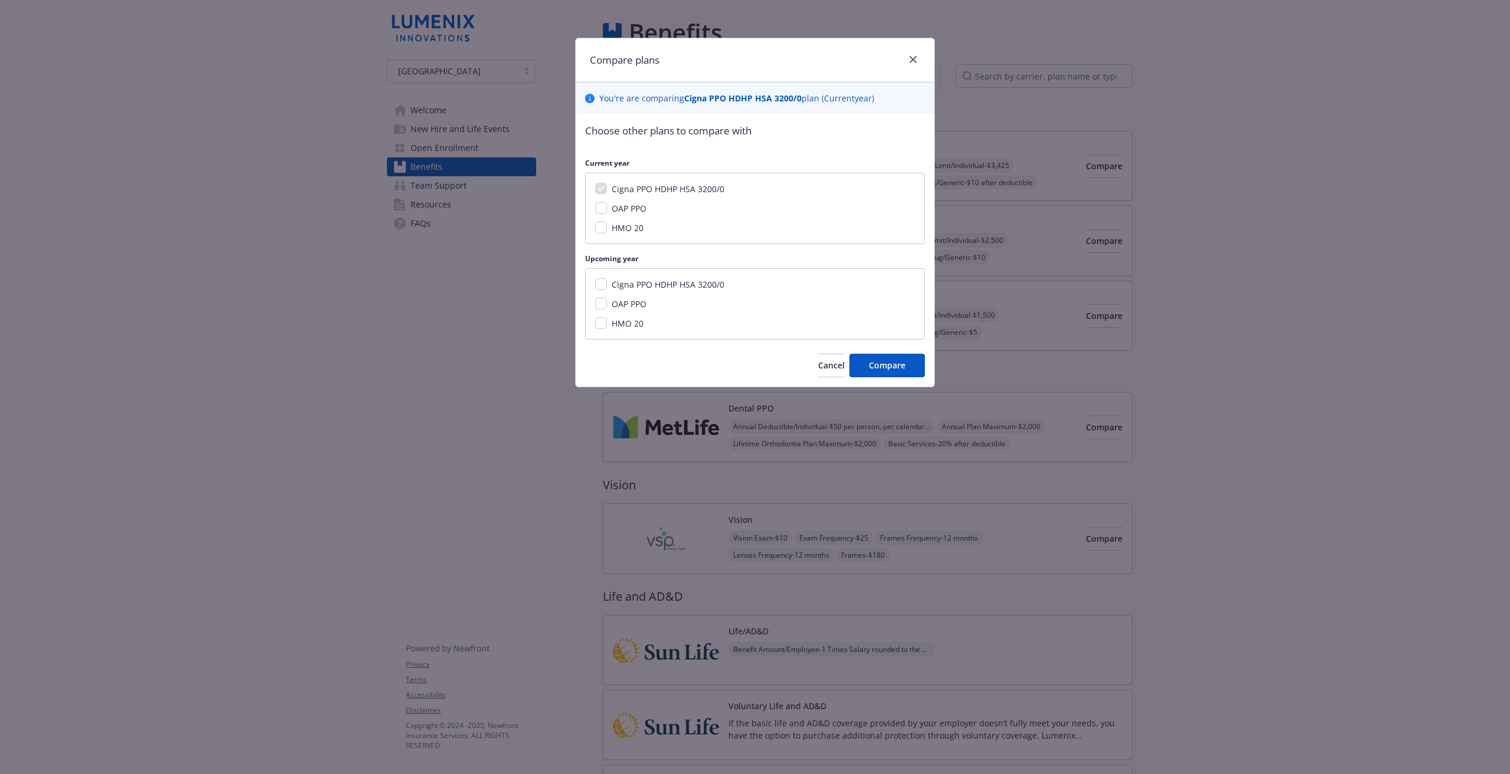
click at [750, 294] on div "Cigna PPO HDHP HSA 3200/0 OAP PPO HMO 20" at bounding box center [755, 303] width 340 height 71
click at [601, 228] on input "HMO 20" at bounding box center [601, 228] width 12 height 12
checkbox input "false"
drag, startPoint x: 608, startPoint y: 281, endPoint x: 601, endPoint y: 282, distance: 7.2
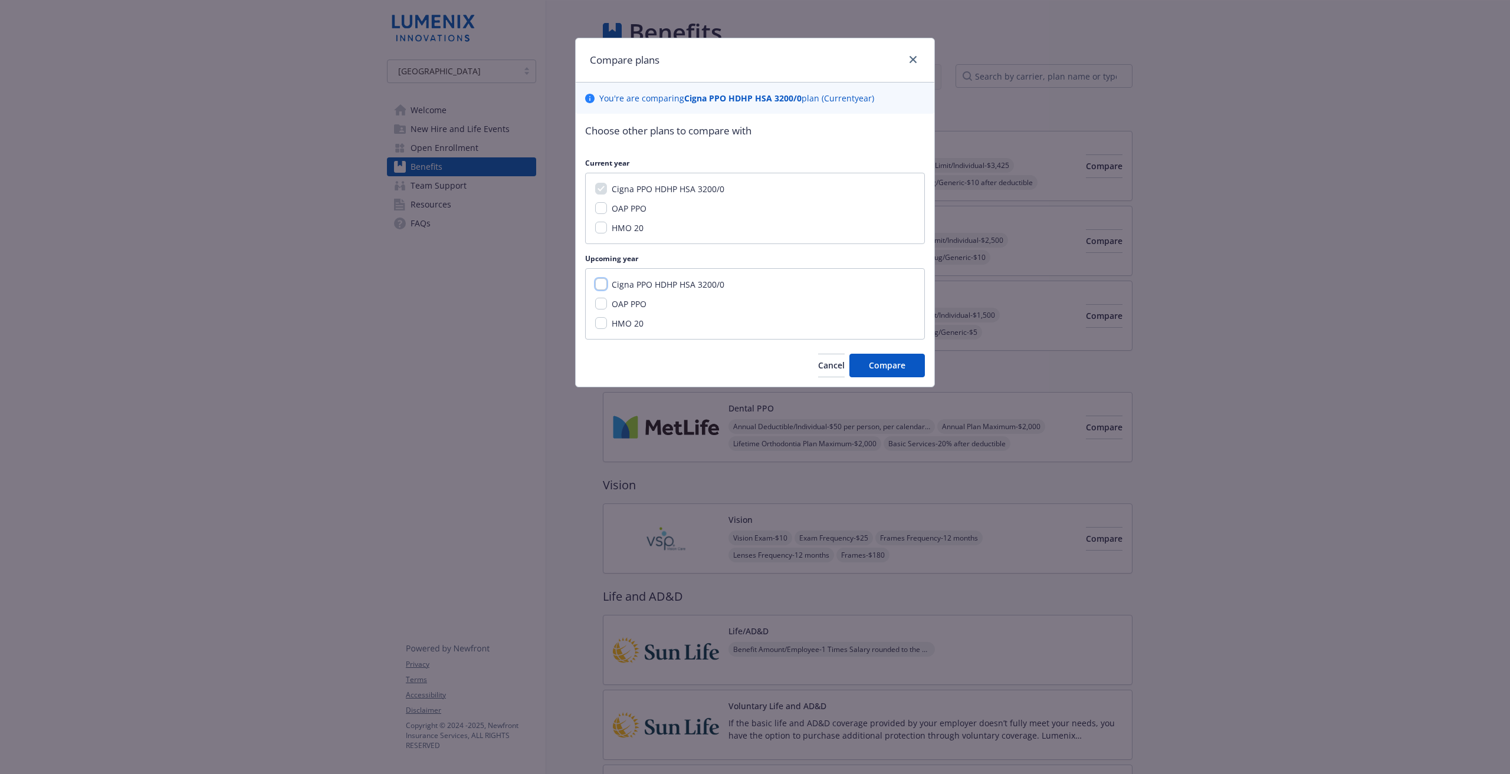
click at [601, 282] on input "Cigna PPO HDHP HSA 3200/0" at bounding box center [601, 284] width 12 height 12
checkbox input "true"
click at [889, 366] on span "Compare" at bounding box center [887, 365] width 37 height 11
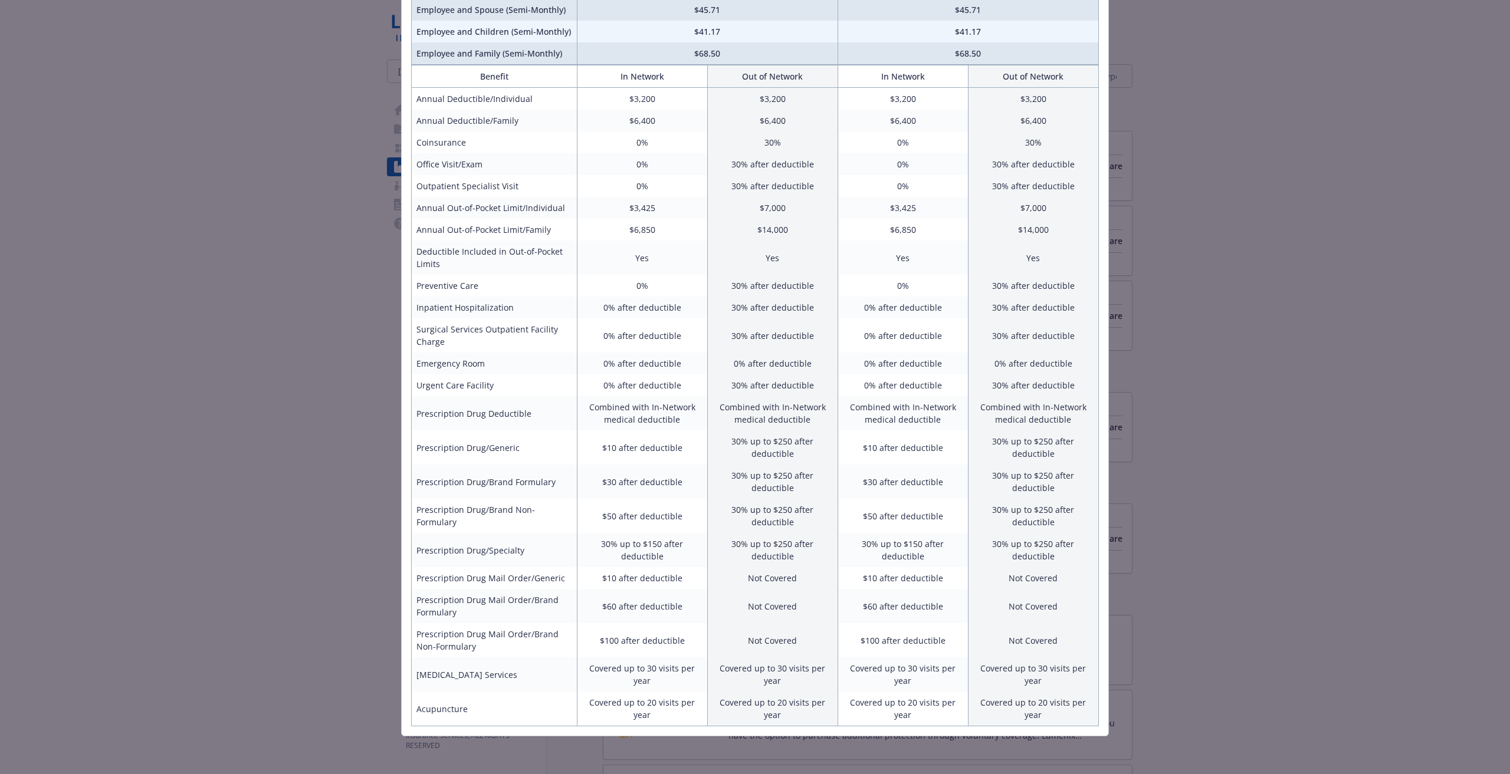
scroll to position [0, 0]
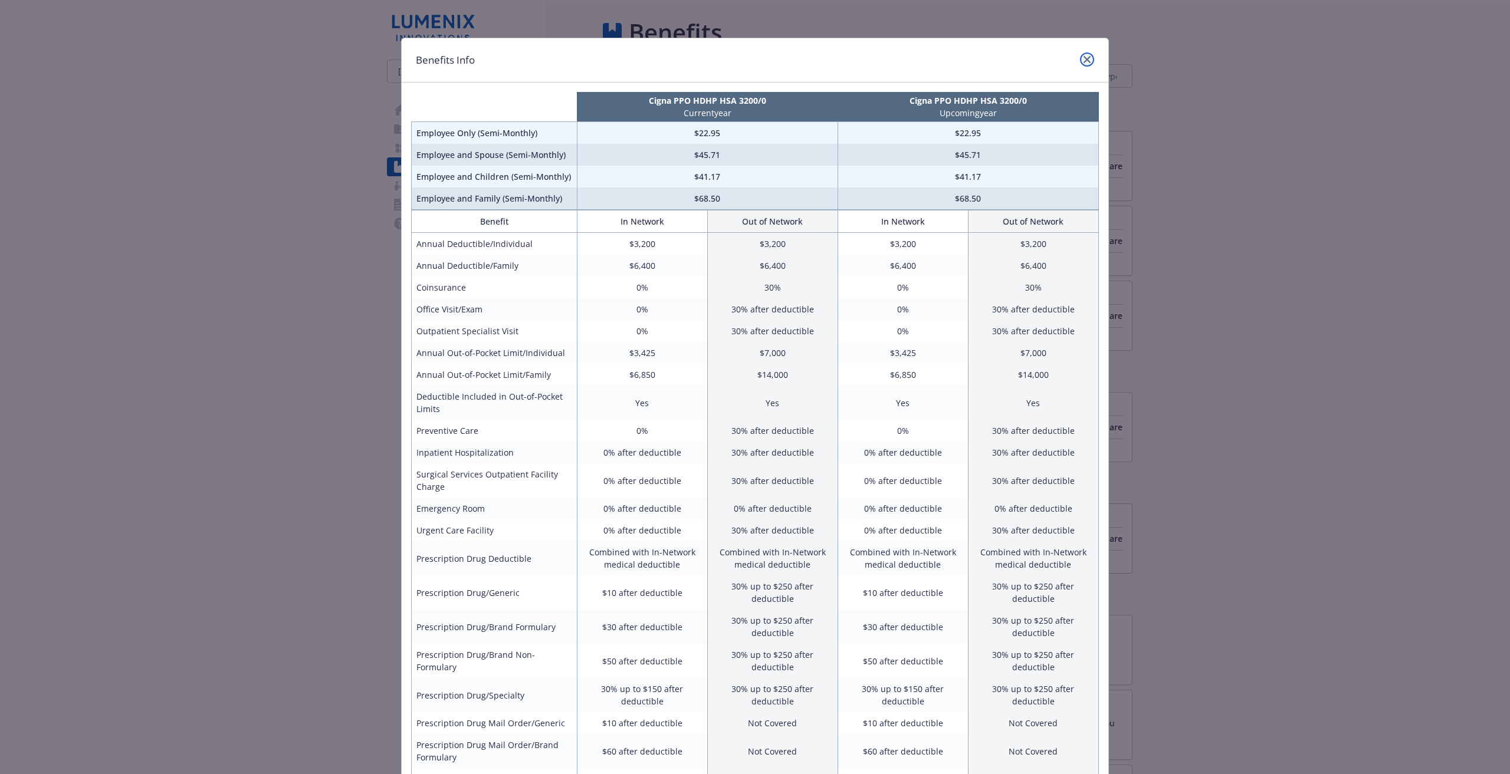
click at [1083, 63] on icon "close" at bounding box center [1086, 59] width 7 height 7
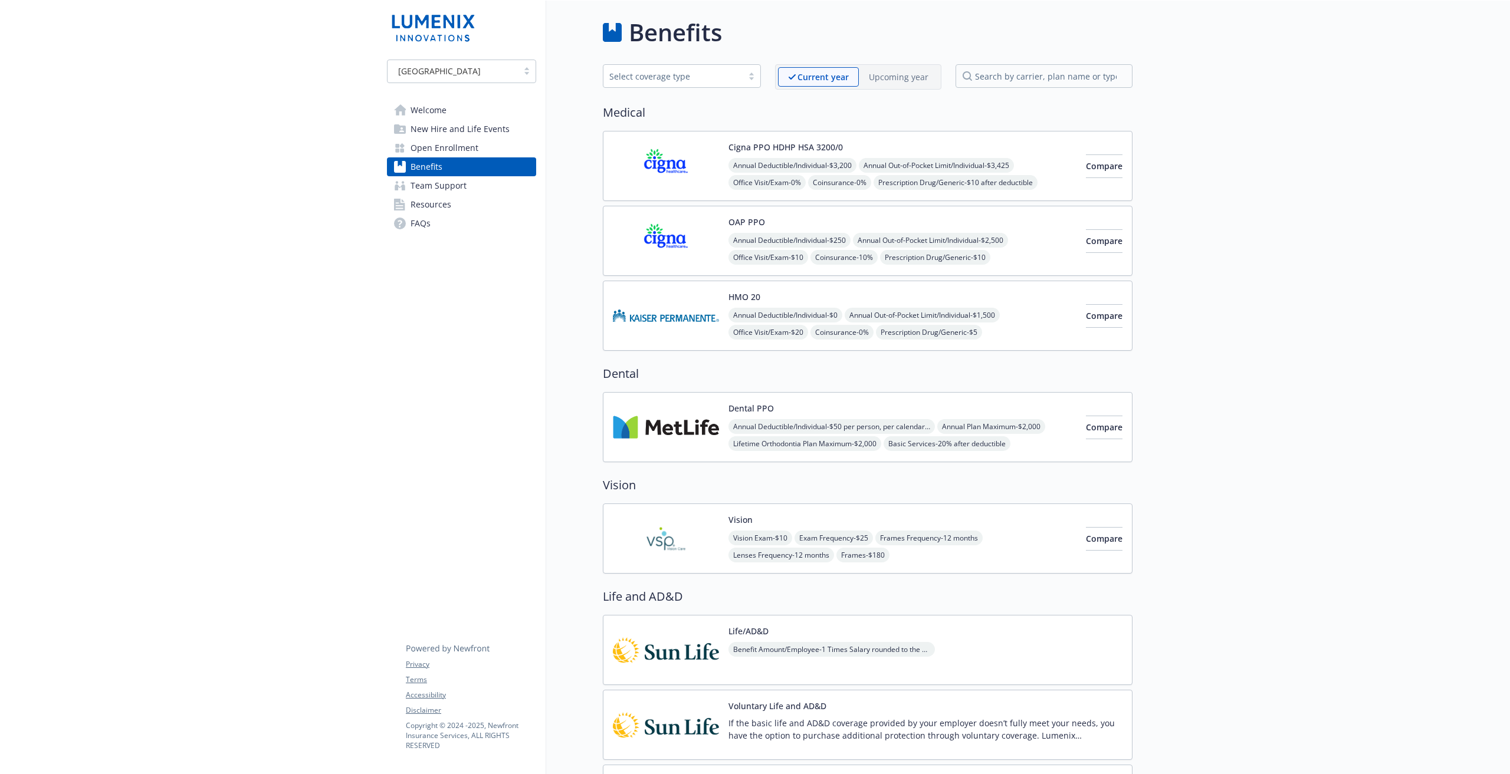
click at [442, 186] on span "Team Support" at bounding box center [438, 185] width 56 height 19
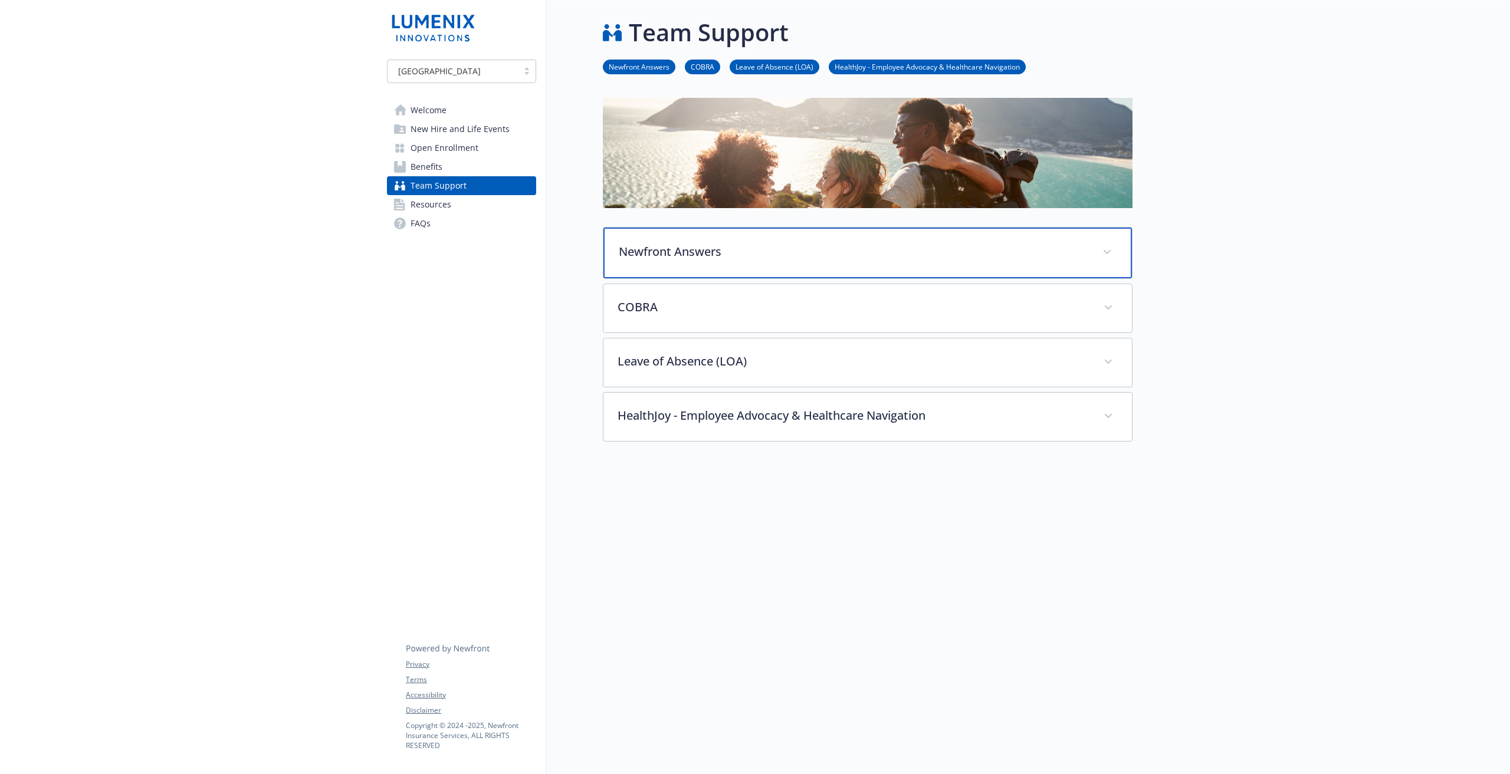
click at [732, 248] on p "Newfront Answers" at bounding box center [853, 252] width 469 height 18
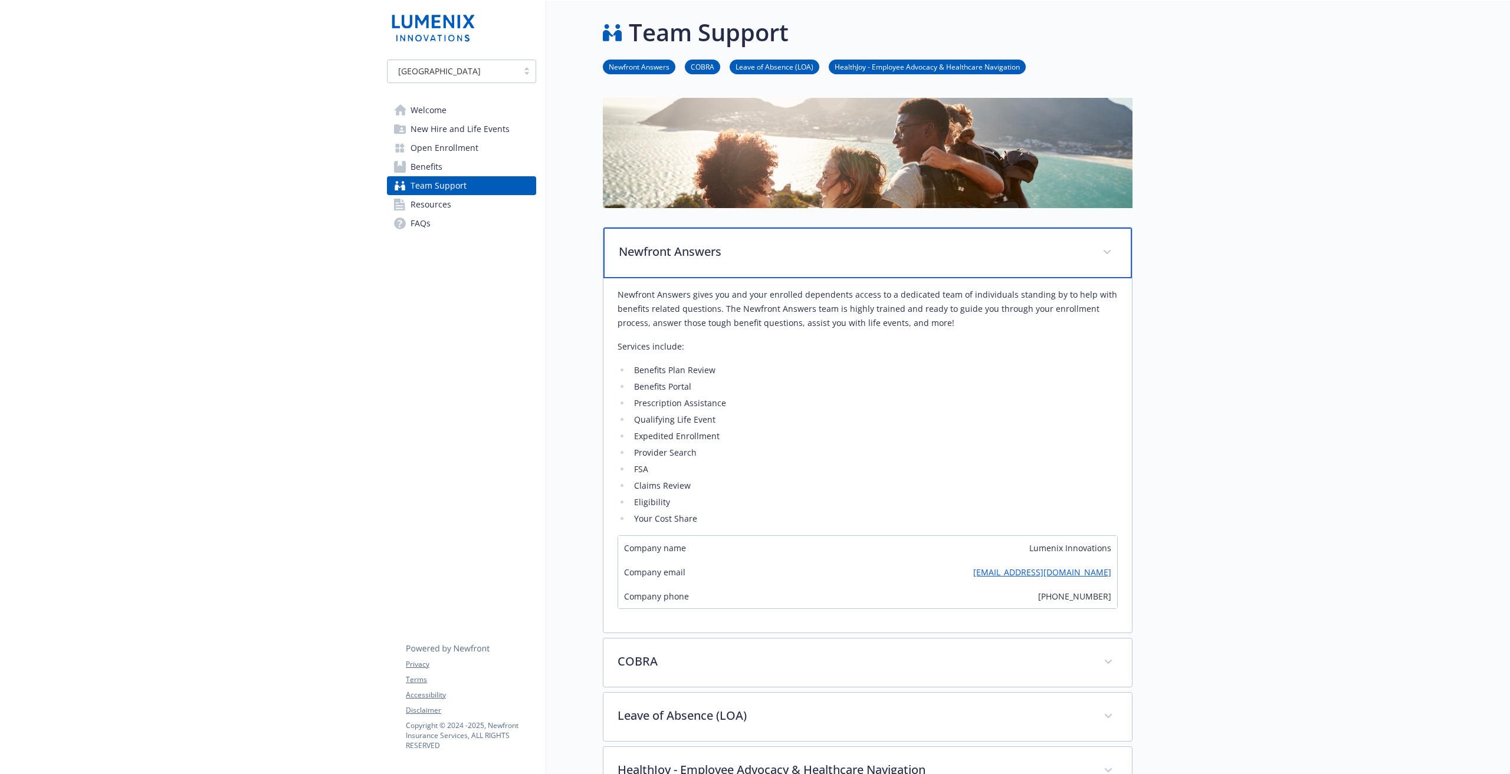
click at [732, 248] on p "Newfront Answers" at bounding box center [853, 252] width 469 height 18
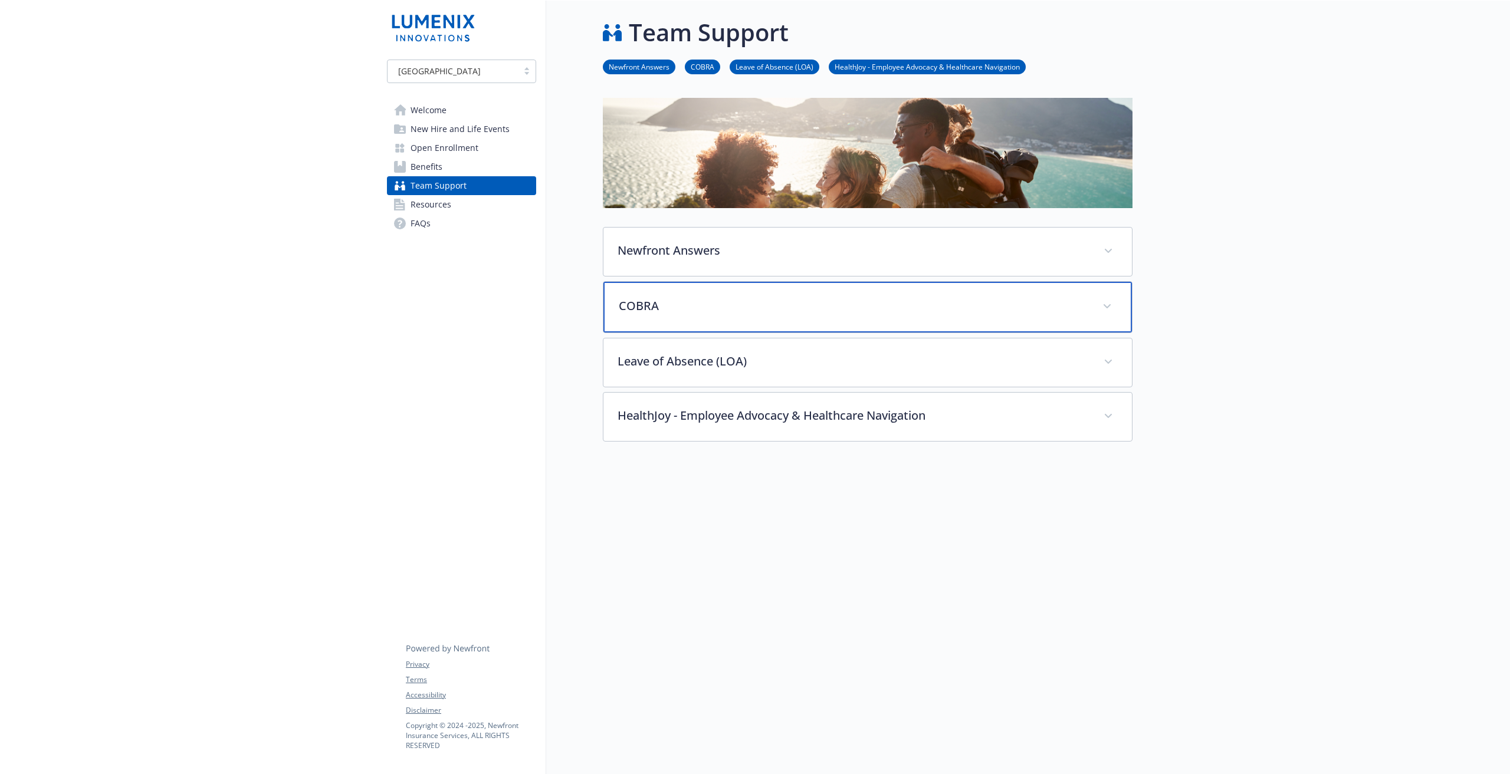
click at [738, 305] on p "COBRA" at bounding box center [853, 306] width 469 height 18
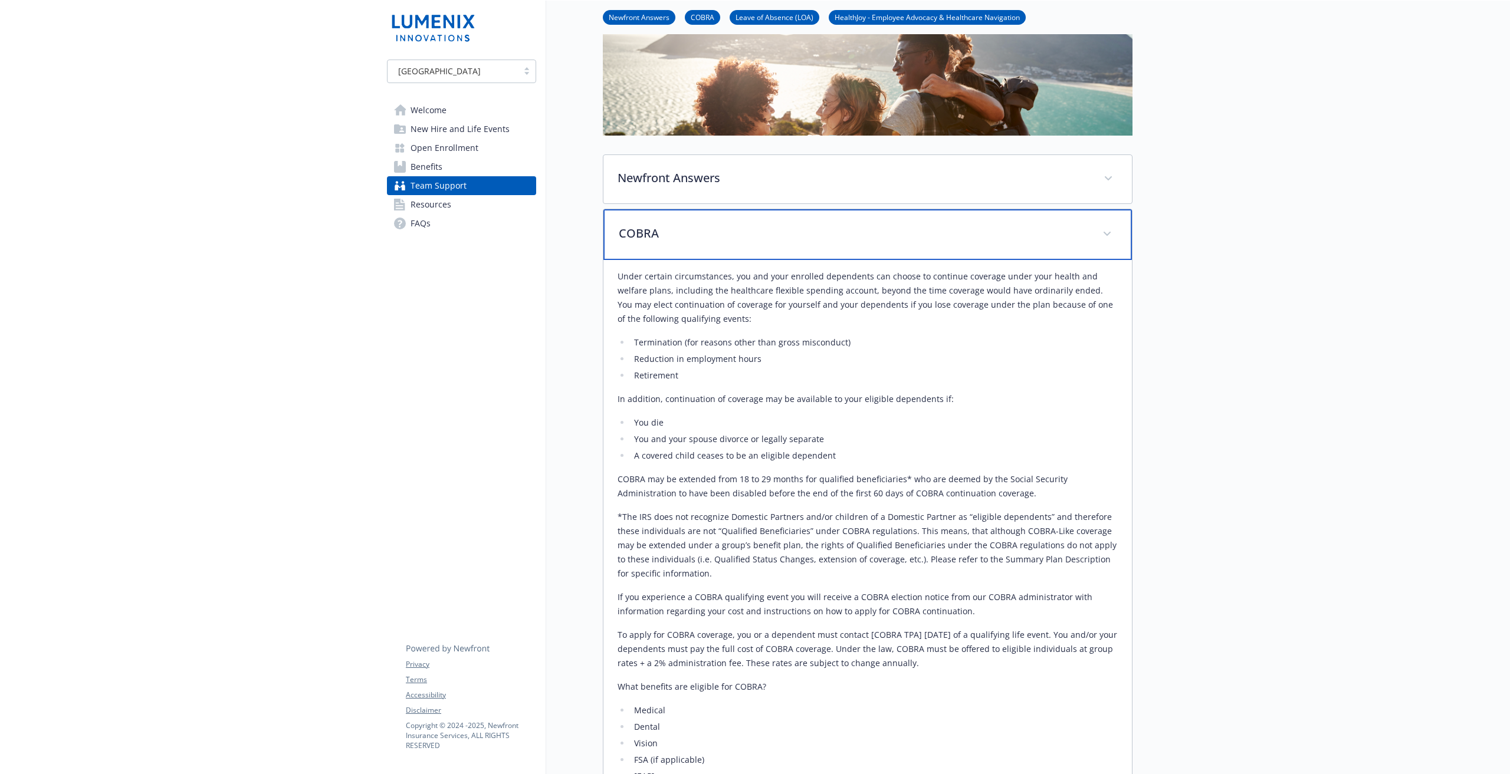
scroll to position [73, 0]
click at [833, 229] on p "COBRA" at bounding box center [853, 233] width 469 height 18
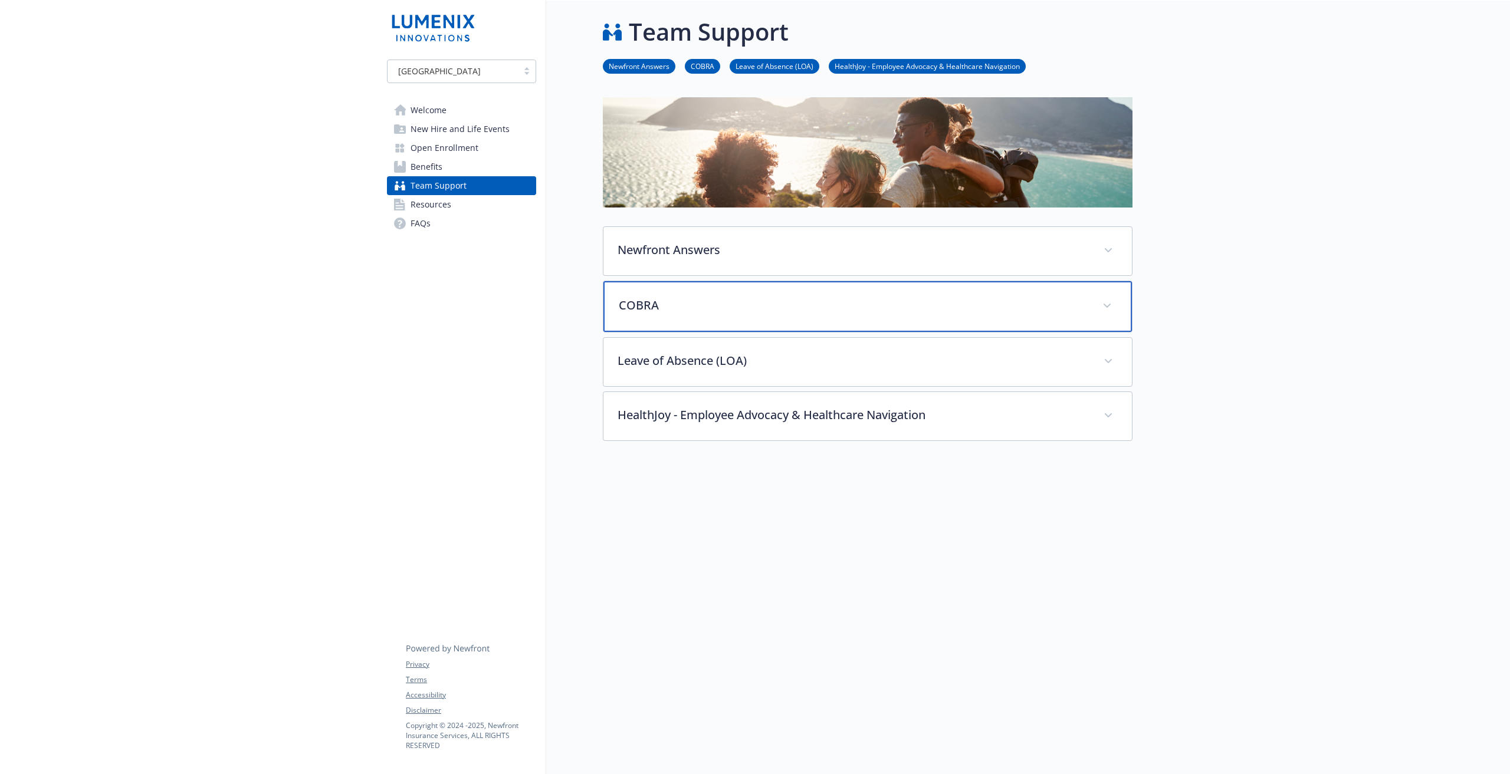
scroll to position [9, 0]
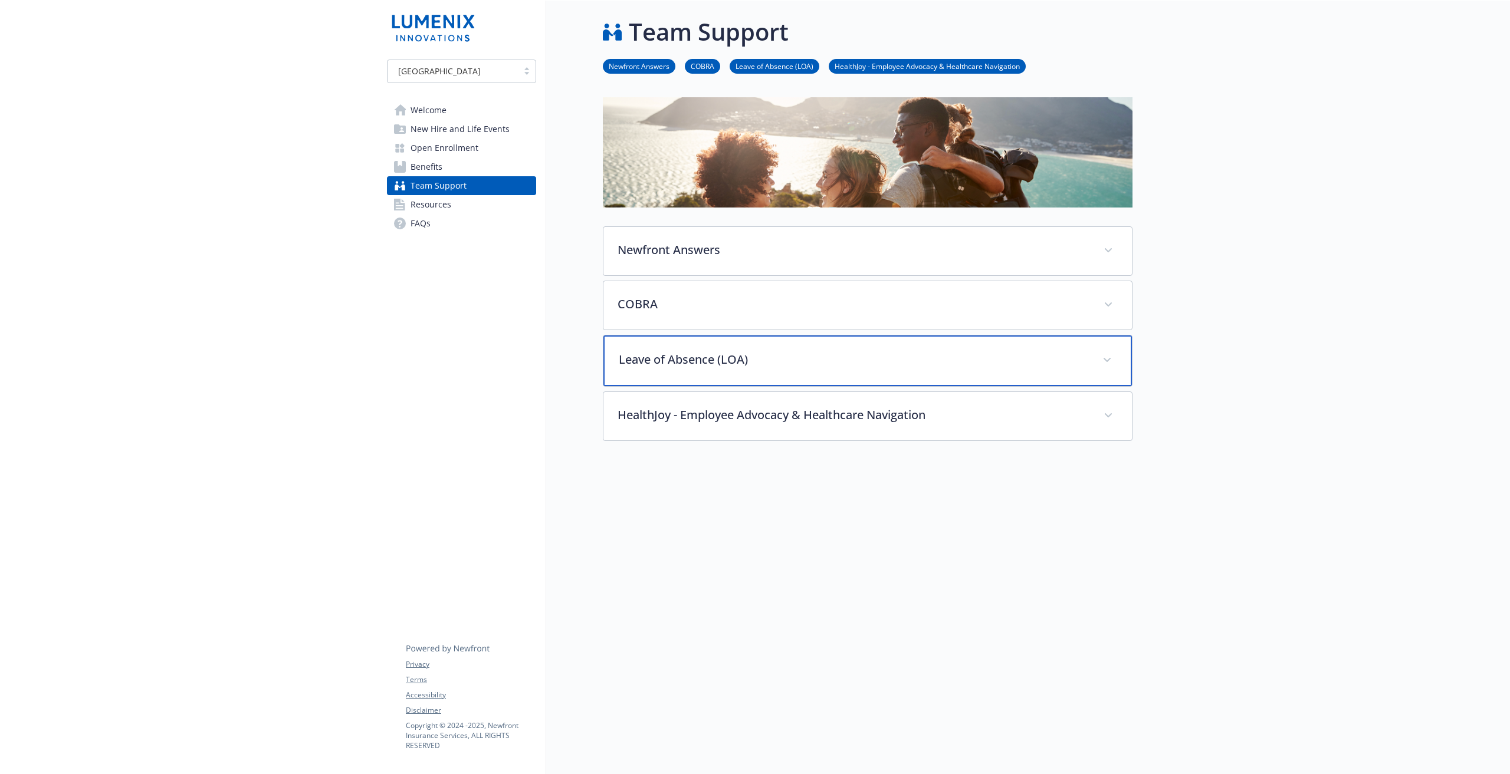
click at [844, 362] on div "Leave of Absence (LOA)" at bounding box center [867, 361] width 528 height 51
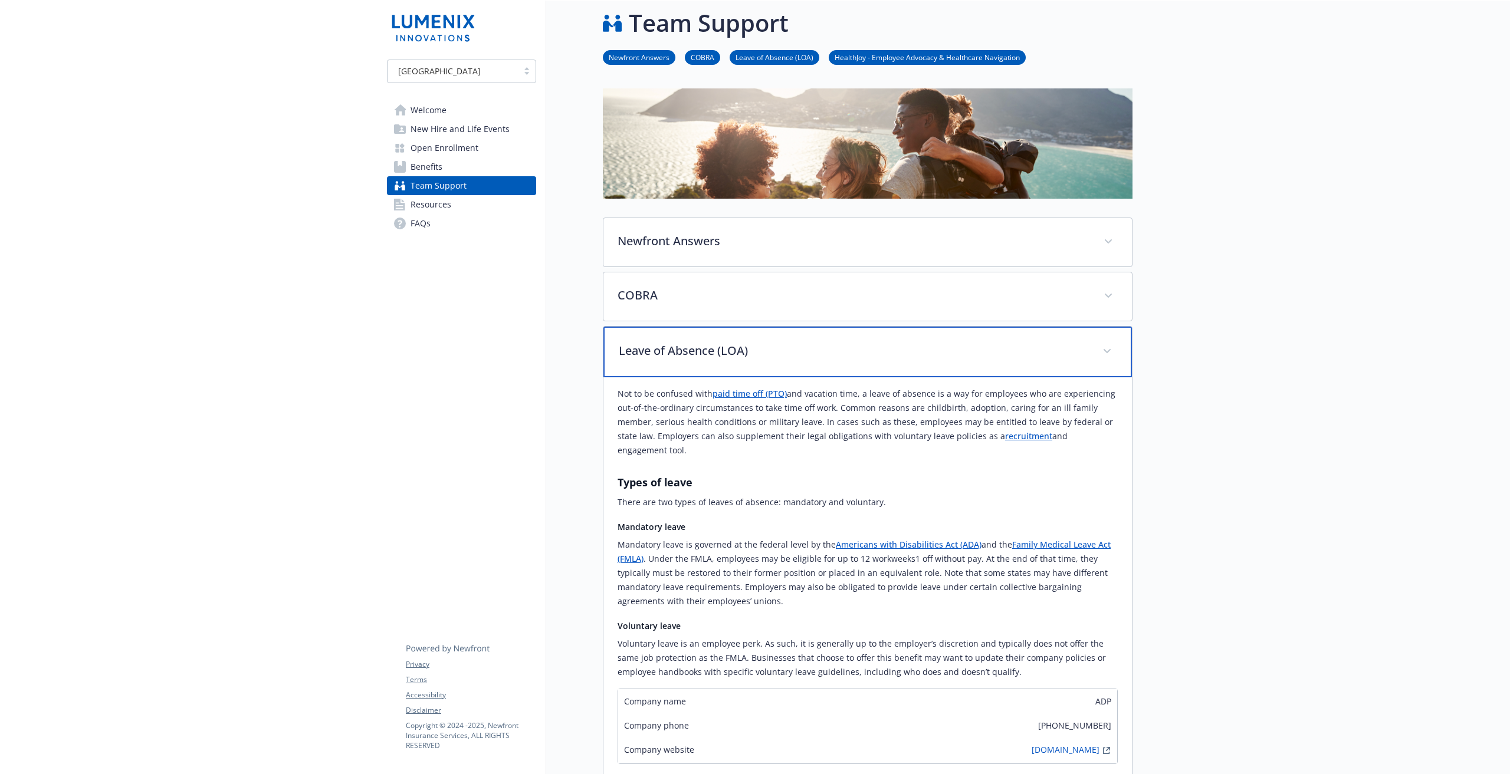
click at [844, 362] on div "Leave of Absence (LOA)" at bounding box center [867, 352] width 528 height 51
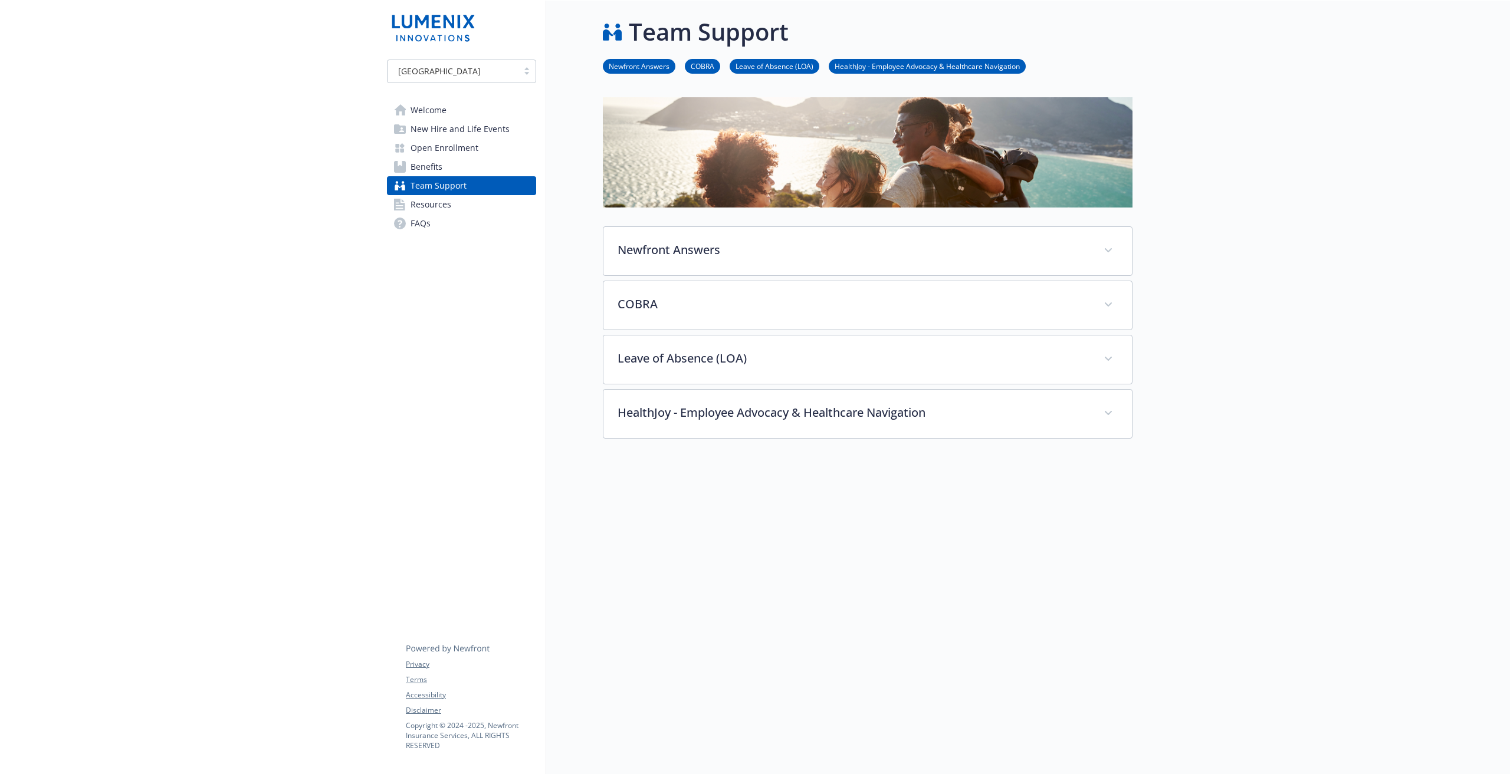
click at [433, 202] on span "Resources" at bounding box center [430, 204] width 41 height 19
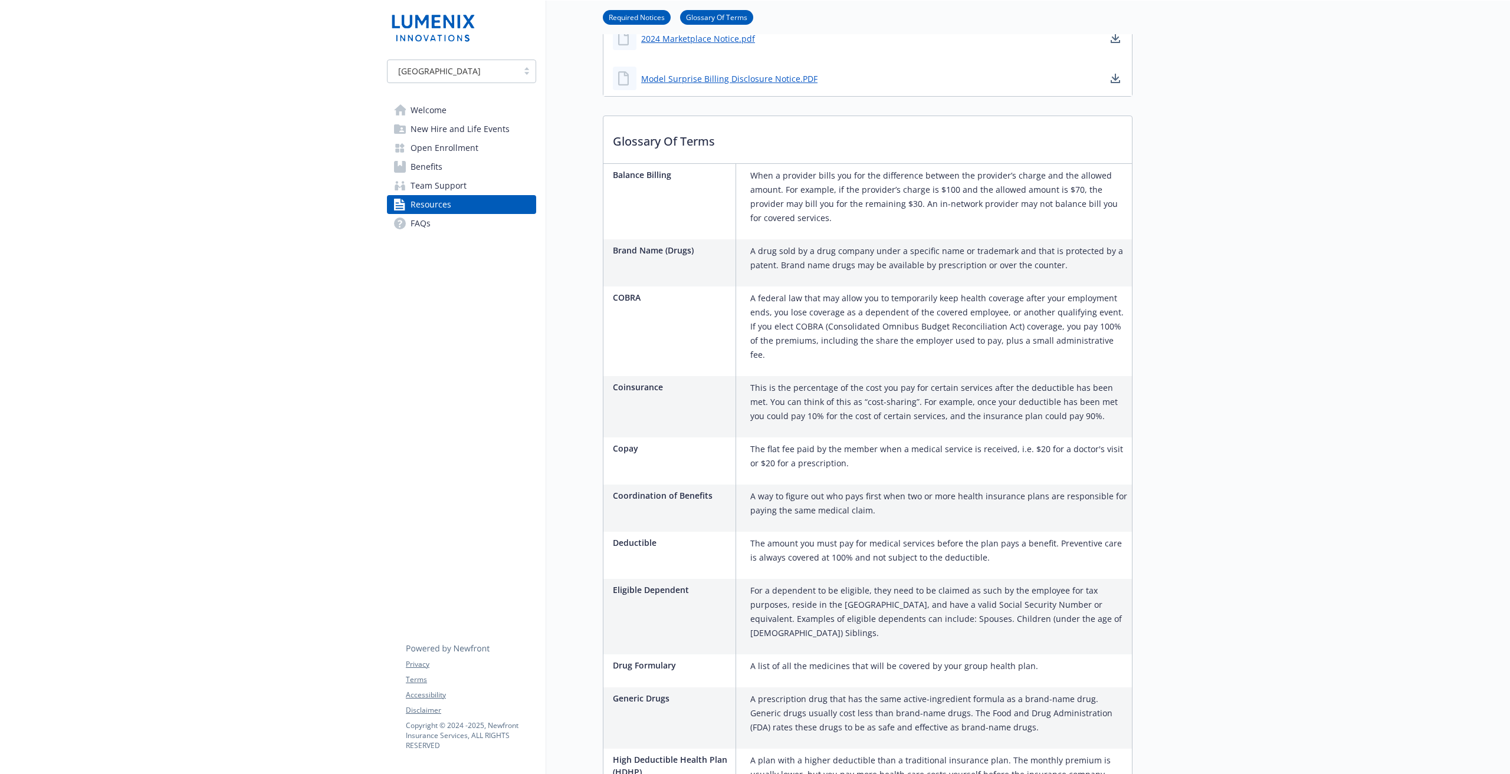
scroll to position [455, 0]
click at [455, 226] on link "FAQs" at bounding box center [461, 223] width 149 height 19
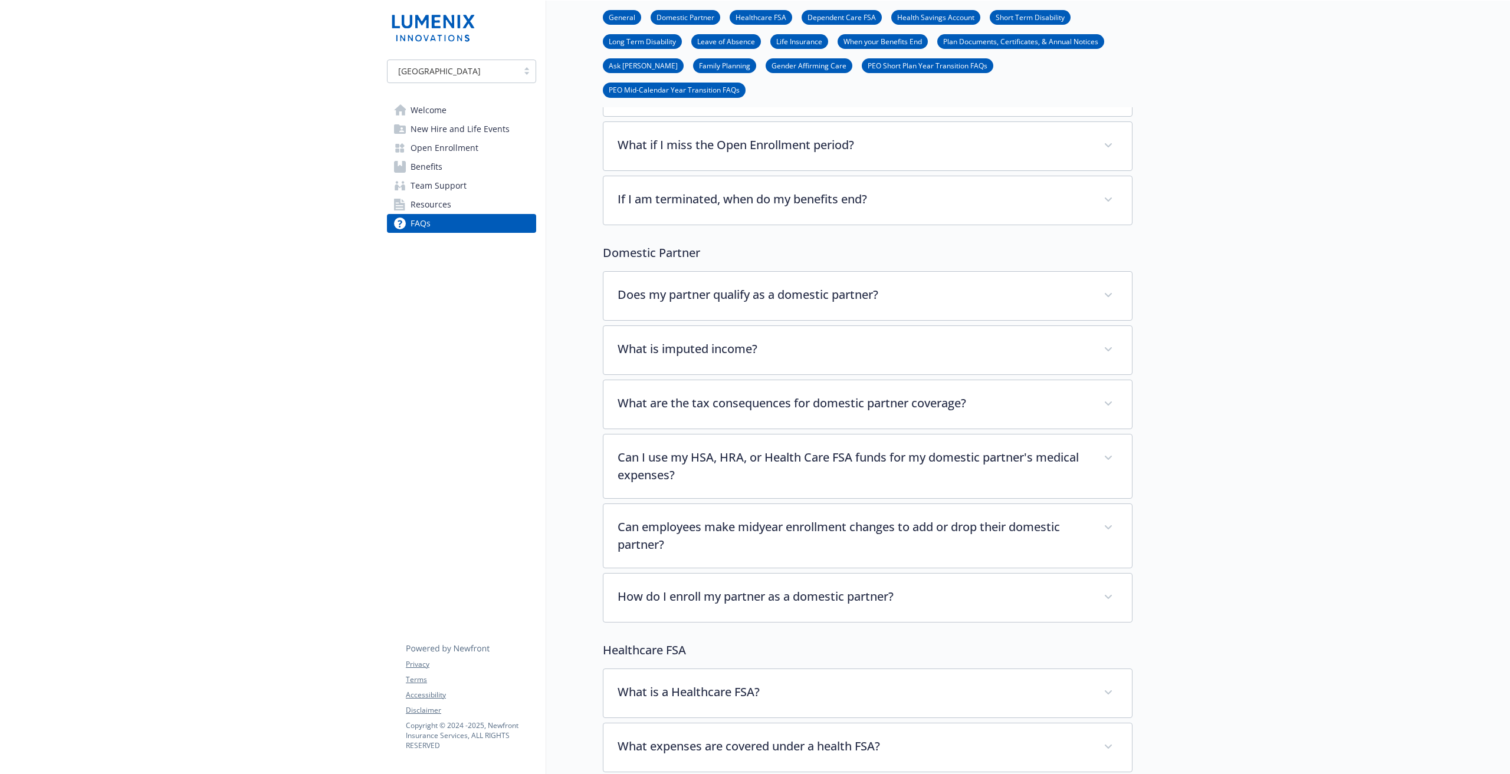
scroll to position [19, 9]
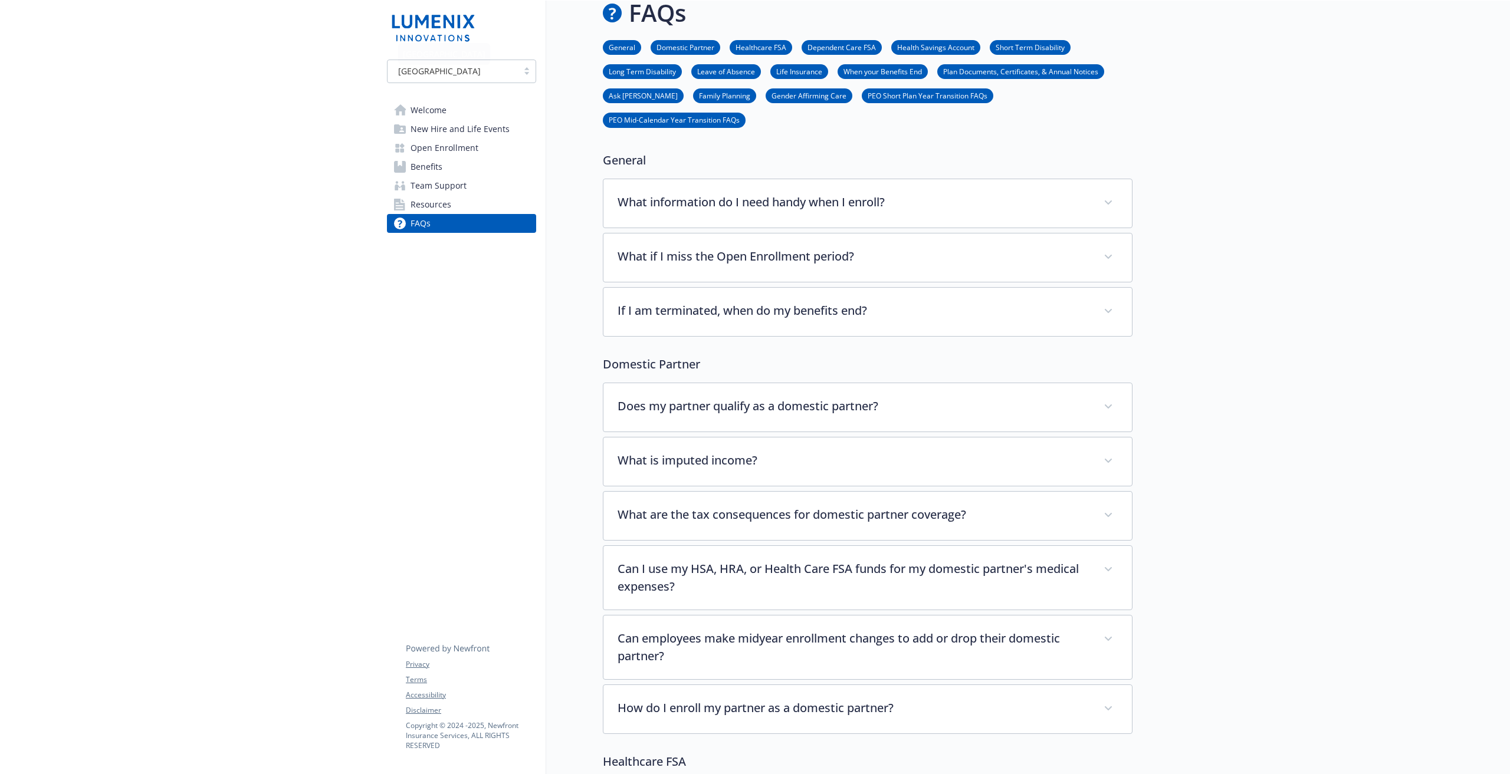
click at [444, 104] on link "Welcome" at bounding box center [461, 110] width 149 height 19
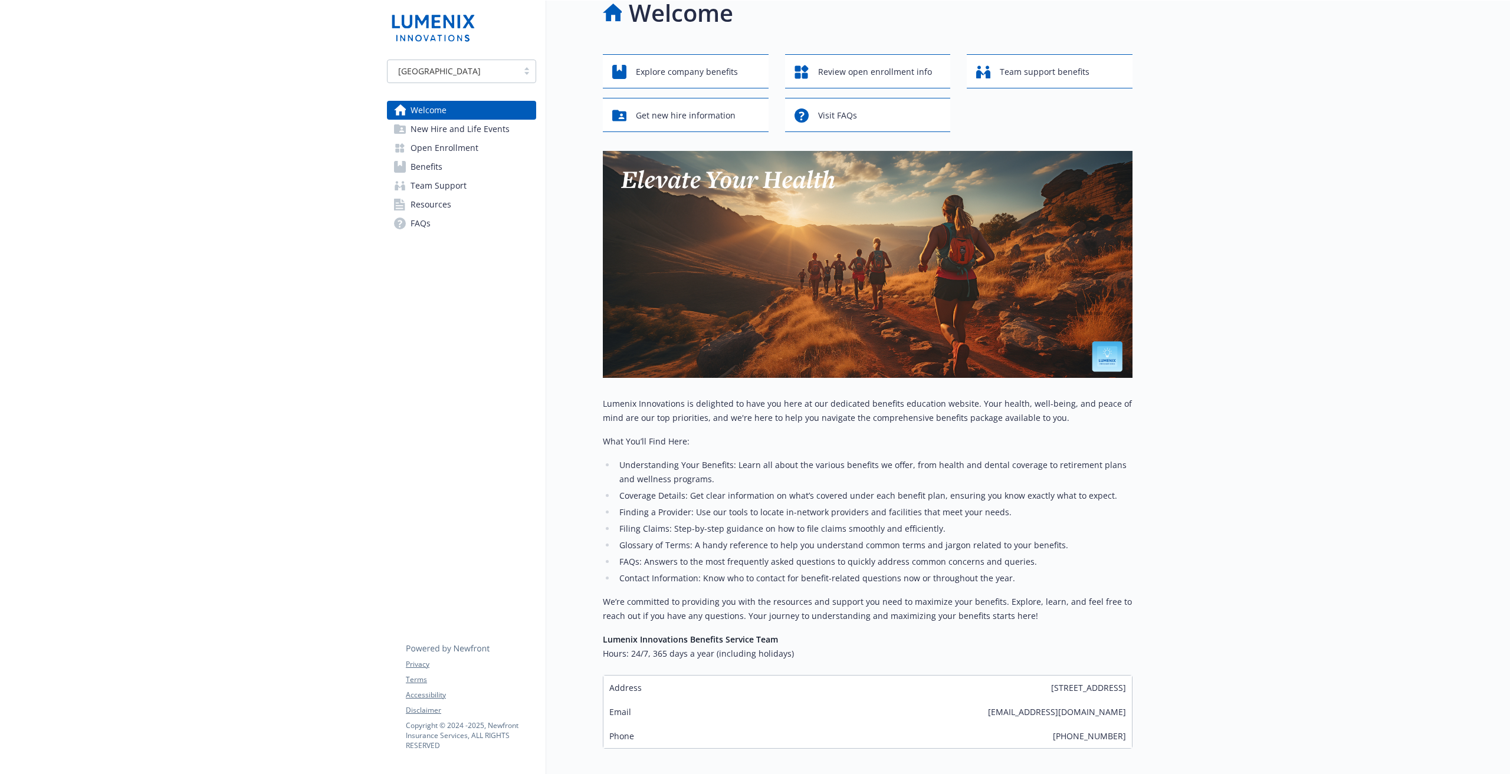
click at [450, 325] on div "USA Welcome New Hire and Life Events Open Enrollment Benefits Team Support Reso…" at bounding box center [461, 407] width 169 height 853
click at [488, 87] on div "USA Welcome New Hire and Life Events Open Enrollment Benefits Team Support Reso…" at bounding box center [461, 146] width 149 height 173
click at [488, 76] on div "USA" at bounding box center [452, 71] width 119 height 12
click at [490, 123] on div "Ireland" at bounding box center [452, 123] width 135 height 12
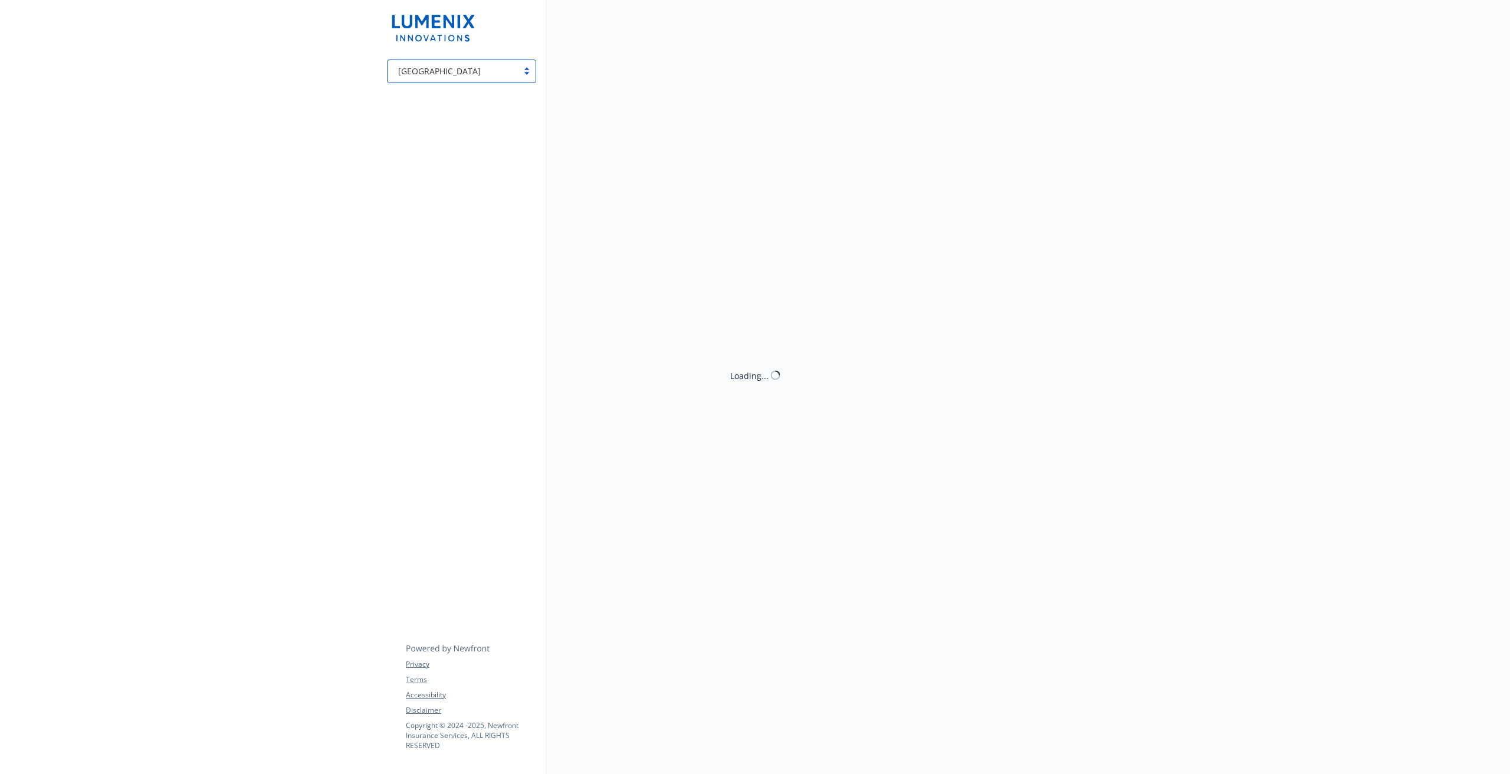
scroll to position [9, 9]
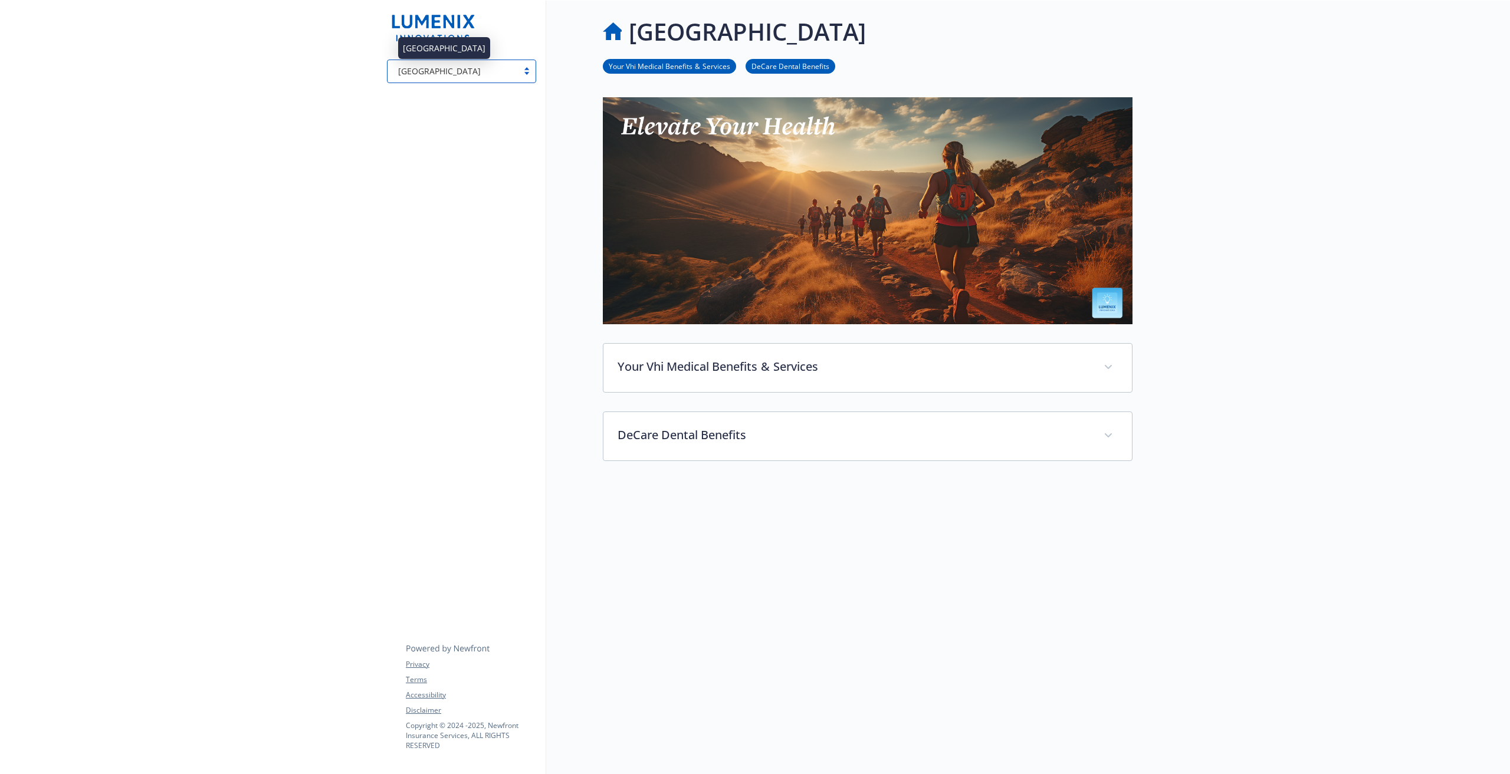
click at [495, 73] on div "Ireland" at bounding box center [452, 71] width 119 height 12
click at [502, 106] on div "USA" at bounding box center [452, 101] width 135 height 12
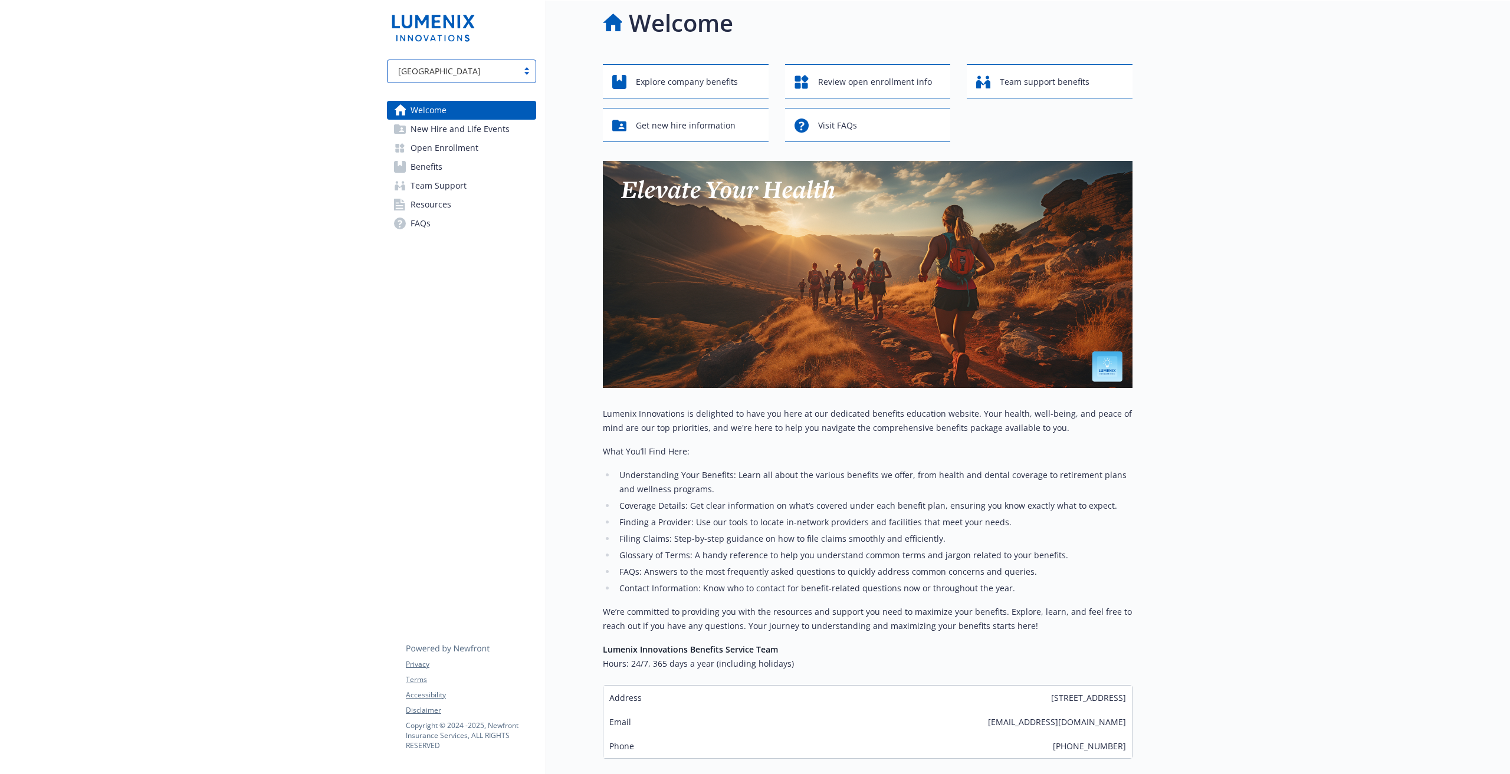
scroll to position [19, 9]
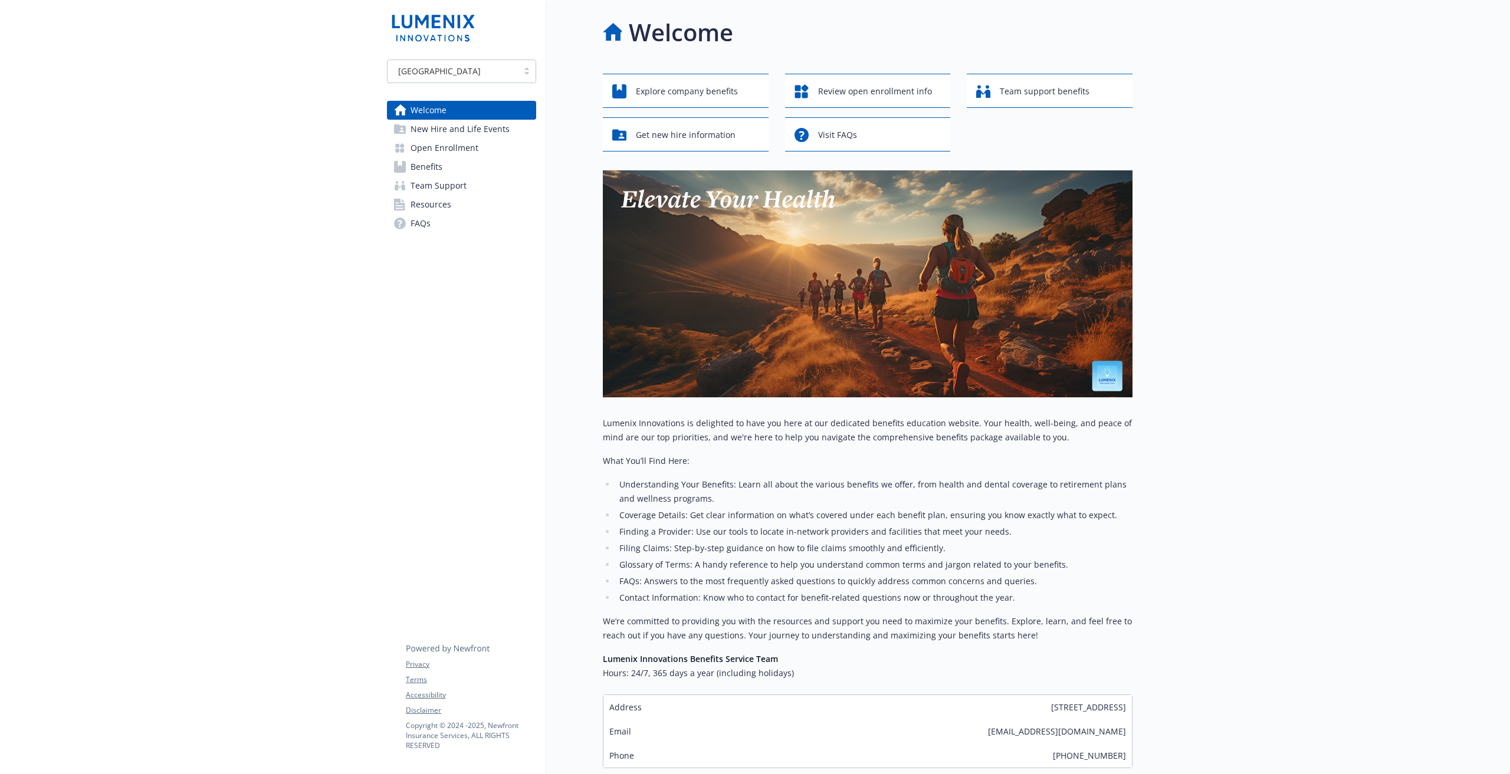
scroll to position [73, 0]
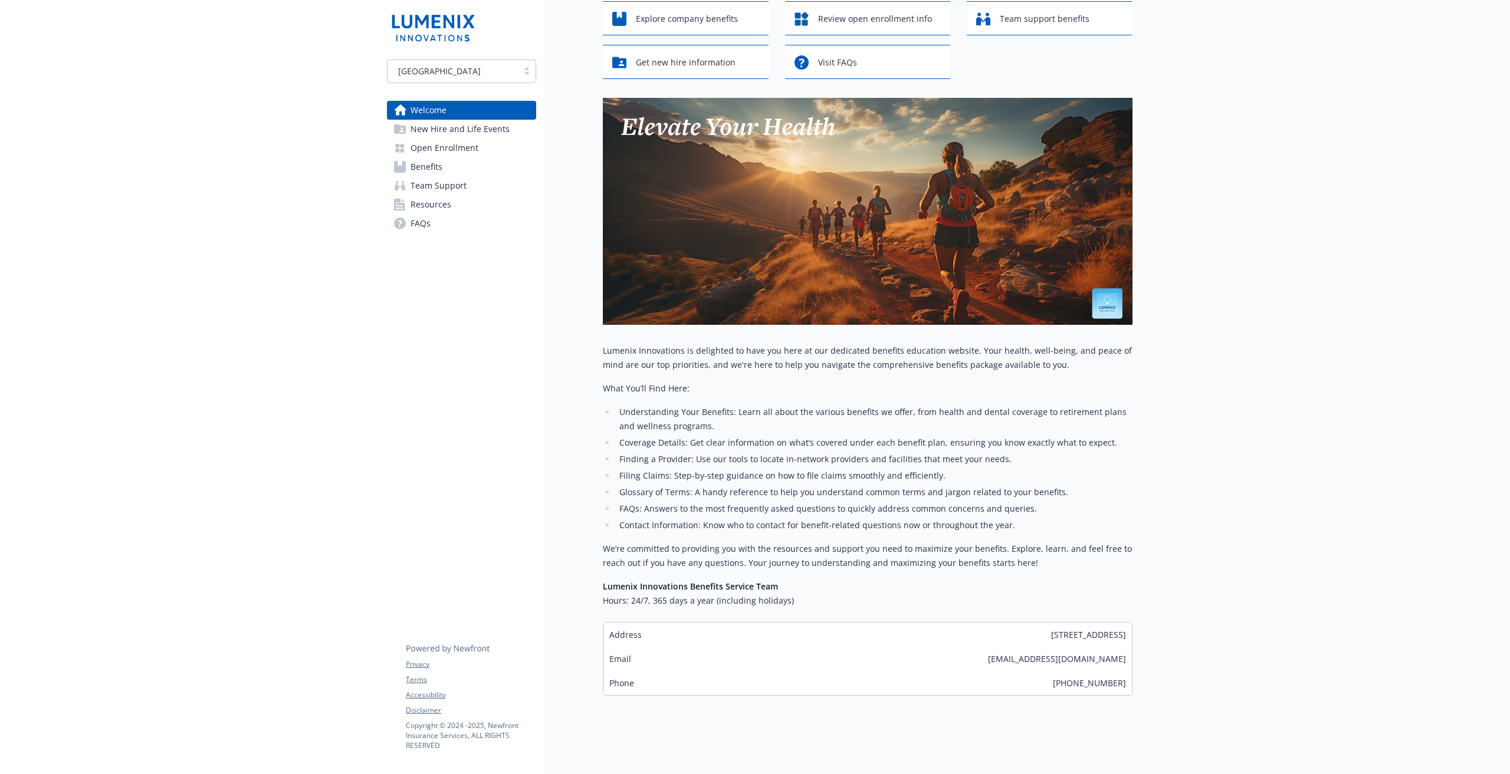
click at [480, 125] on span "New Hire and Life Events" at bounding box center [459, 129] width 99 height 19
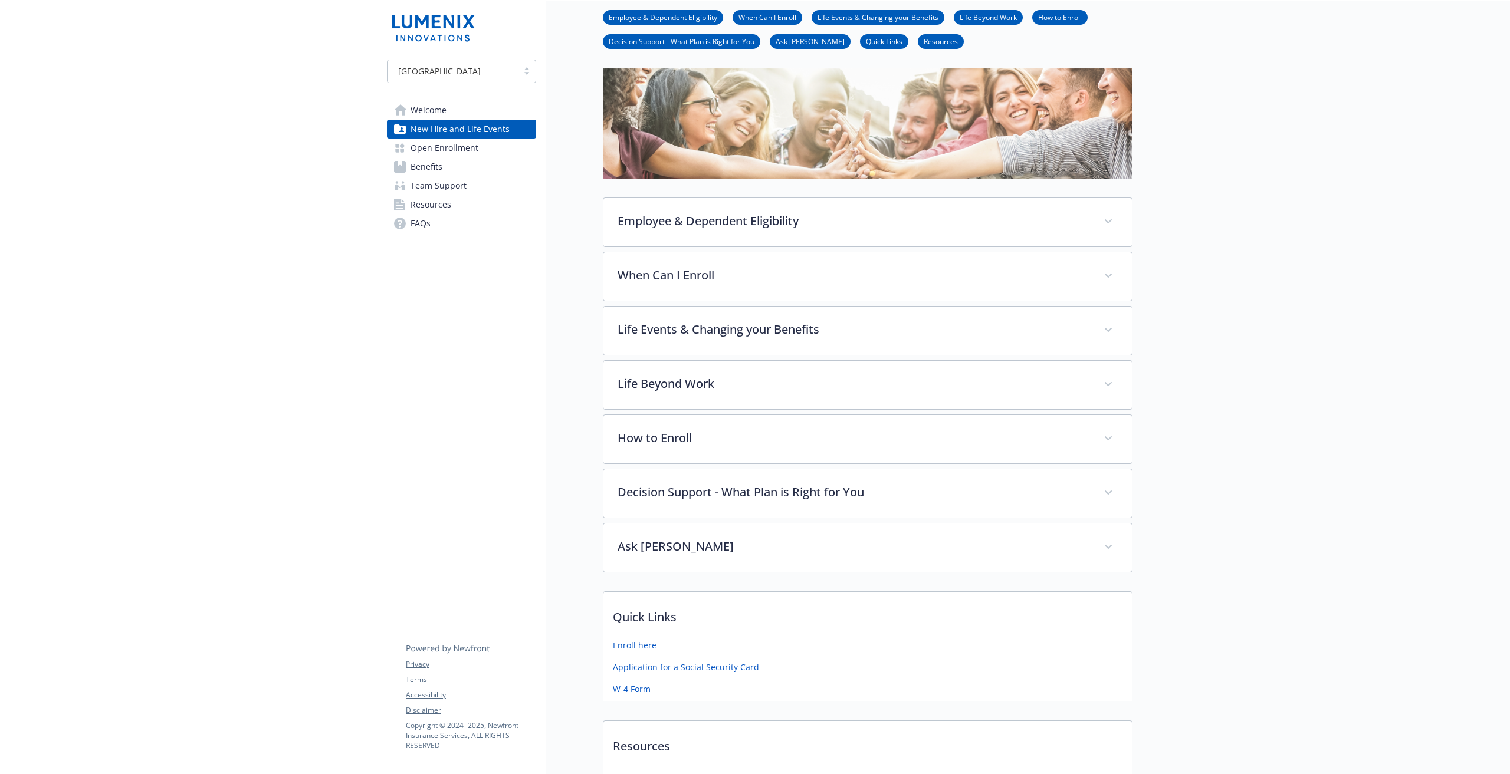
scroll to position [54, 1]
click at [477, 152] on link "Open Enrollment" at bounding box center [461, 148] width 149 height 19
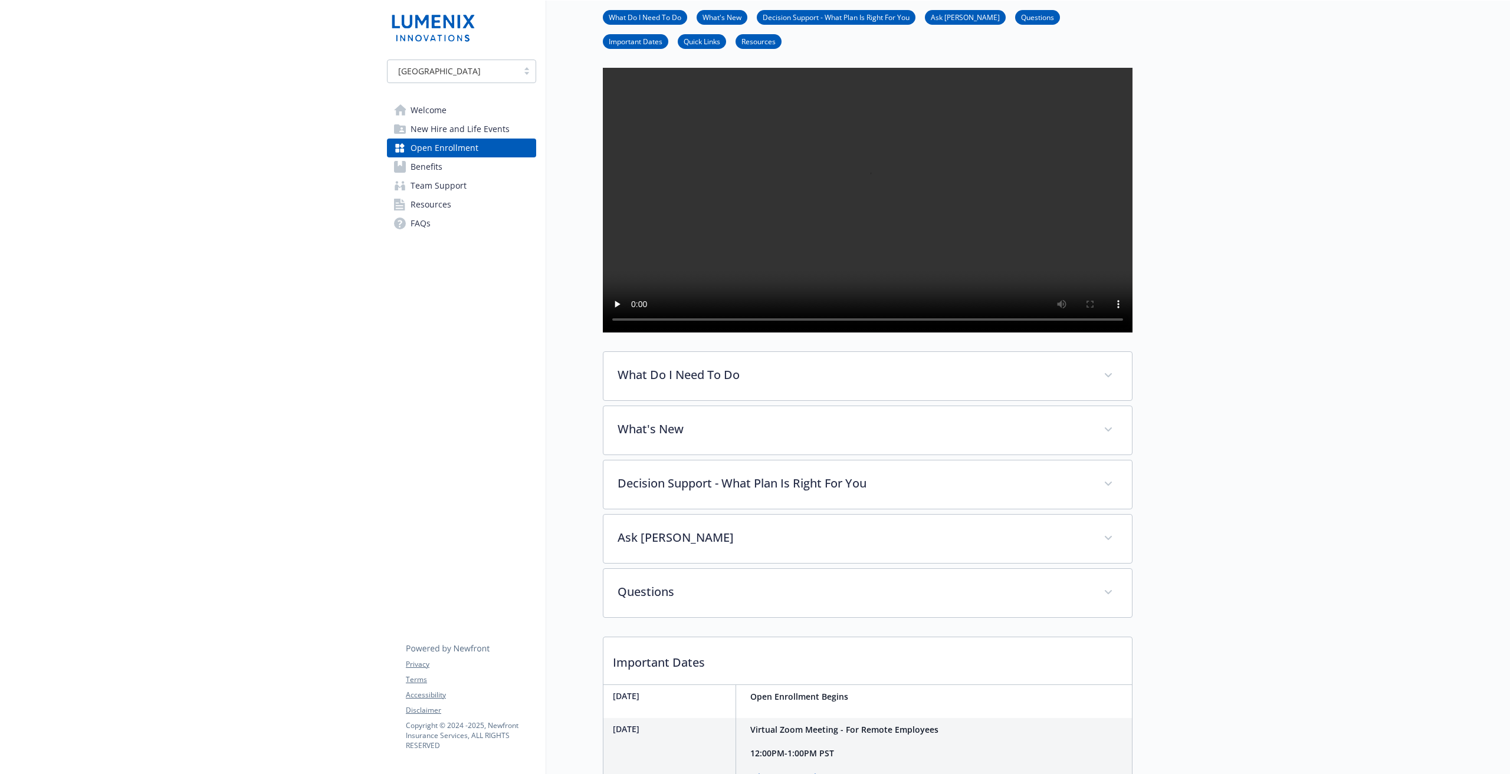
scroll to position [0, 1]
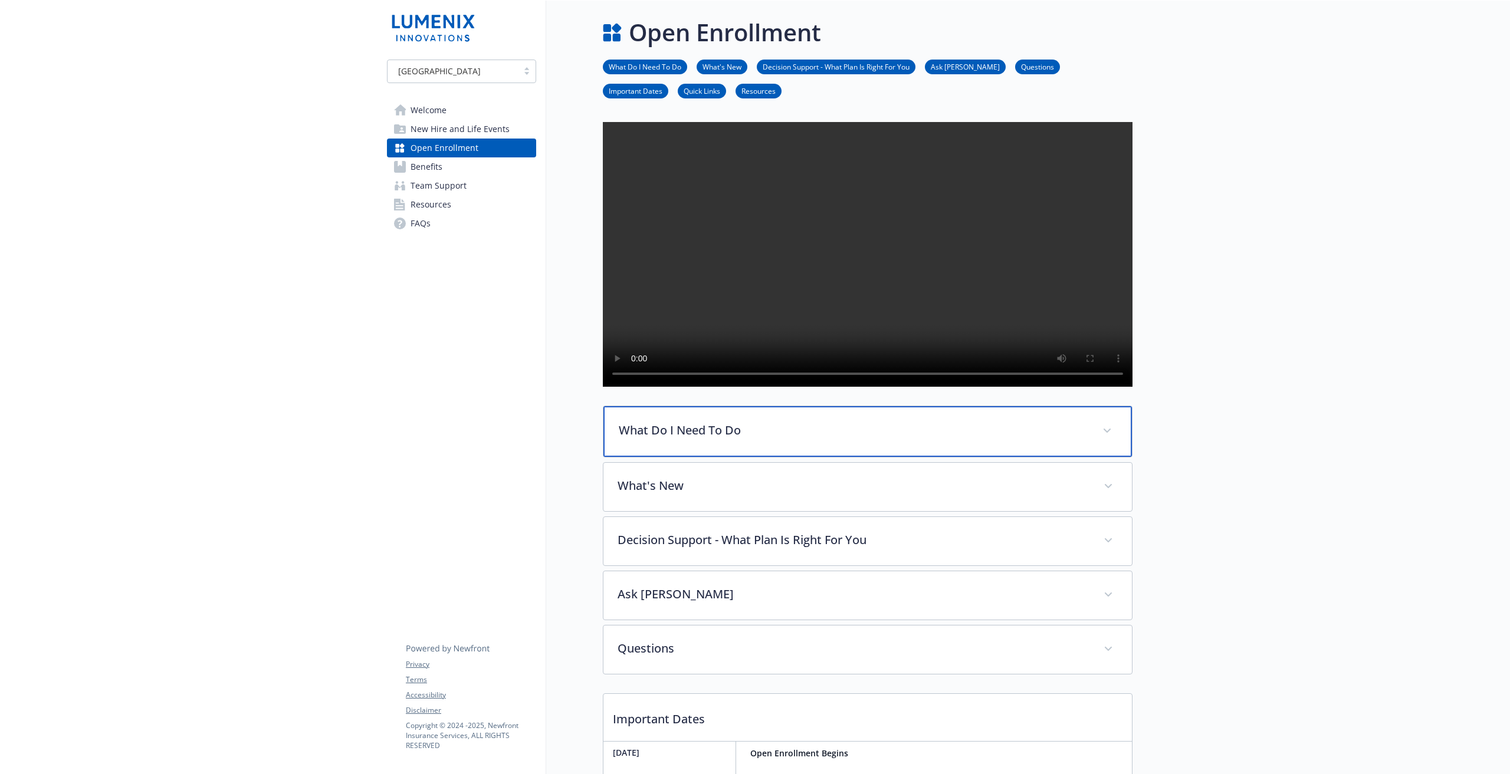
click at [940, 457] on div "What Do I Need To Do" at bounding box center [867, 431] width 528 height 51
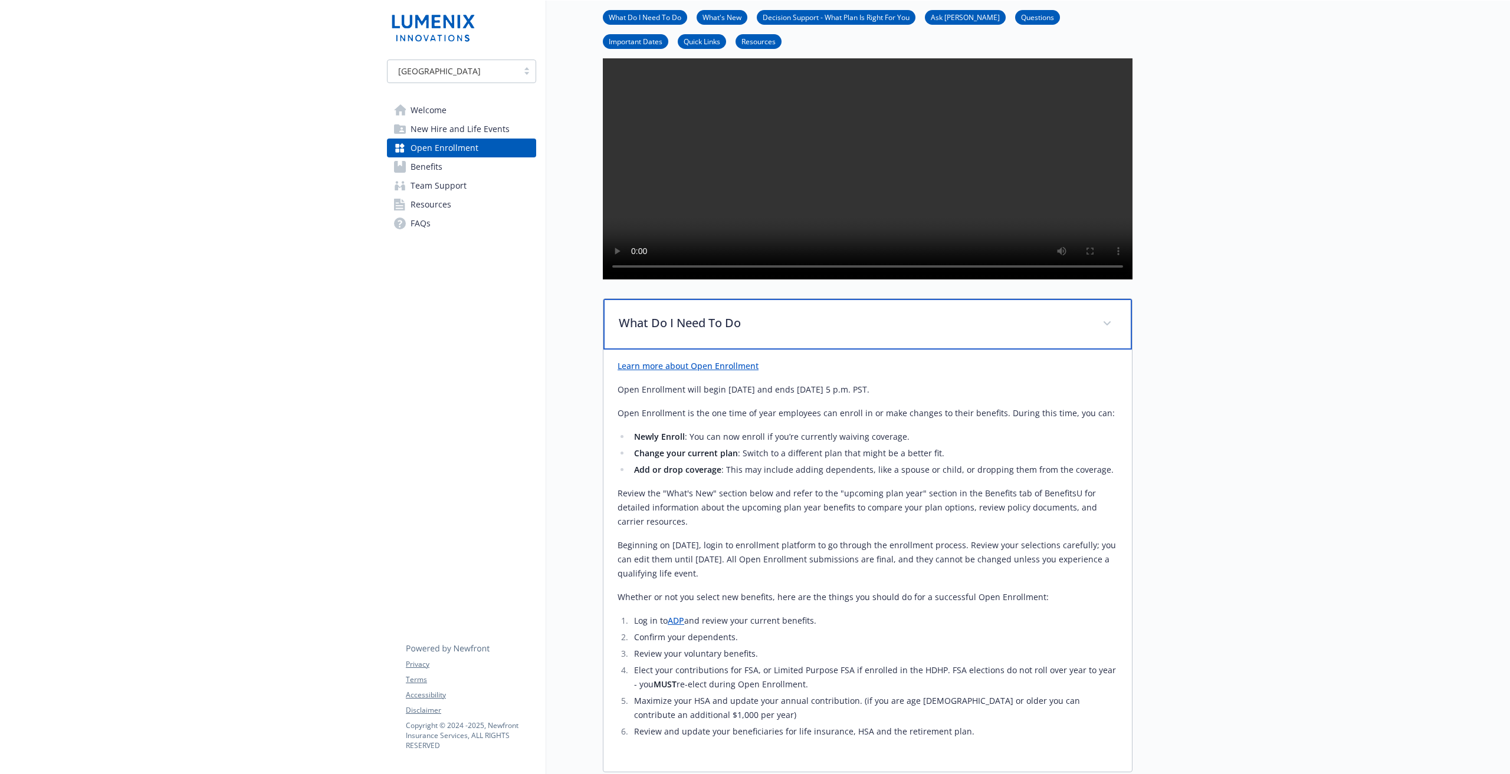
scroll to position [108, 0]
click at [1025, 349] on div "What Do I Need To Do" at bounding box center [867, 323] width 528 height 51
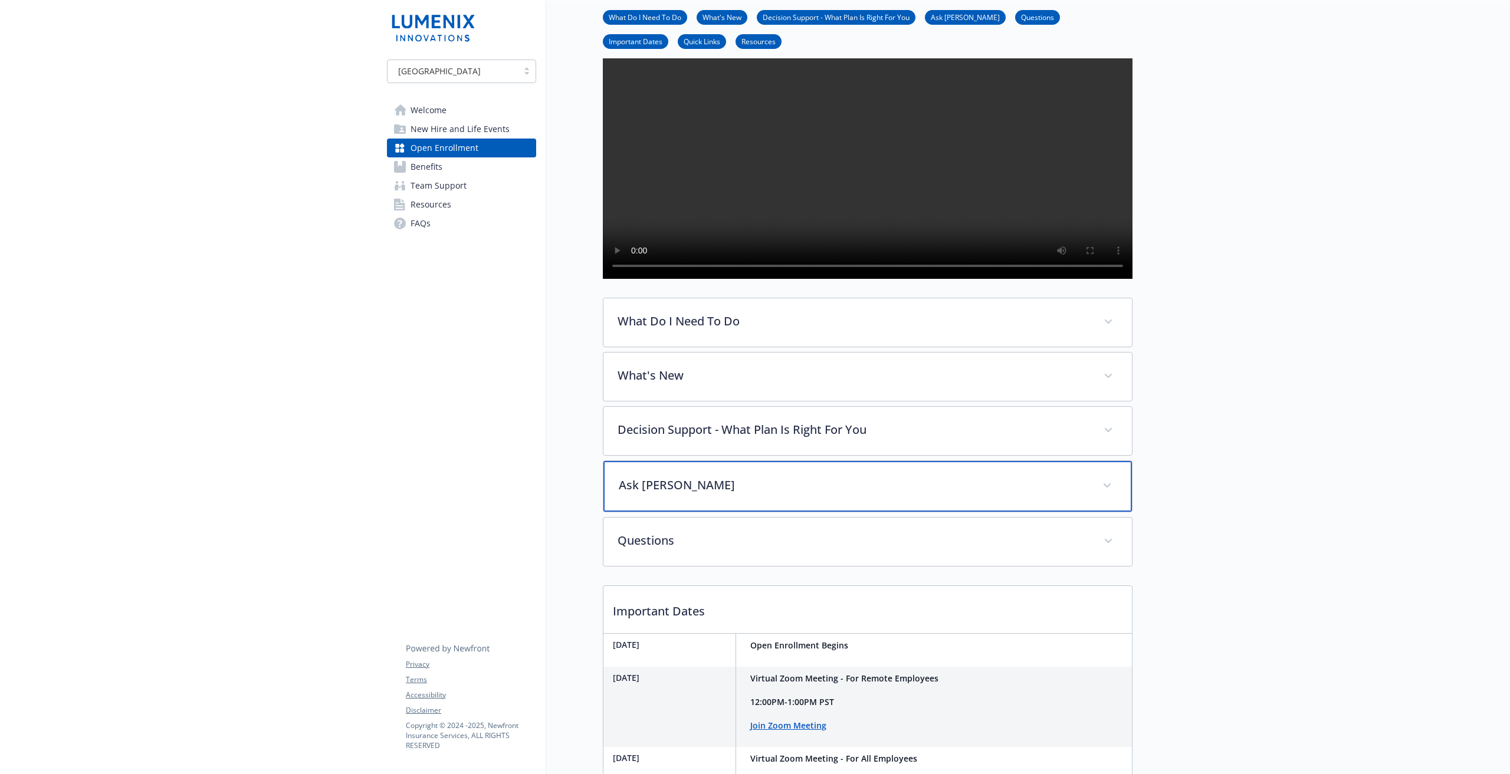
click at [916, 509] on div "Ask [PERSON_NAME]" at bounding box center [867, 486] width 528 height 51
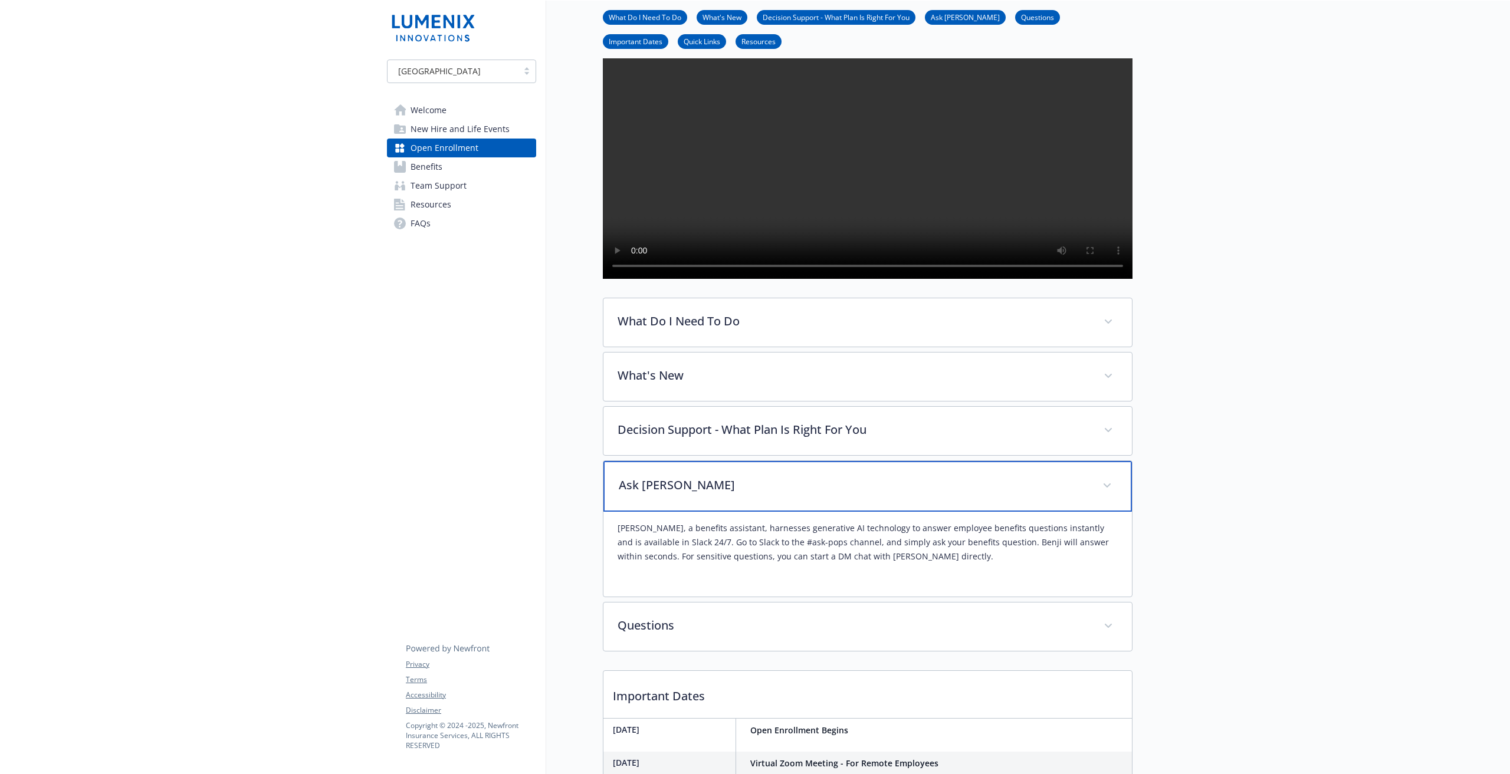
click at [837, 494] on p "Ask Benji" at bounding box center [853, 485] width 469 height 18
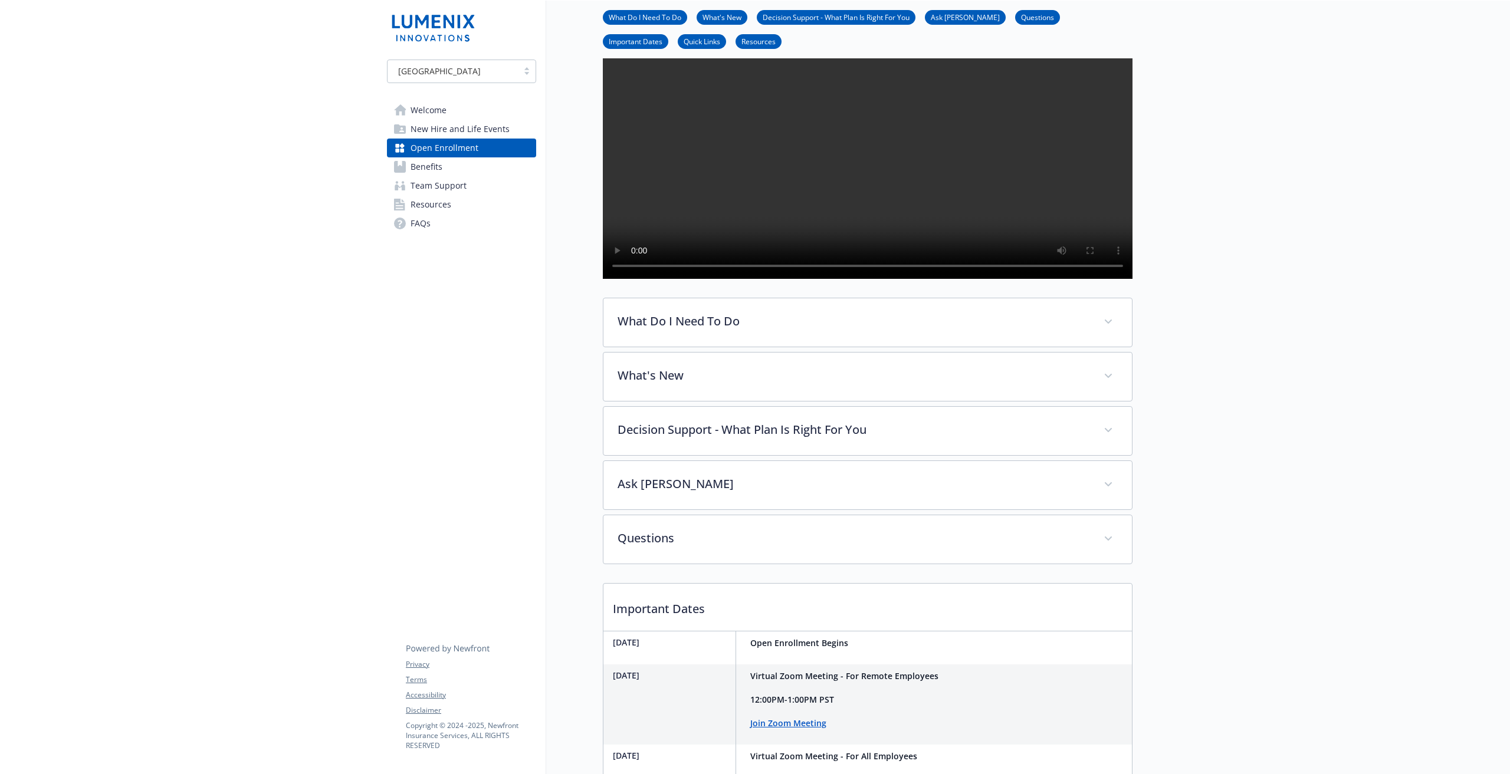
click at [463, 168] on link "Benefits" at bounding box center [461, 166] width 149 height 19
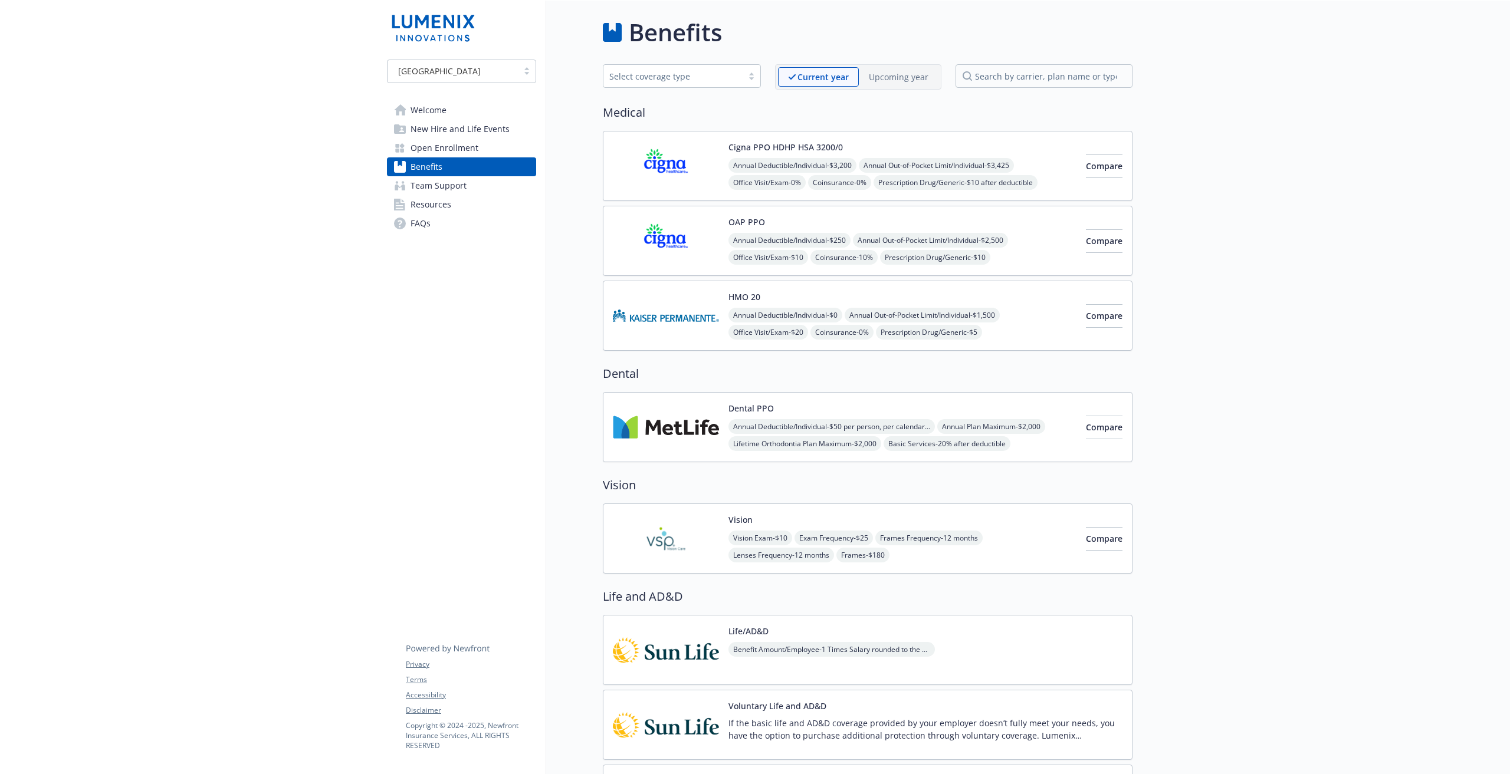
click at [1086, 178] on div "Compare" at bounding box center [1104, 166] width 37 height 50
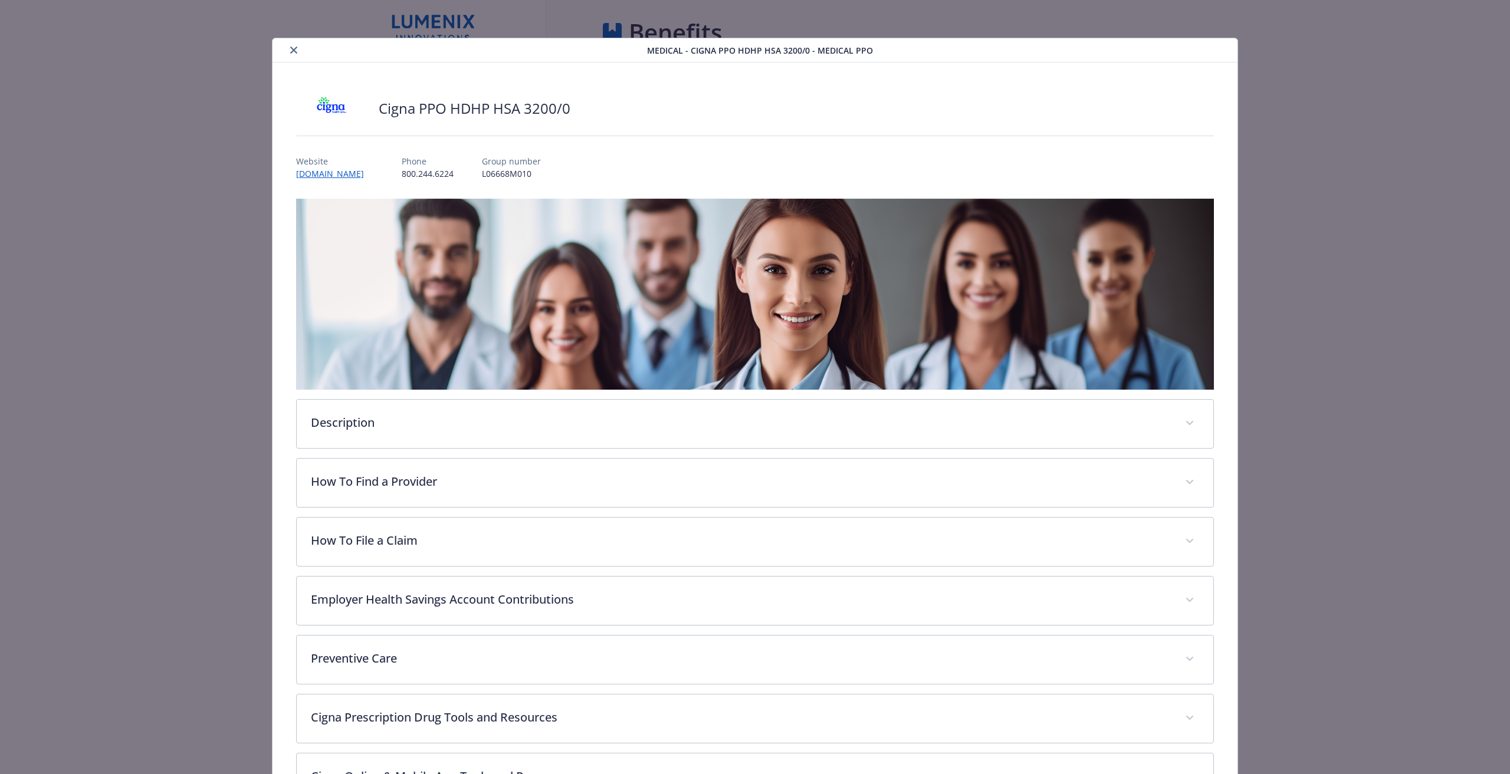
scroll to position [35, 0]
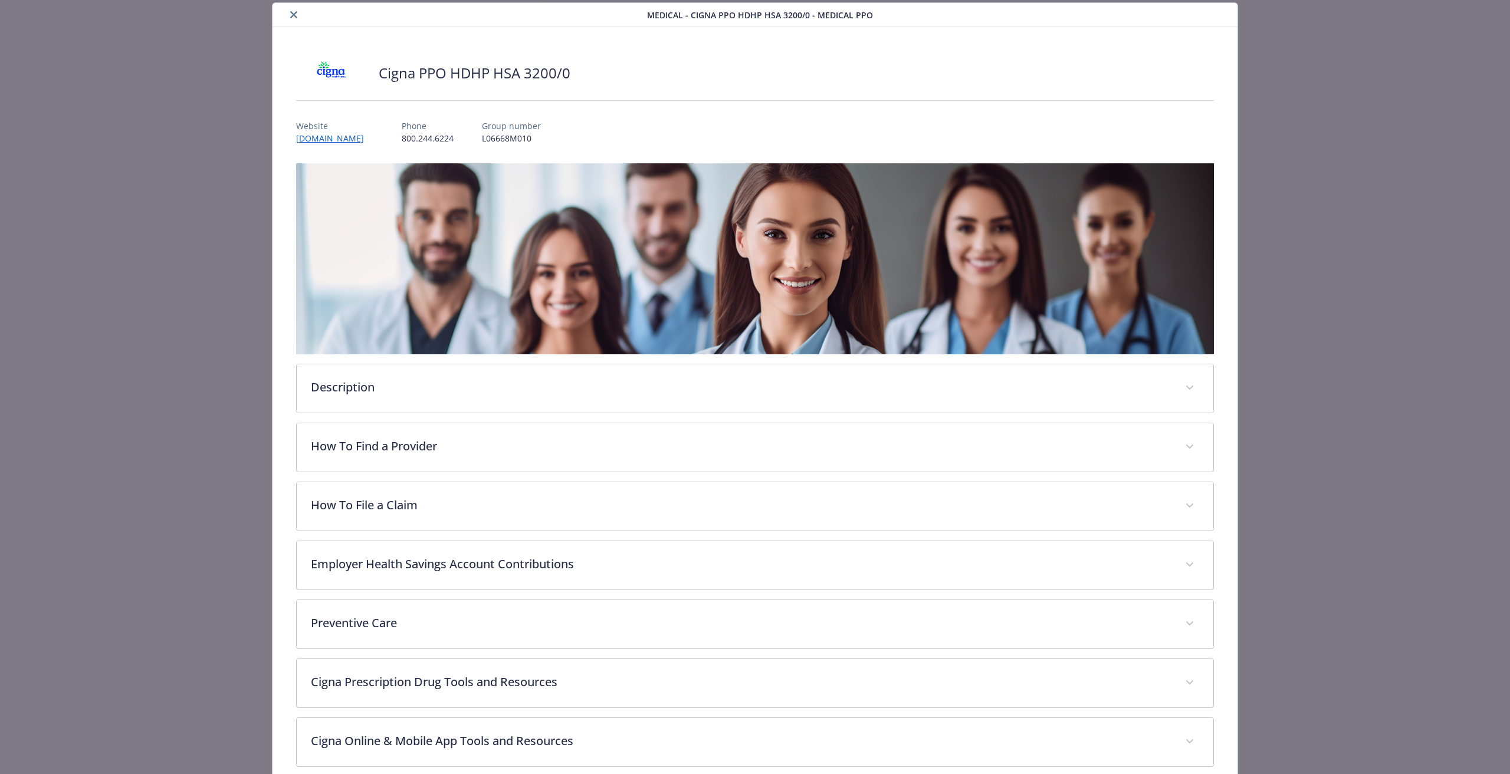
click at [290, 17] on icon "close" at bounding box center [293, 14] width 7 height 7
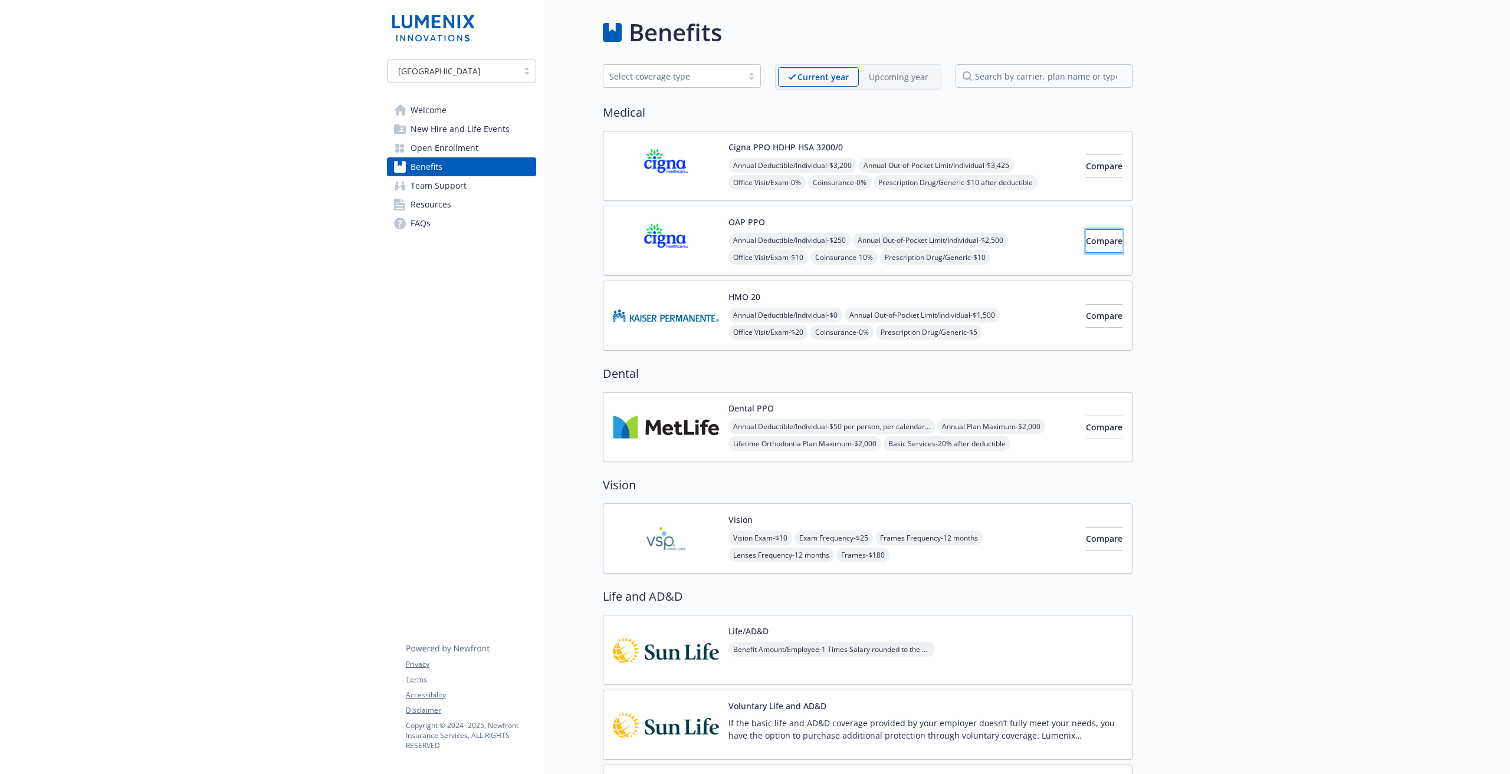
click at [1089, 236] on span "Compare" at bounding box center [1104, 240] width 37 height 11
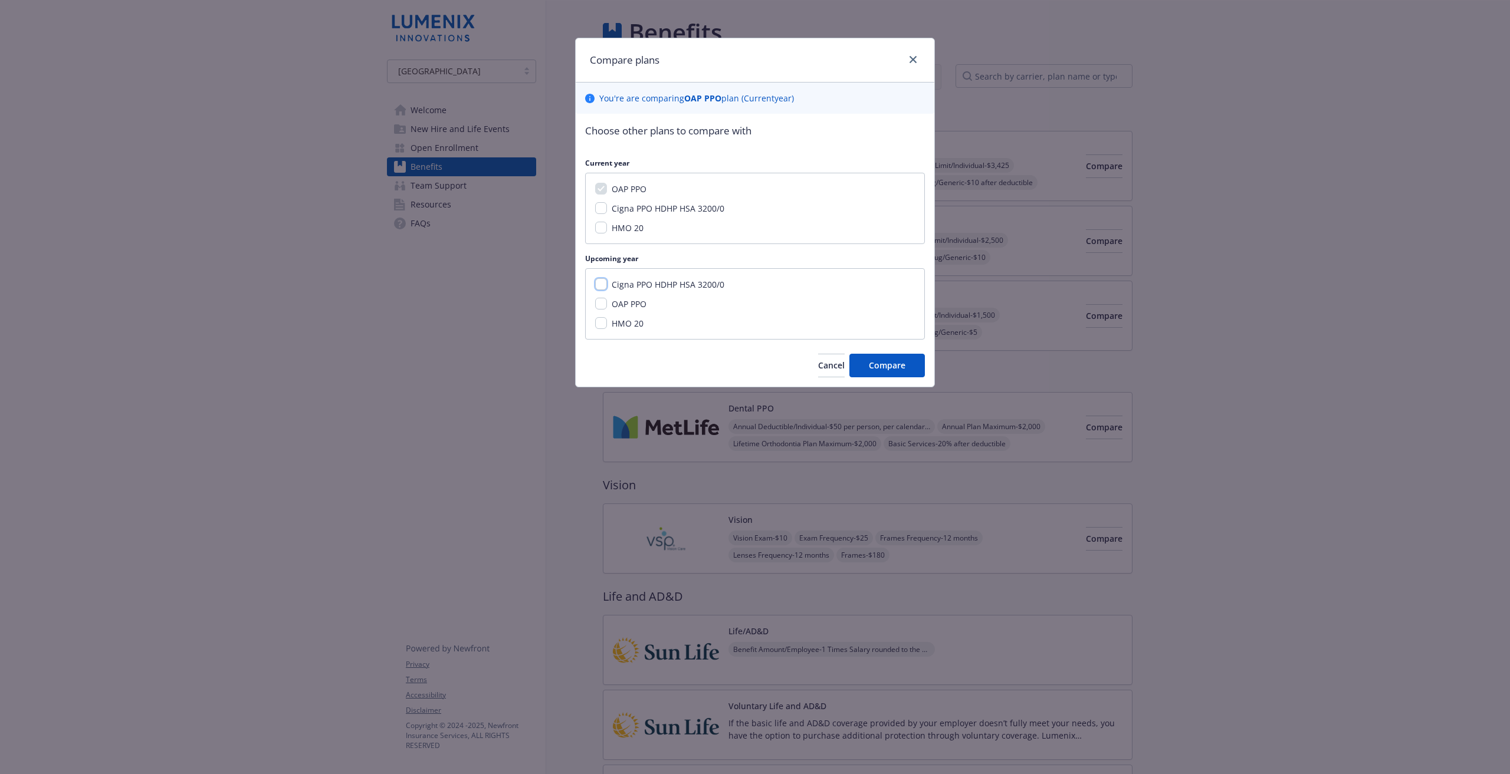
click at [599, 283] on input "Cigna PPO HDHP HSA 3200/0" at bounding box center [601, 284] width 12 height 12
checkbox input "true"
click at [915, 368] on button "Compare" at bounding box center [886, 366] width 75 height 24
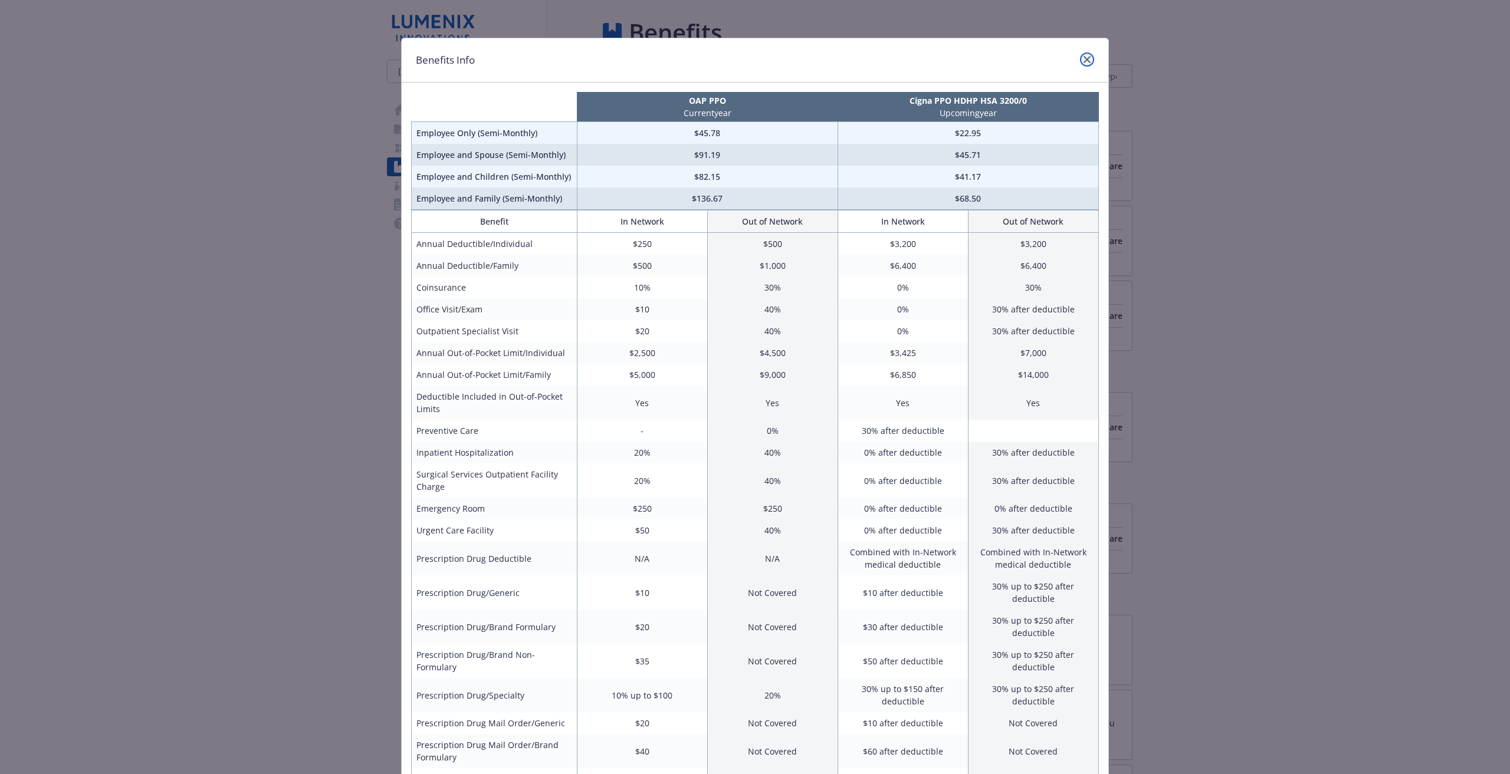
click at [1085, 61] on icon "close" at bounding box center [1086, 59] width 7 height 7
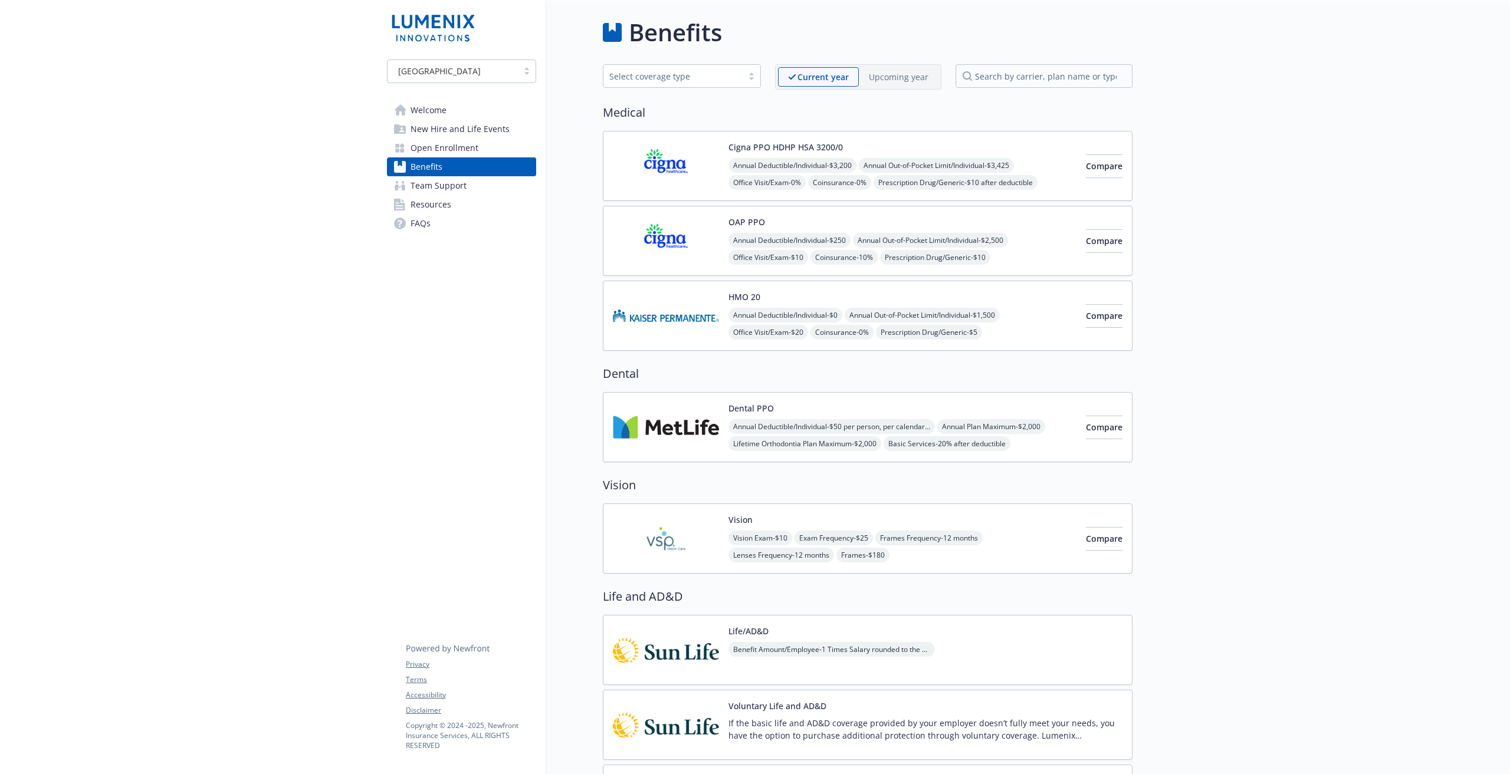
click at [491, 193] on link "Team Support" at bounding box center [461, 185] width 149 height 19
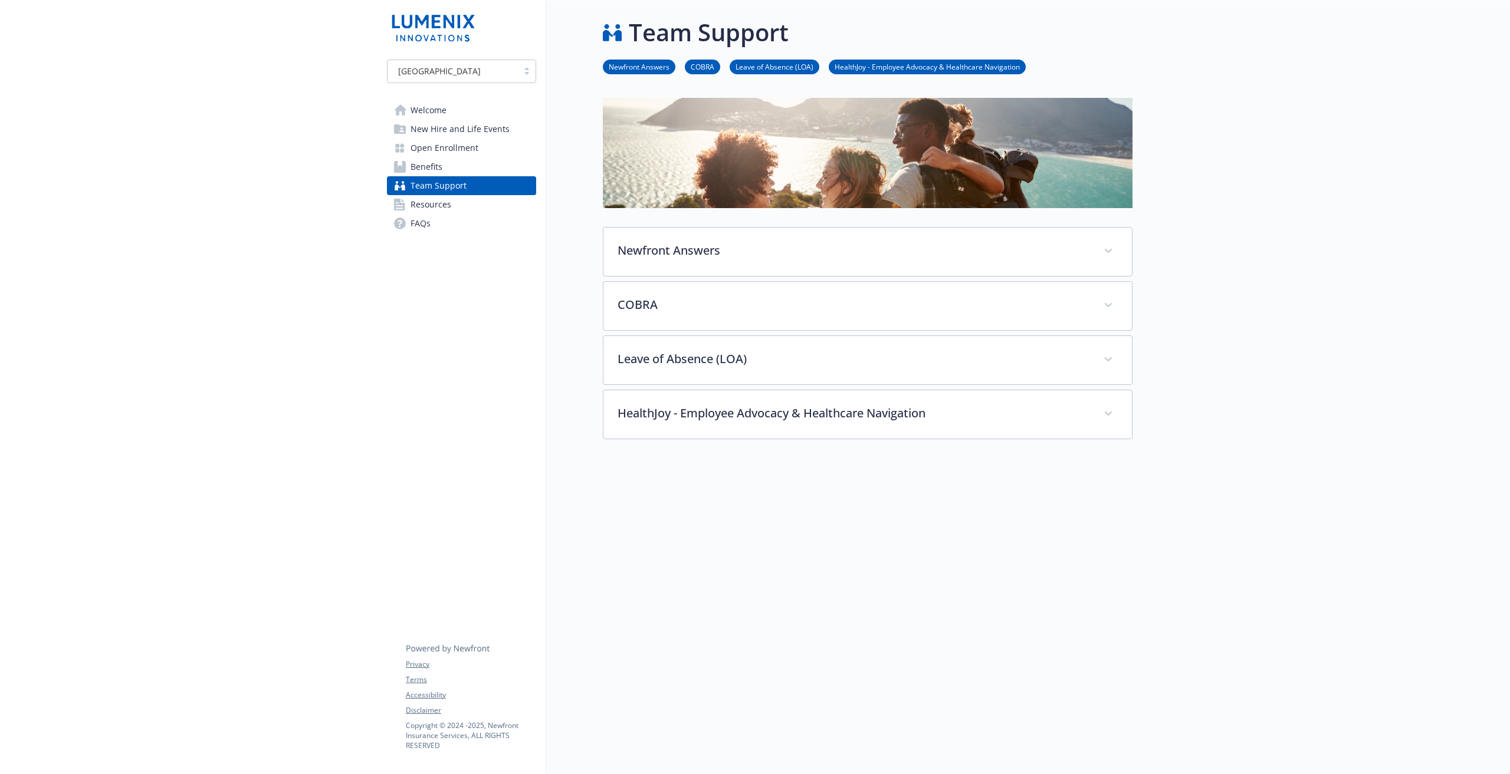
click at [449, 206] on span "Resources" at bounding box center [430, 204] width 41 height 19
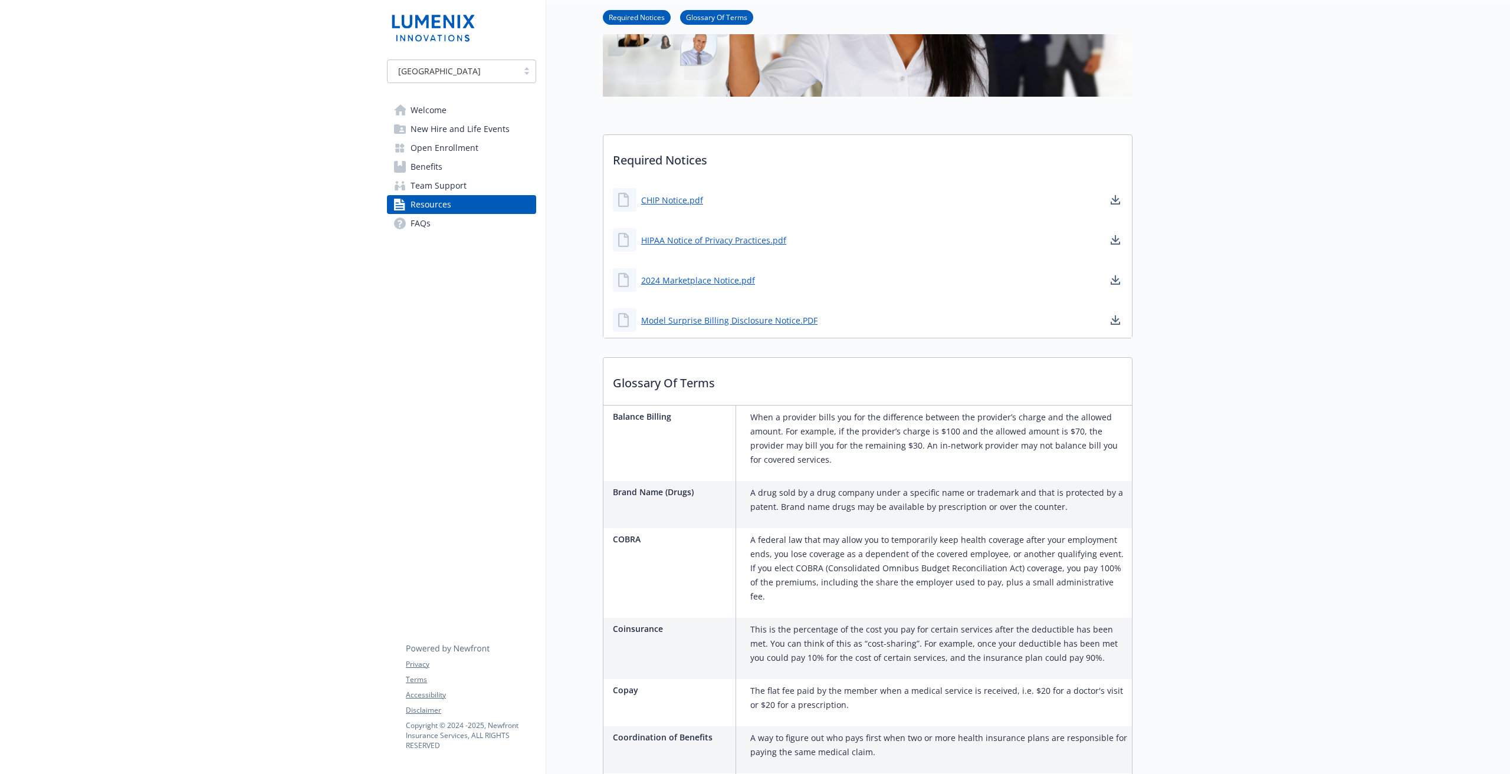
scroll to position [213, 0]
click at [475, 224] on link "FAQs" at bounding box center [461, 223] width 149 height 19
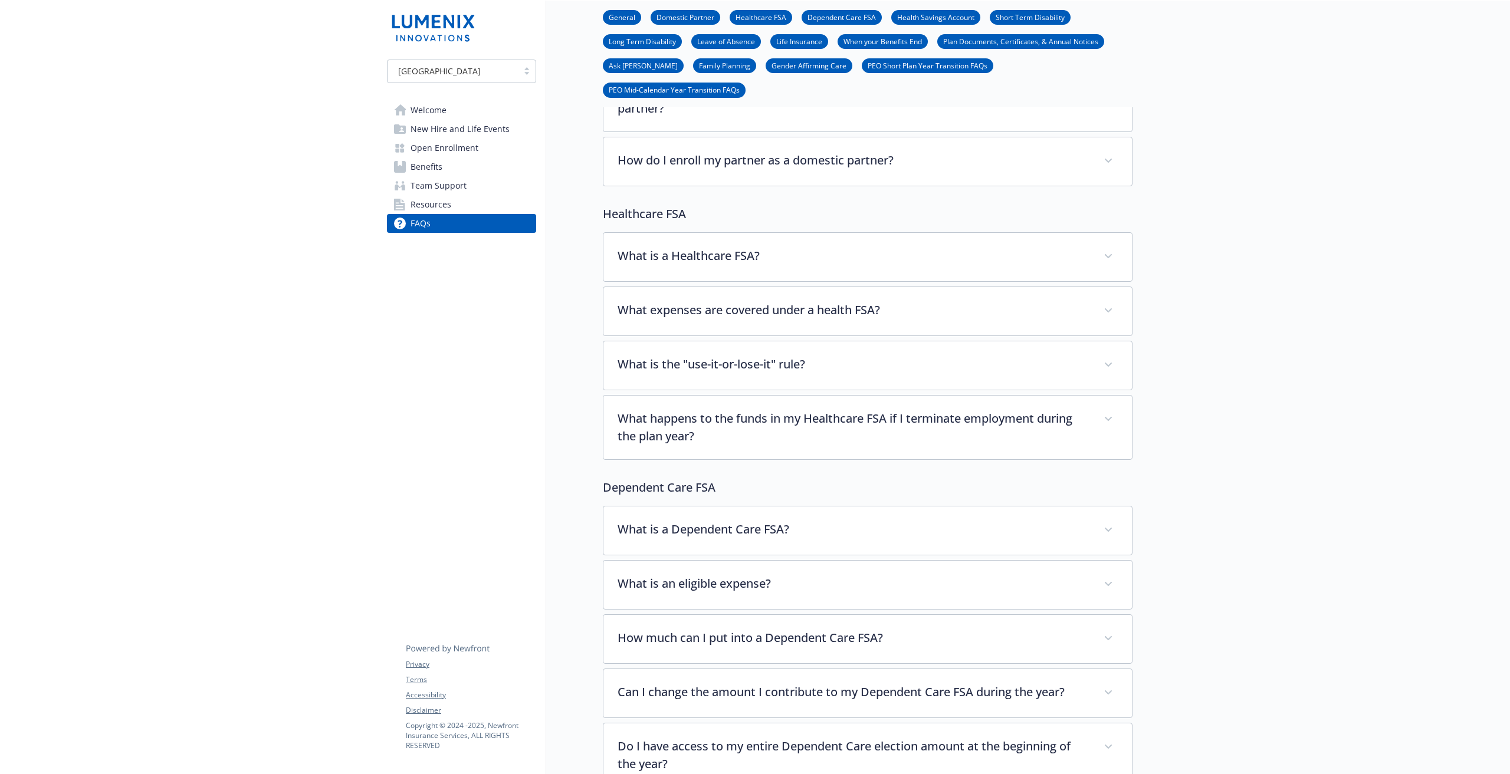
scroll to position [570, 0]
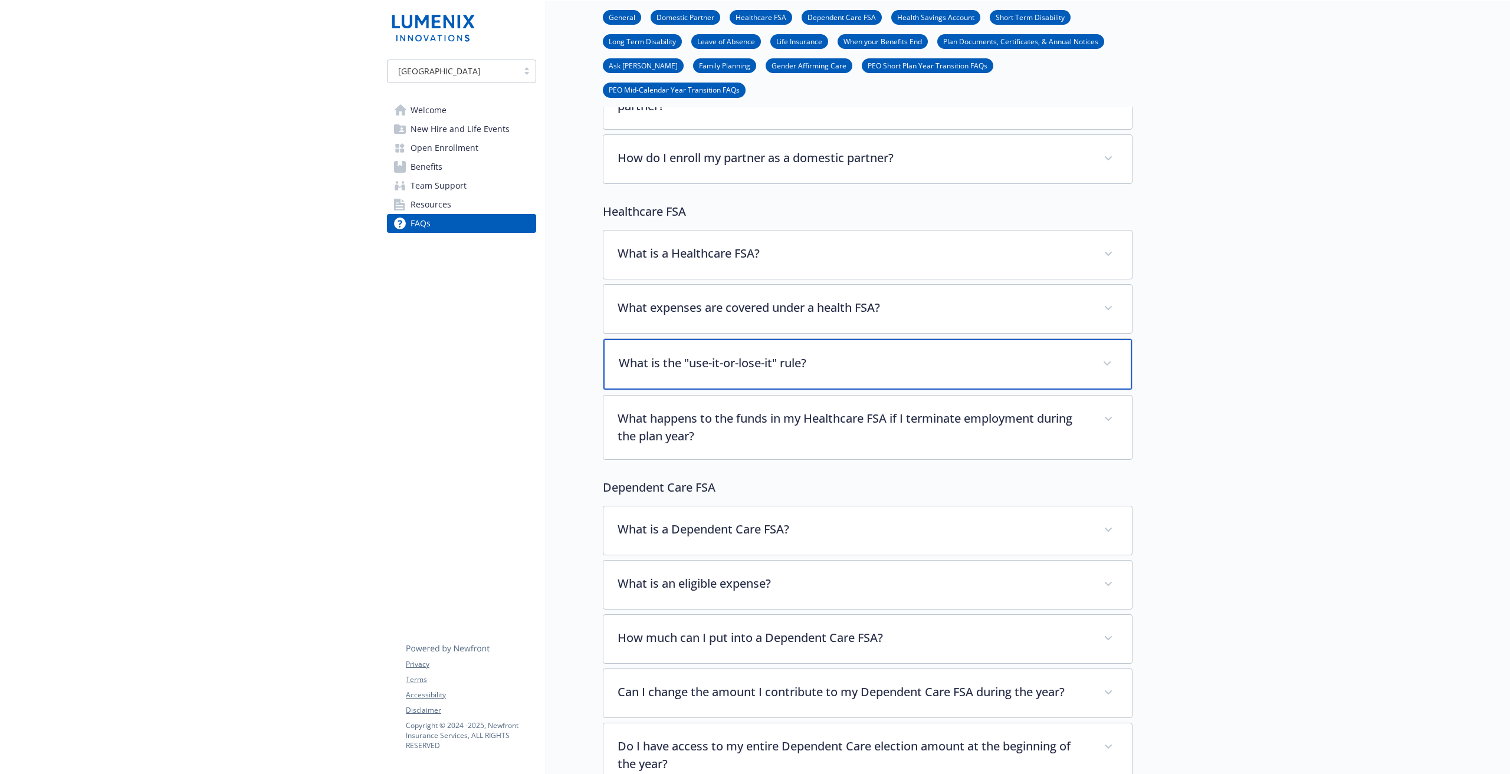
click at [907, 354] on p "What is the "use-it-or-lose-it" rule?" at bounding box center [853, 363] width 469 height 18
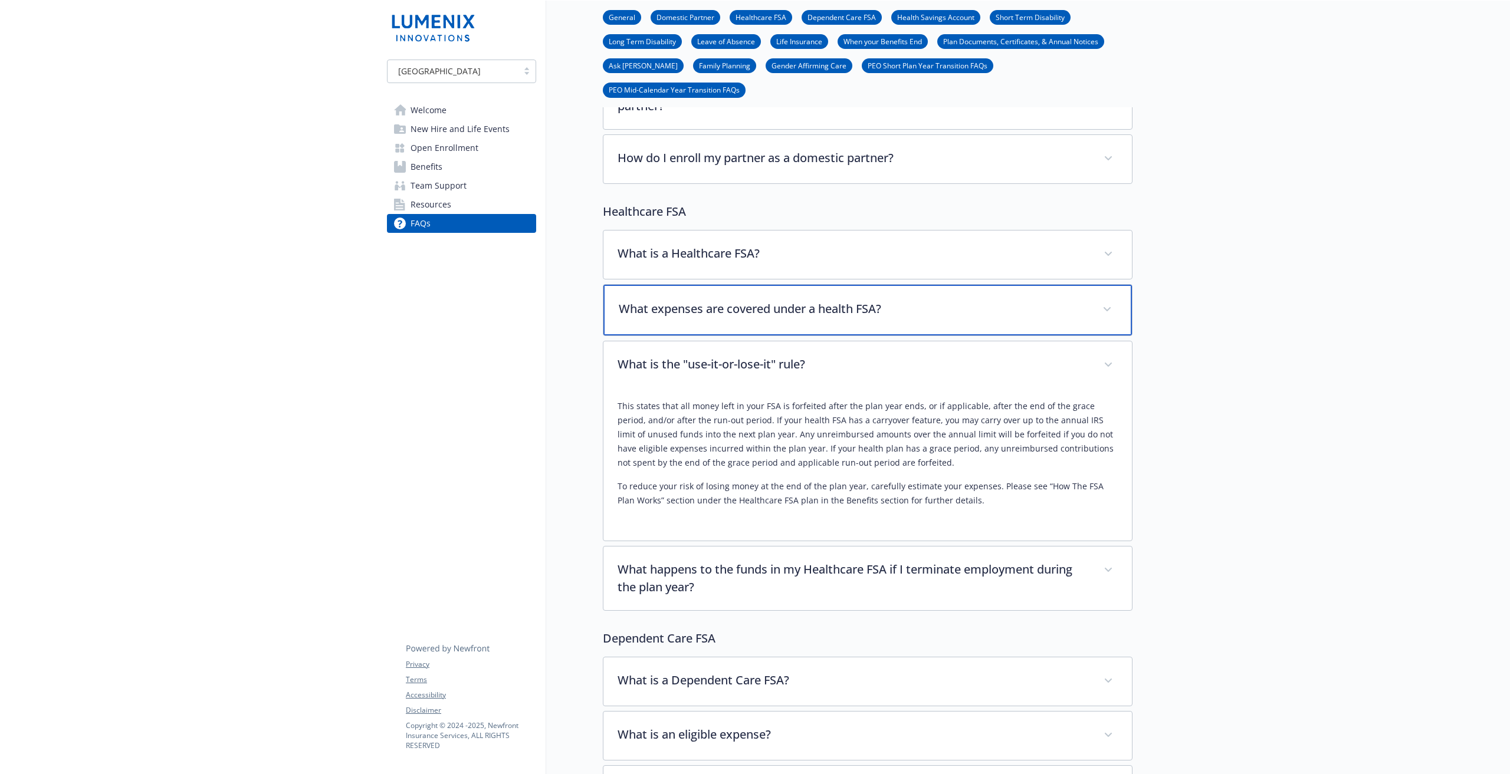
click at [908, 300] on p "What expenses are covered under a health FSA?" at bounding box center [853, 309] width 469 height 18
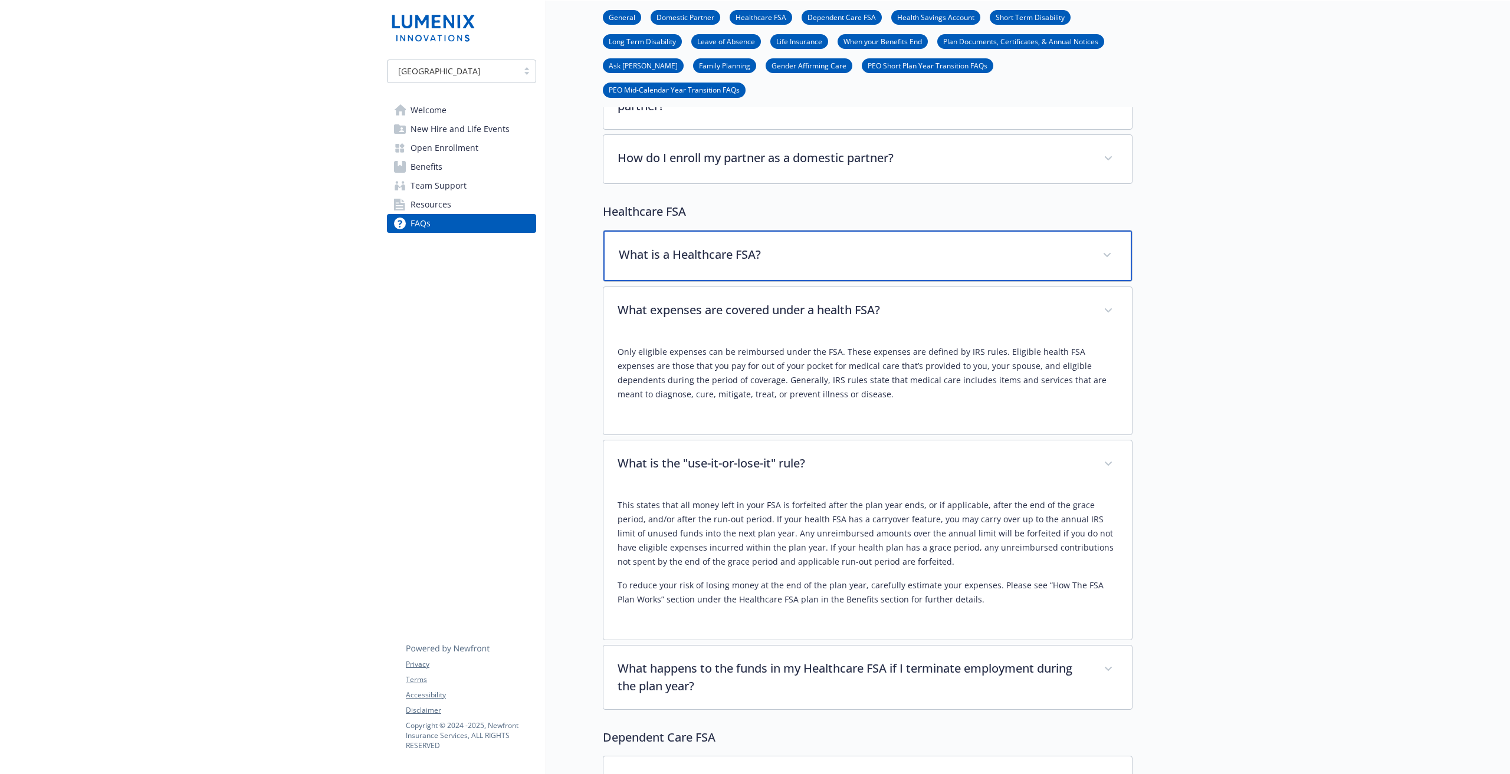
click at [911, 246] on p "What is a Healthcare FSA?" at bounding box center [853, 255] width 469 height 18
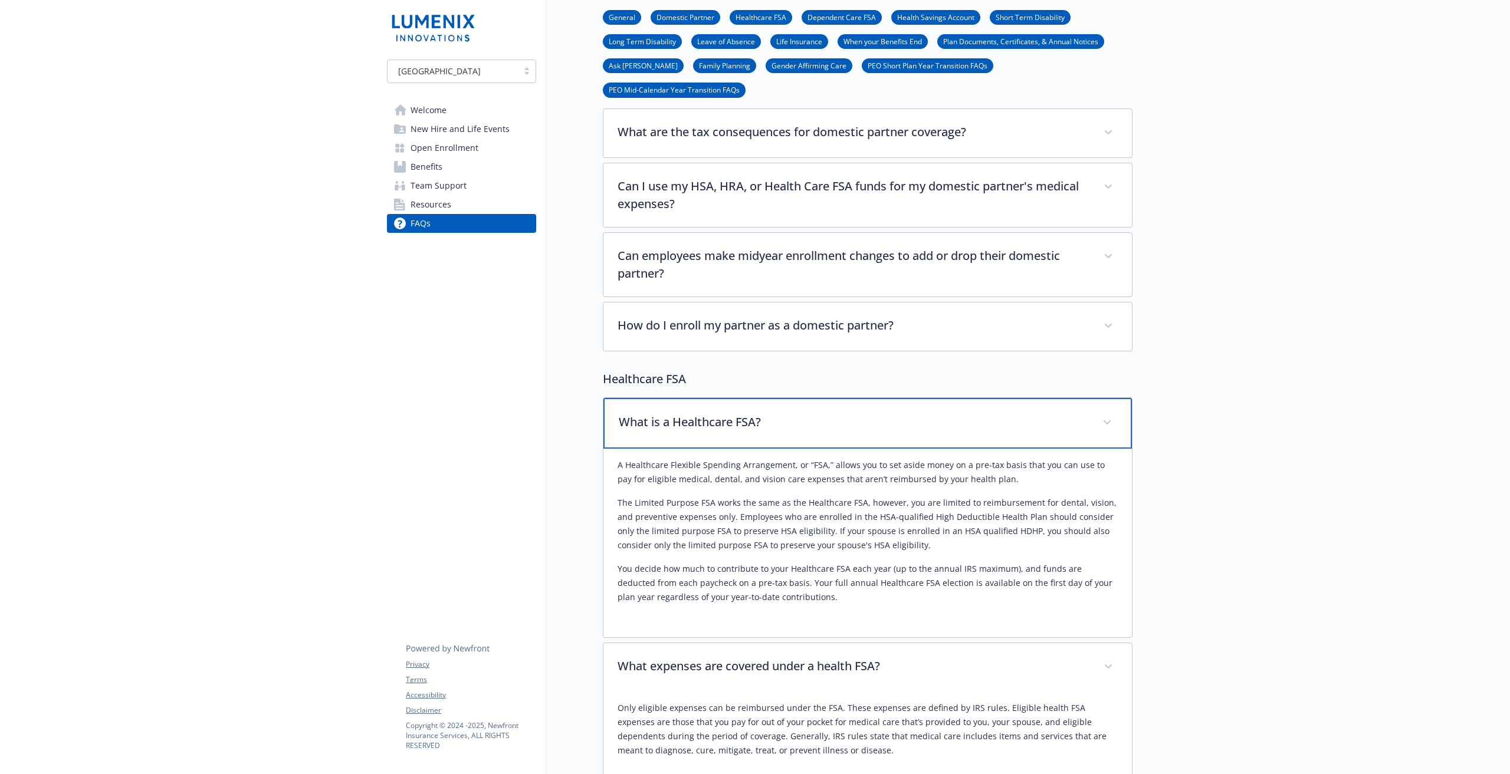
scroll to position [351, 8]
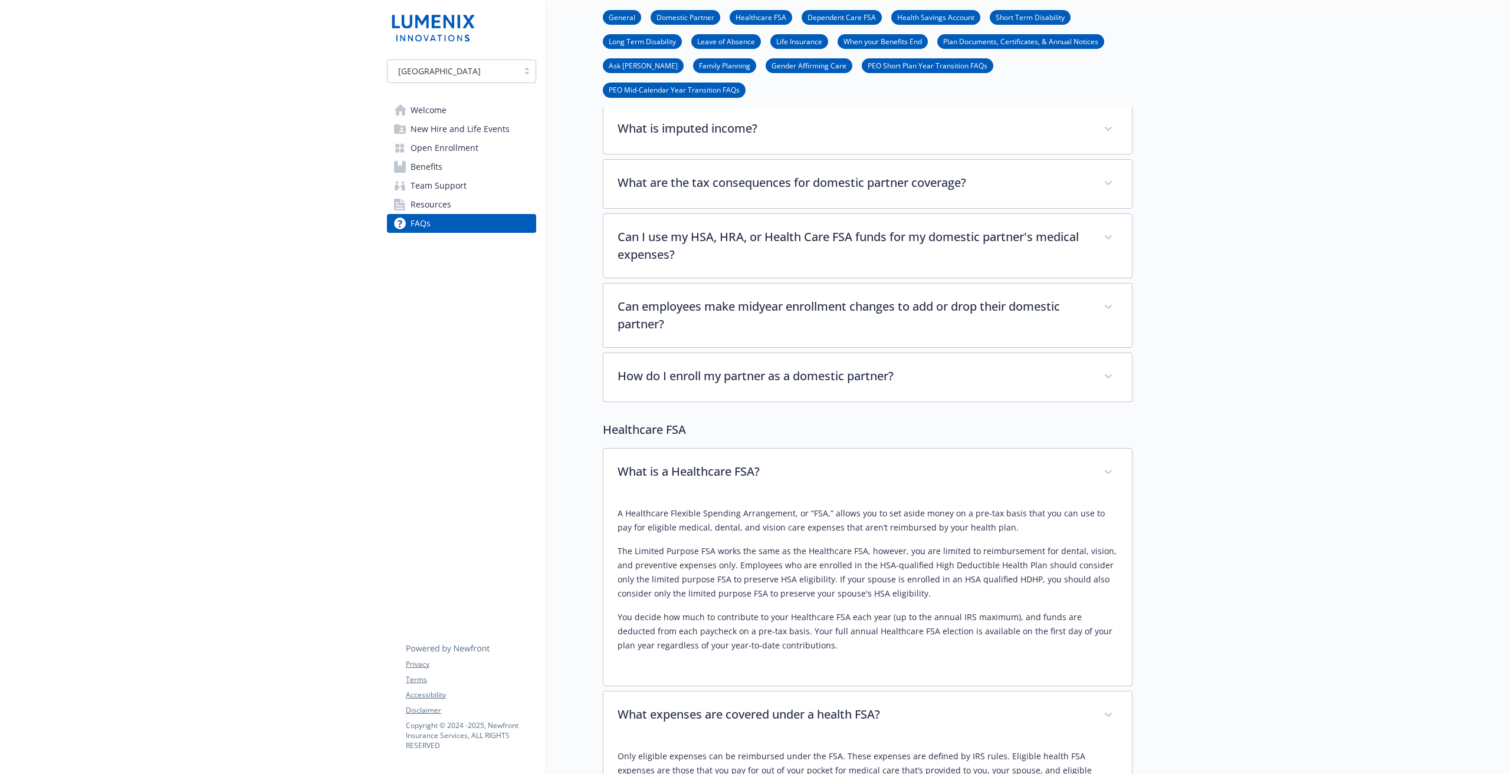
click at [437, 108] on span "Welcome" at bounding box center [428, 110] width 36 height 19
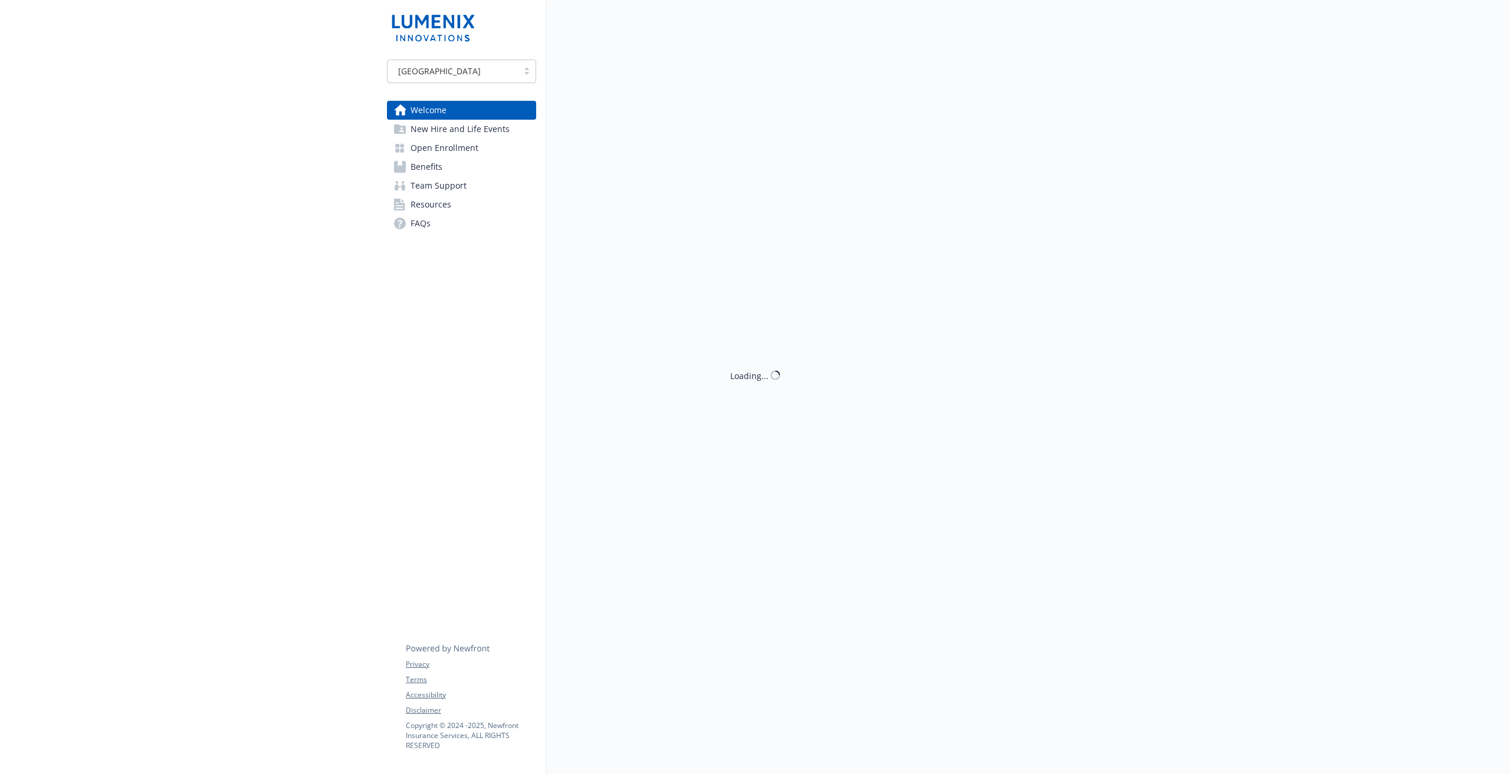
scroll to position [88, 8]
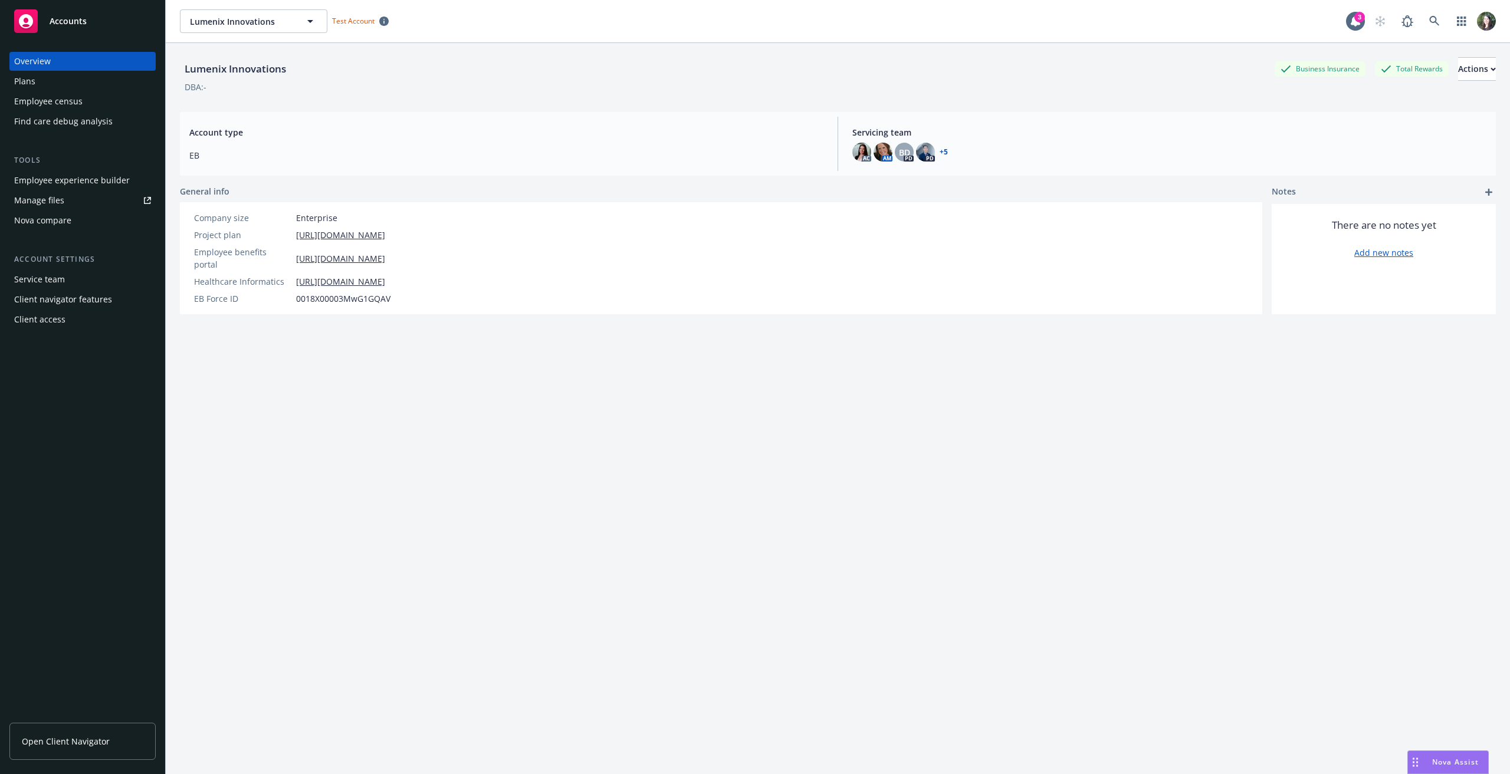
click at [1152, 11] on div "Lumenix Innovations Lumenix Innovations Test Account" at bounding box center [763, 21] width 1166 height 24
